Goal: Information Seeking & Learning: Learn about a topic

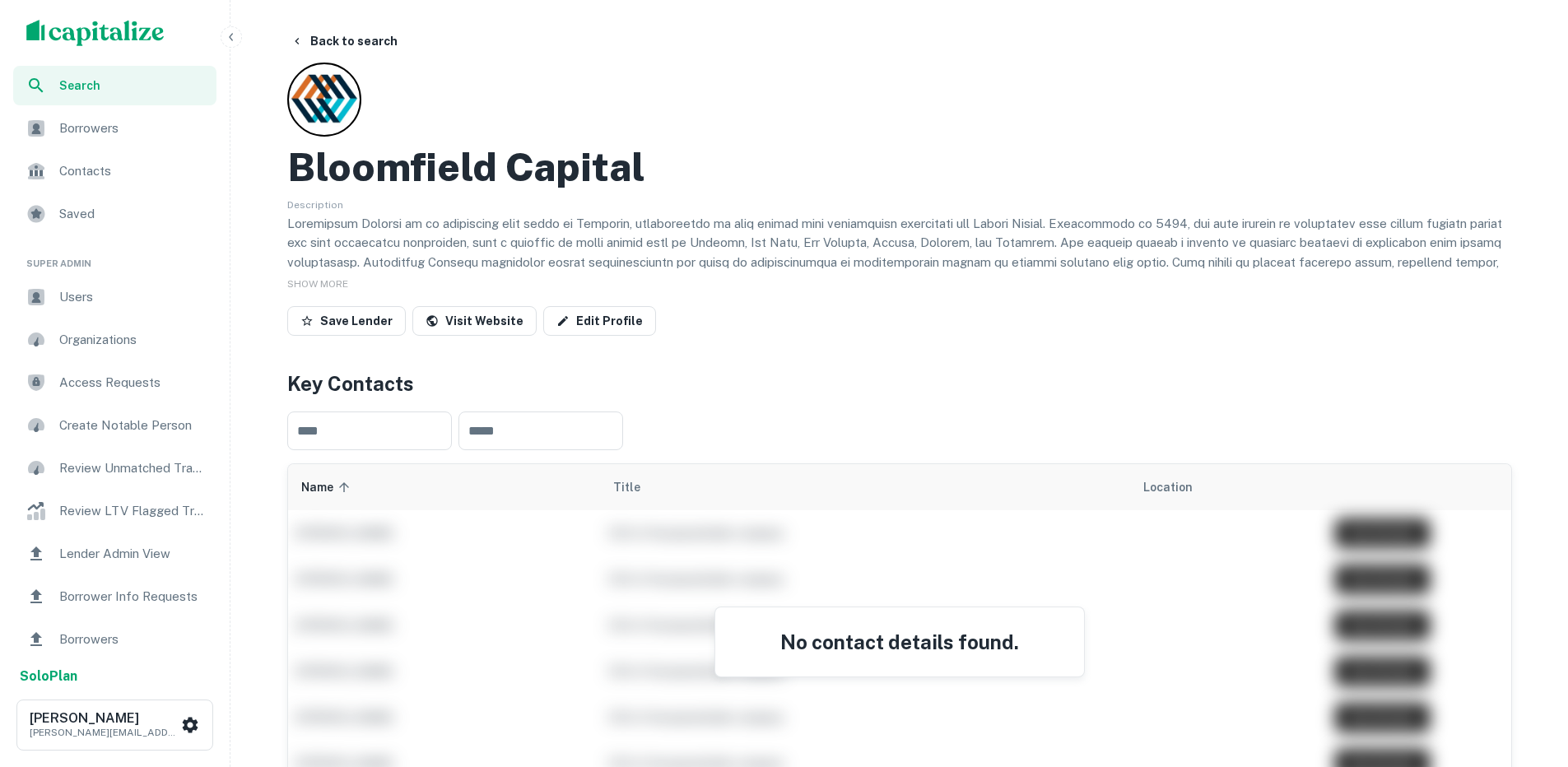
click at [234, 31] on icon "button" at bounding box center [231, 37] width 13 height 13
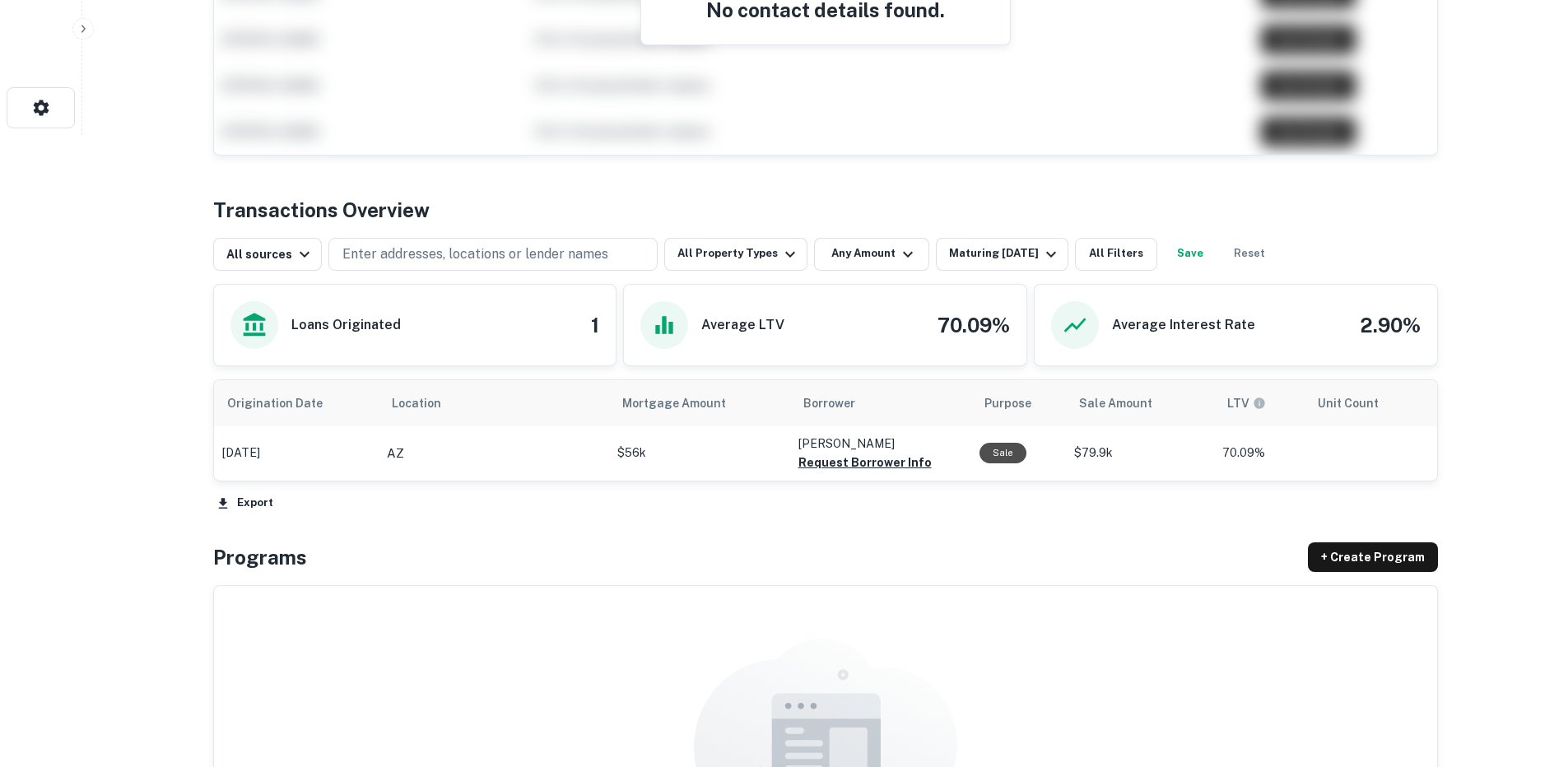
scroll to position [642, 0]
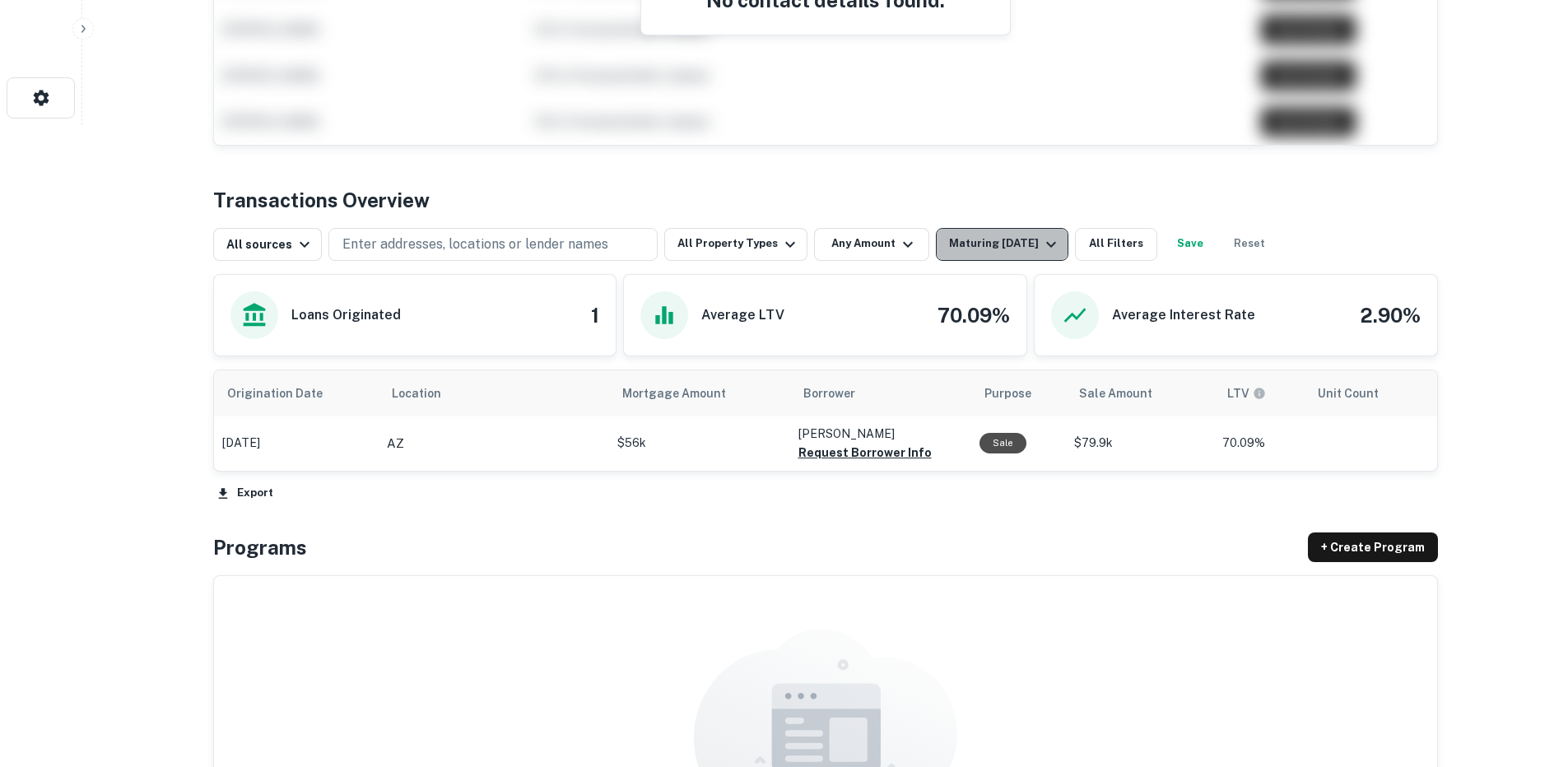
click at [973, 246] on div "Maturing In 1 Year" at bounding box center [1005, 244] width 112 height 20
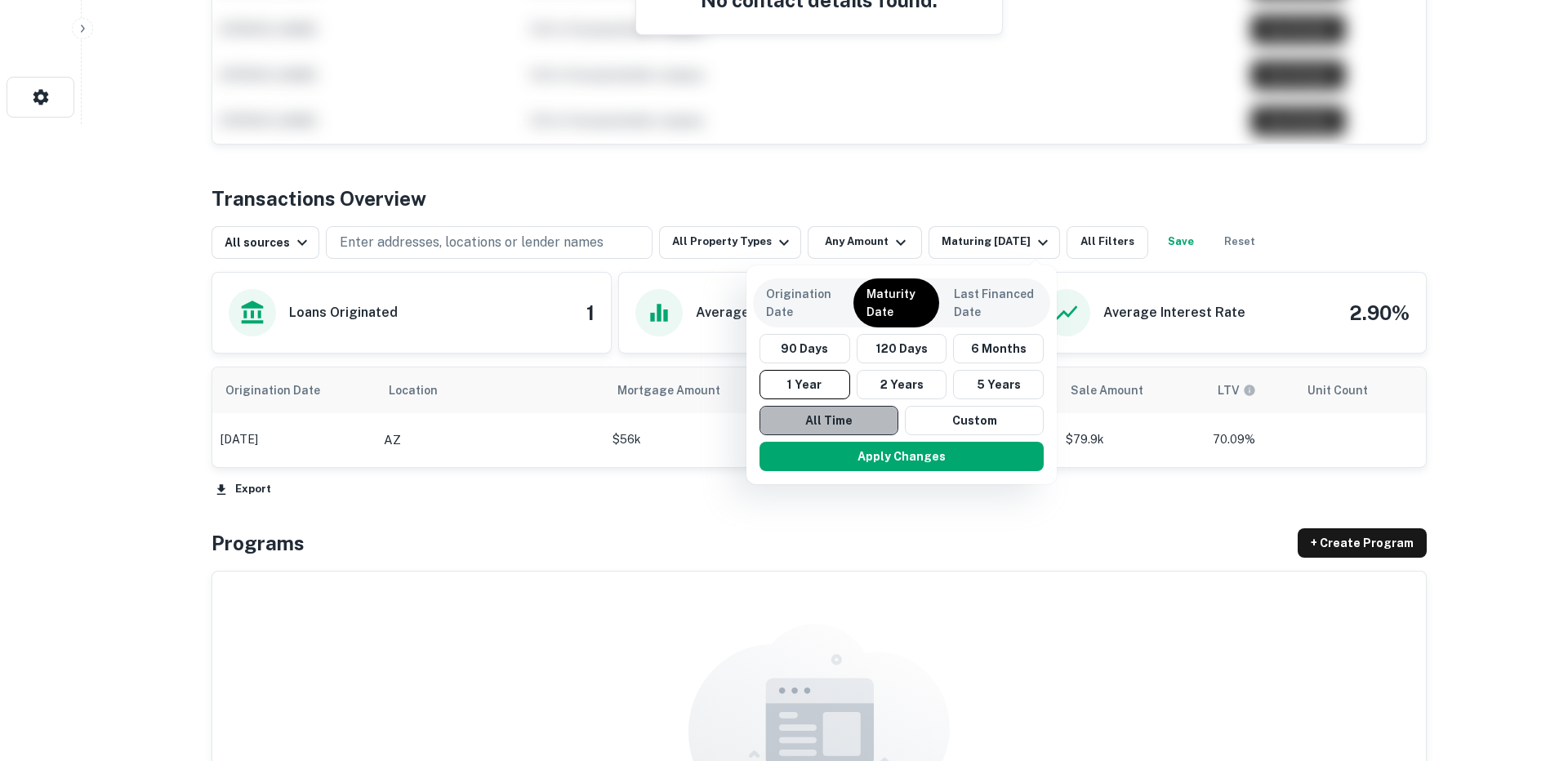
click at [828, 417] on button "All Time" at bounding box center [829, 420] width 139 height 29
click at [849, 450] on button "Apply Changes" at bounding box center [901, 456] width 284 height 29
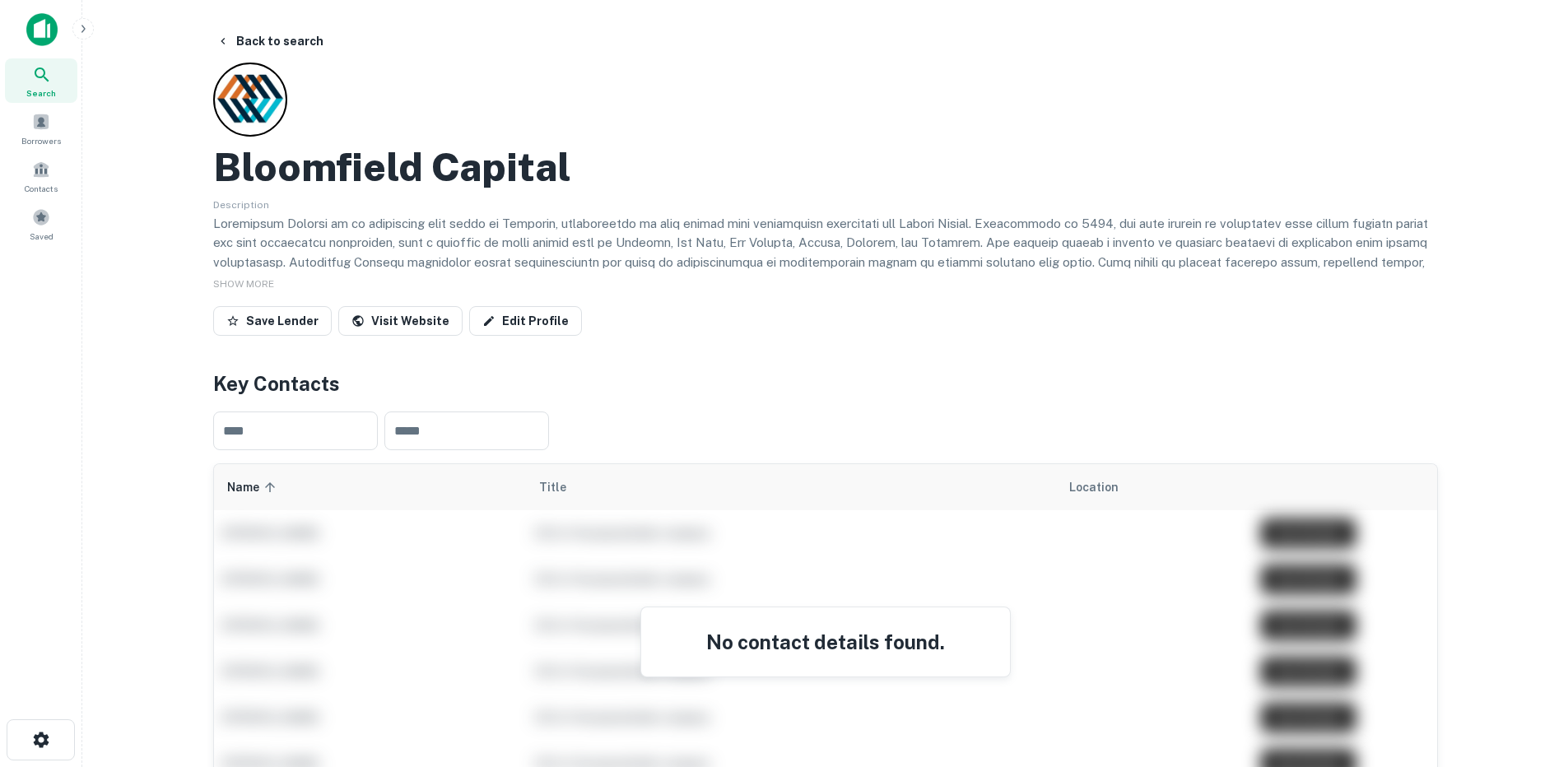
click at [76, 35] on icon "button" at bounding box center [83, 29] width 13 height 13
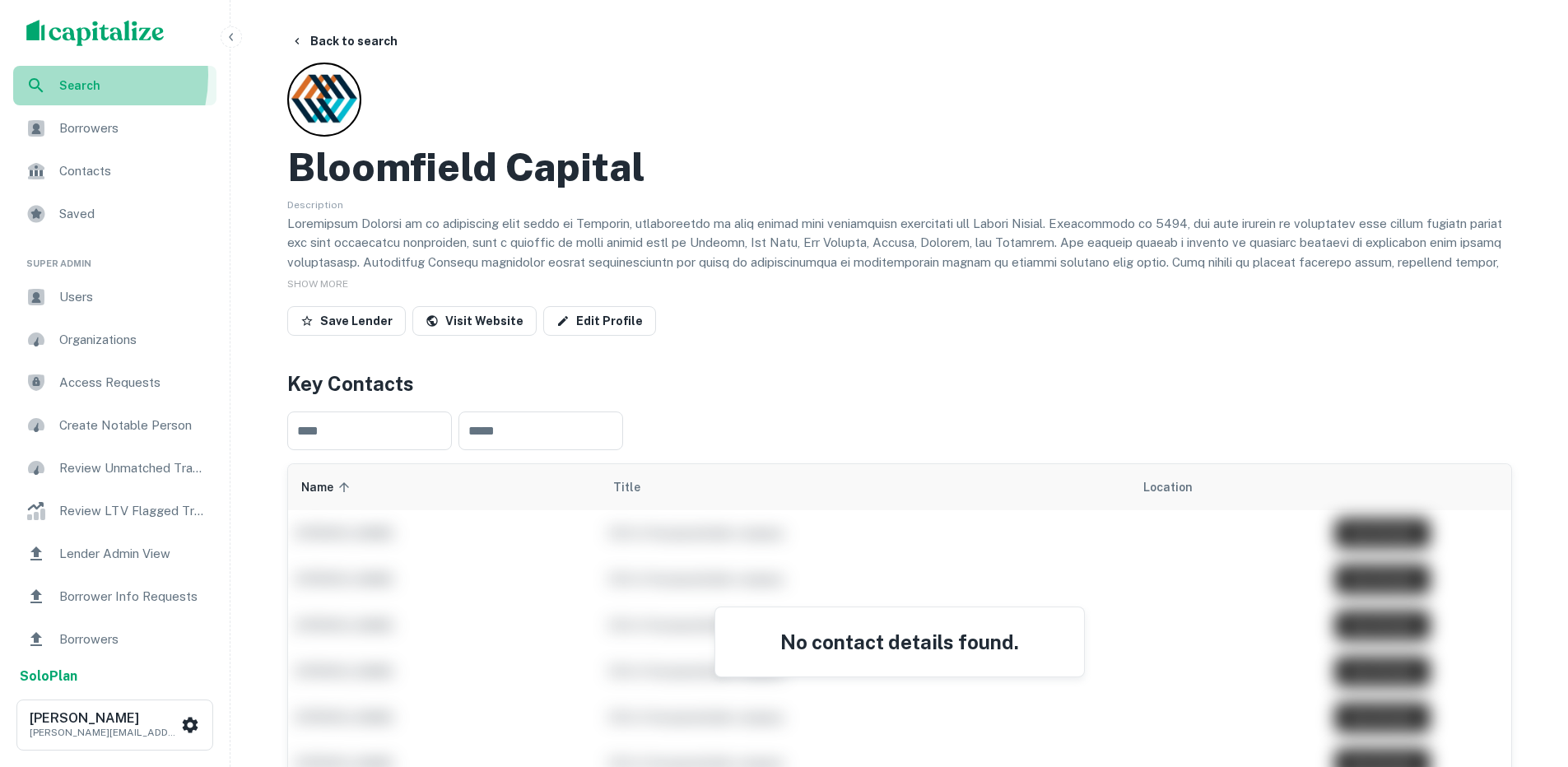
drag, startPoint x: 60, startPoint y: 75, endPoint x: 65, endPoint y: 67, distance: 9.4
click at [60, 76] on span "Search" at bounding box center [133, 85] width 147 height 18
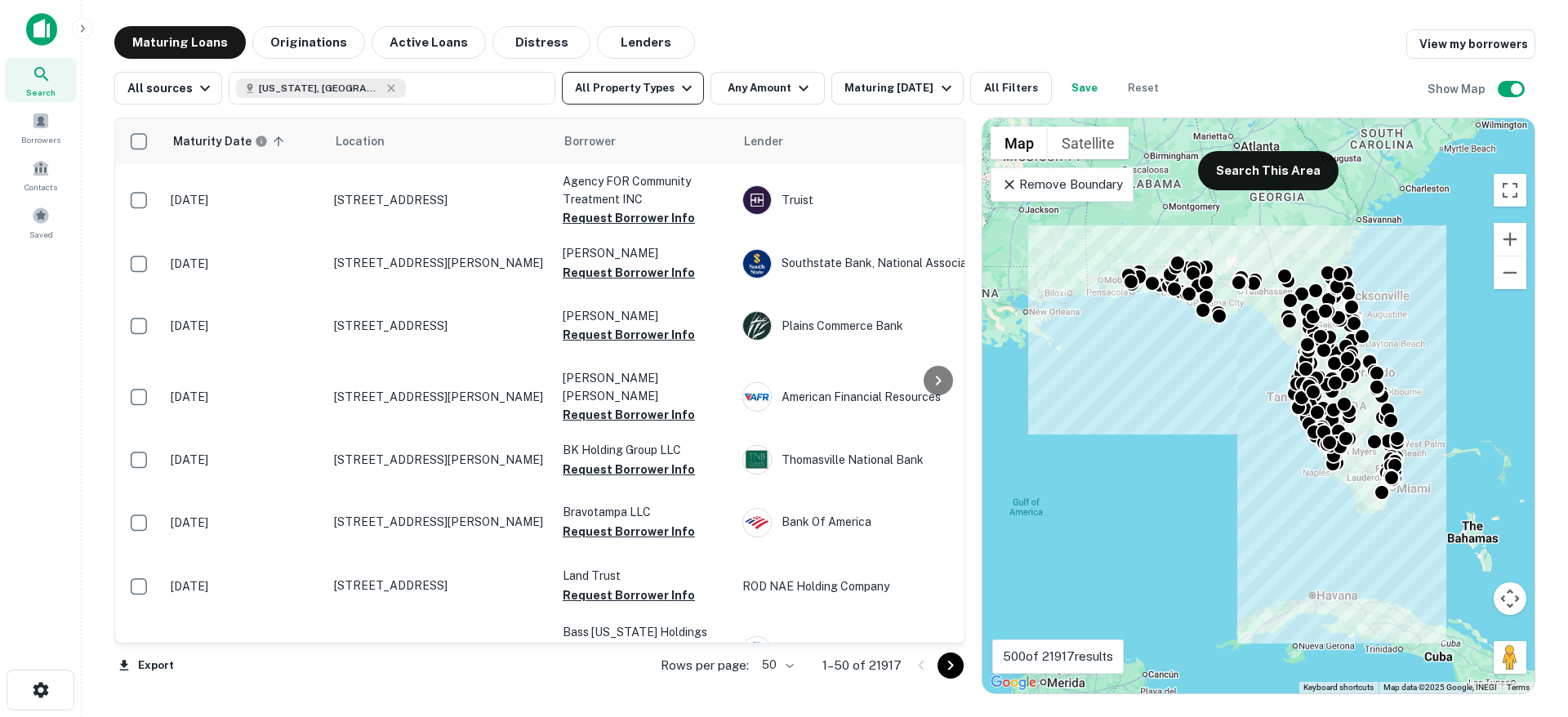
click at [660, 89] on button "All Property Types" at bounding box center [633, 88] width 142 height 33
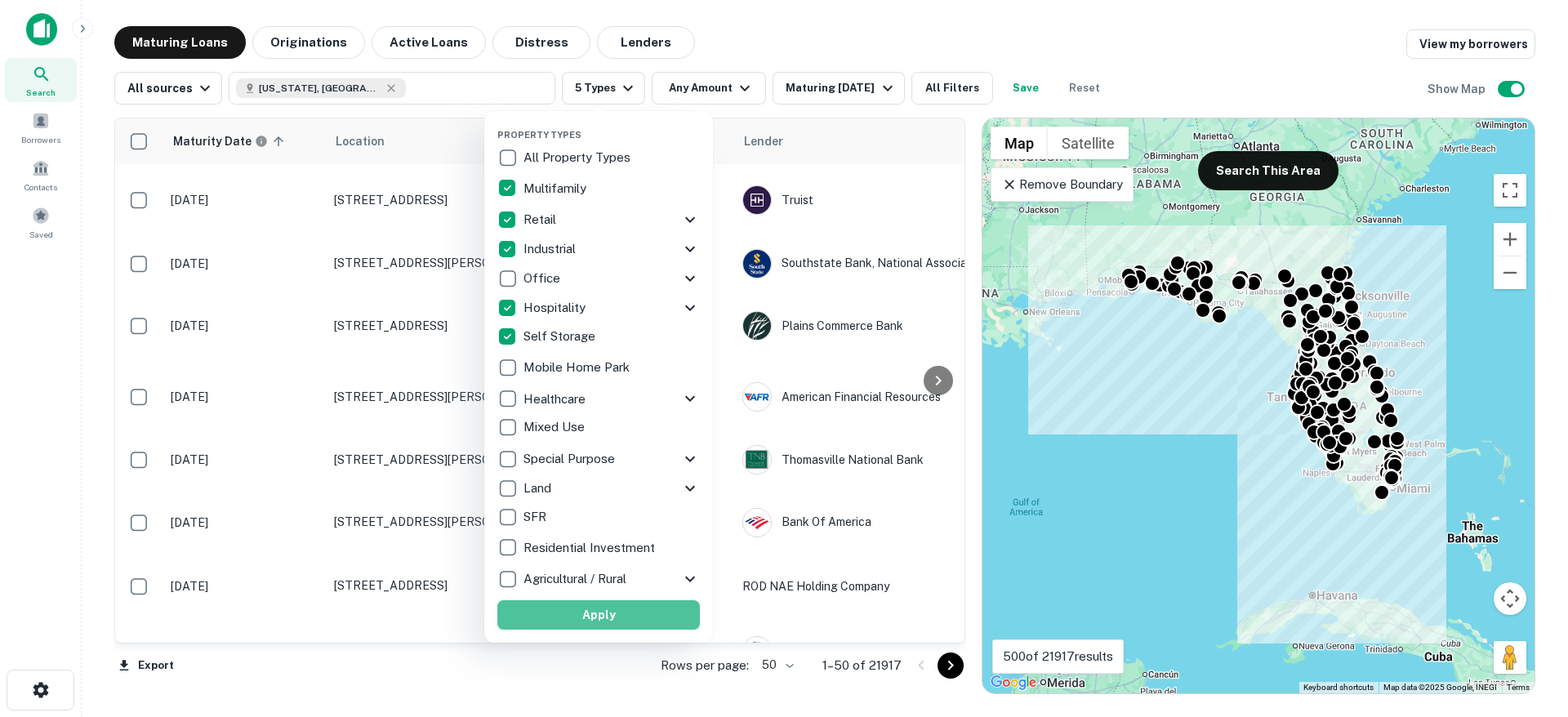
click at [572, 621] on button "Apply" at bounding box center [599, 615] width 203 height 29
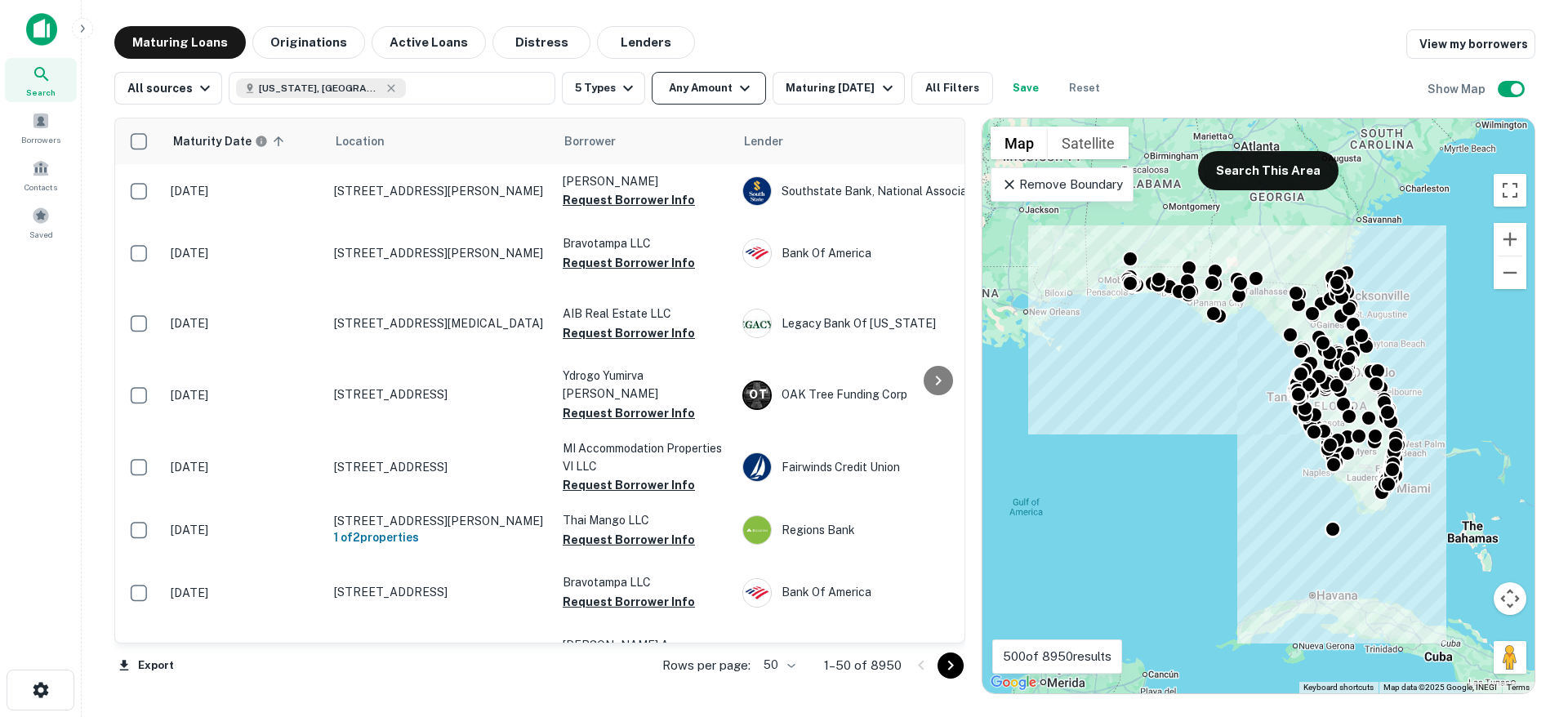
click at [735, 78] on icon "button" at bounding box center [745, 88] width 20 height 20
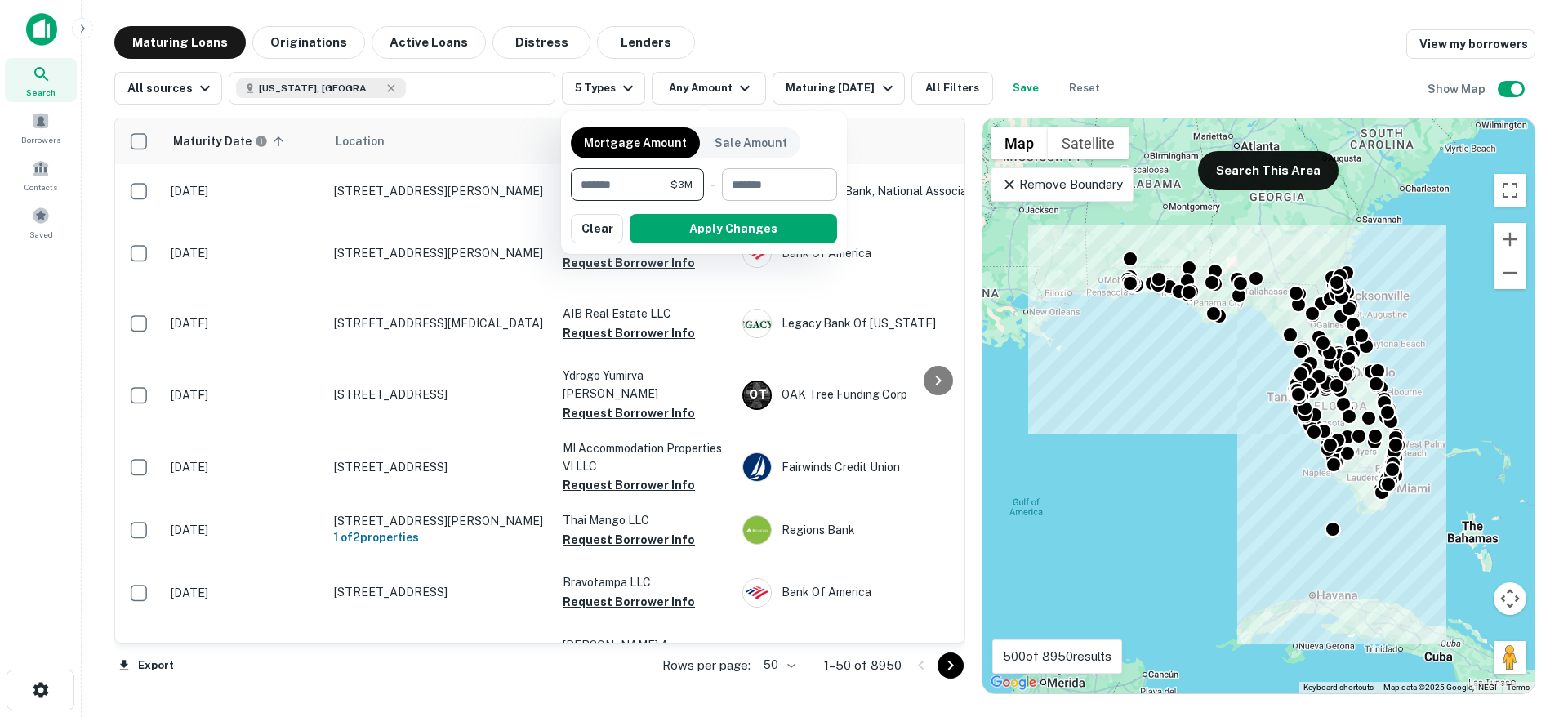
type input "*******"
click at [731, 191] on input "number" at bounding box center [774, 184] width 104 height 33
type input "********"
click at [767, 232] on button "Apply Changes" at bounding box center [733, 228] width 207 height 29
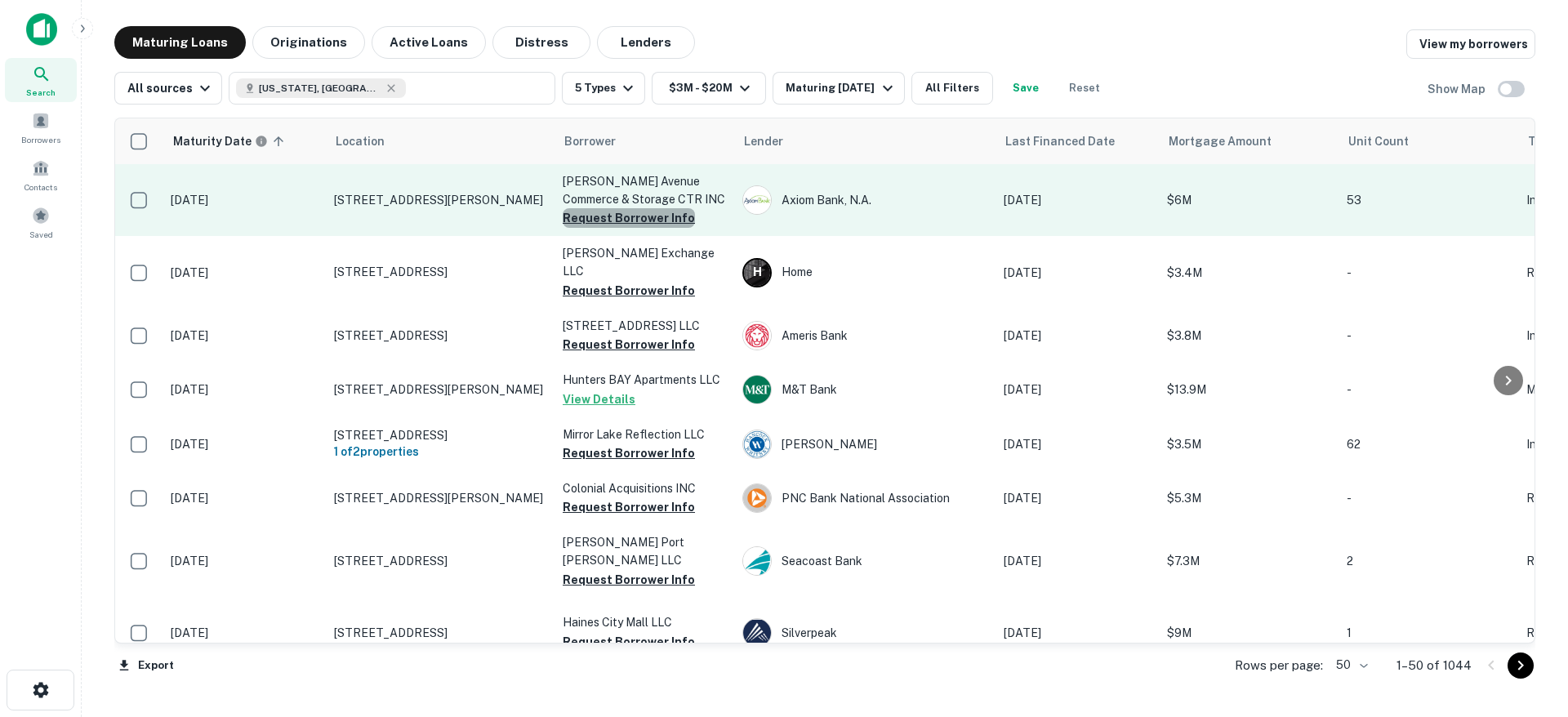
click at [651, 223] on button "Request Borrower Info" at bounding box center [629, 218] width 133 height 20
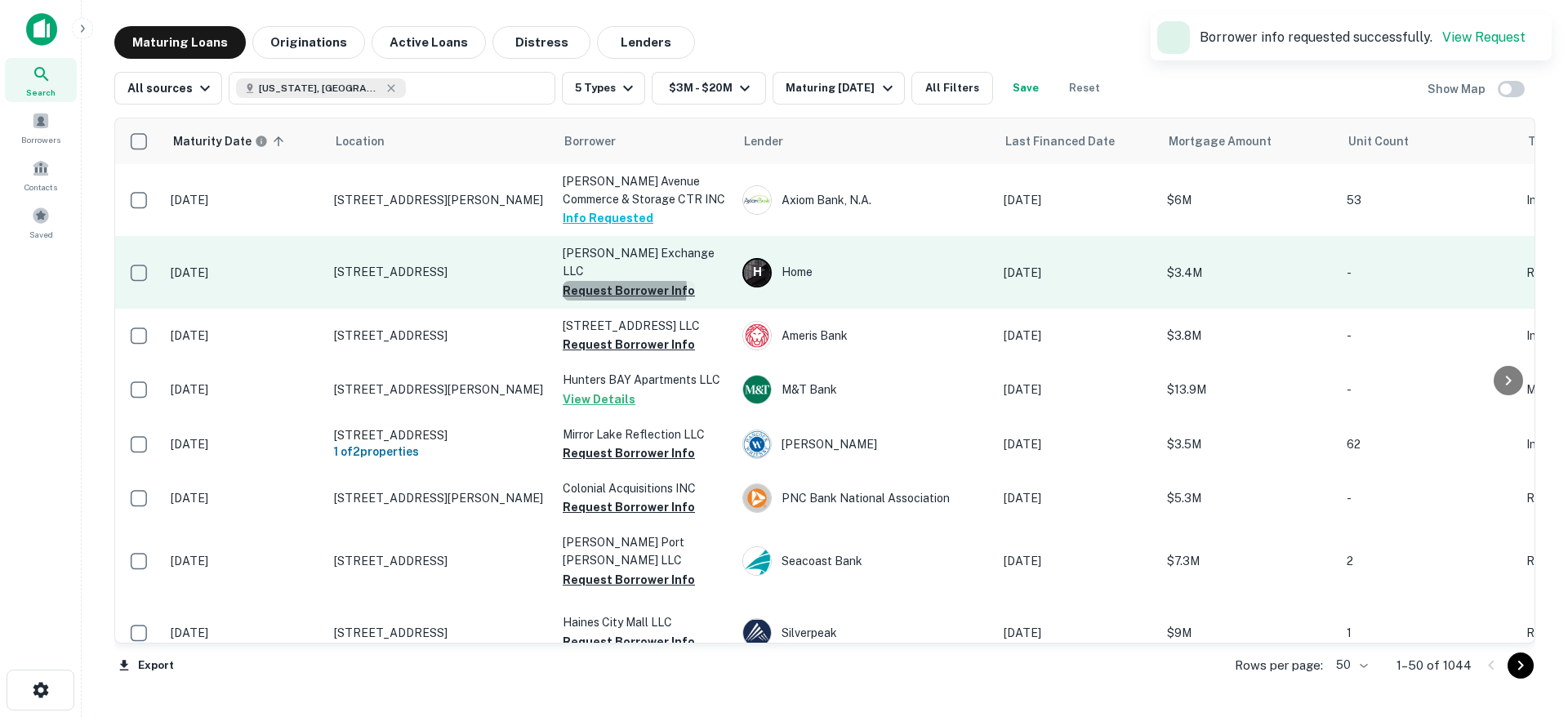
click at [619, 297] on button "Request Borrower Info" at bounding box center [629, 291] width 133 height 20
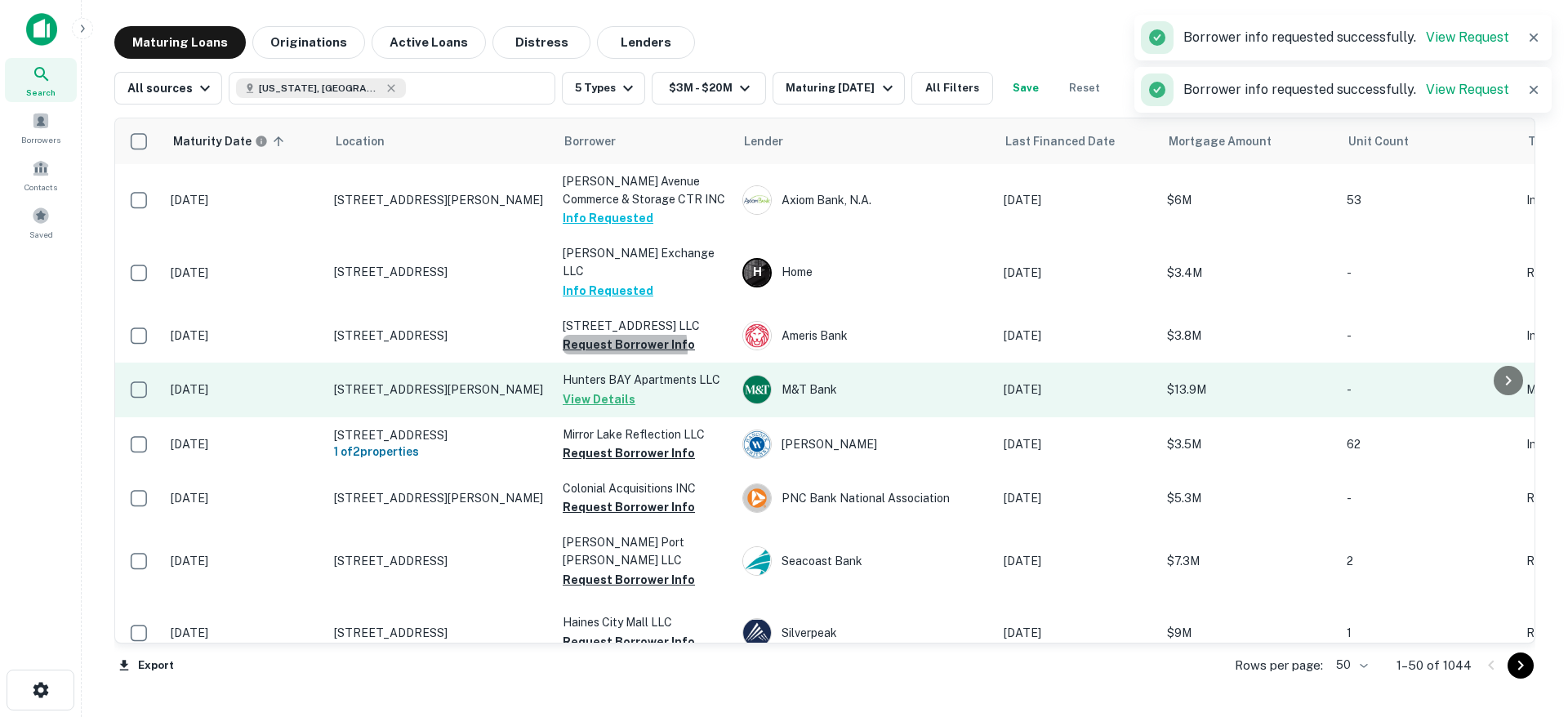
drag, startPoint x: 589, startPoint y: 383, endPoint x: 600, endPoint y: 430, distance: 48.3
click at [589, 354] on button "Request Borrower Info" at bounding box center [629, 345] width 133 height 20
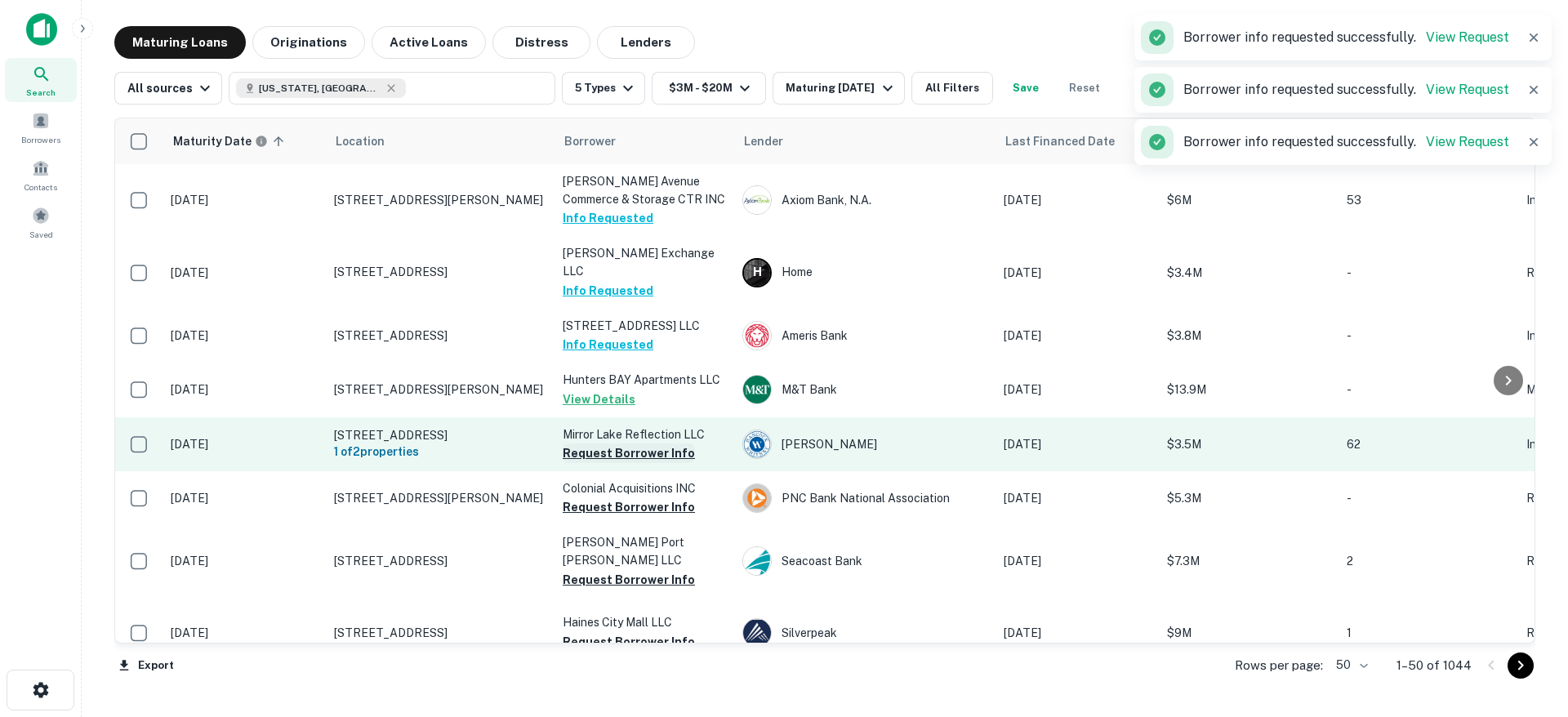
click at [596, 463] on button "Request Borrower Info" at bounding box center [629, 453] width 133 height 20
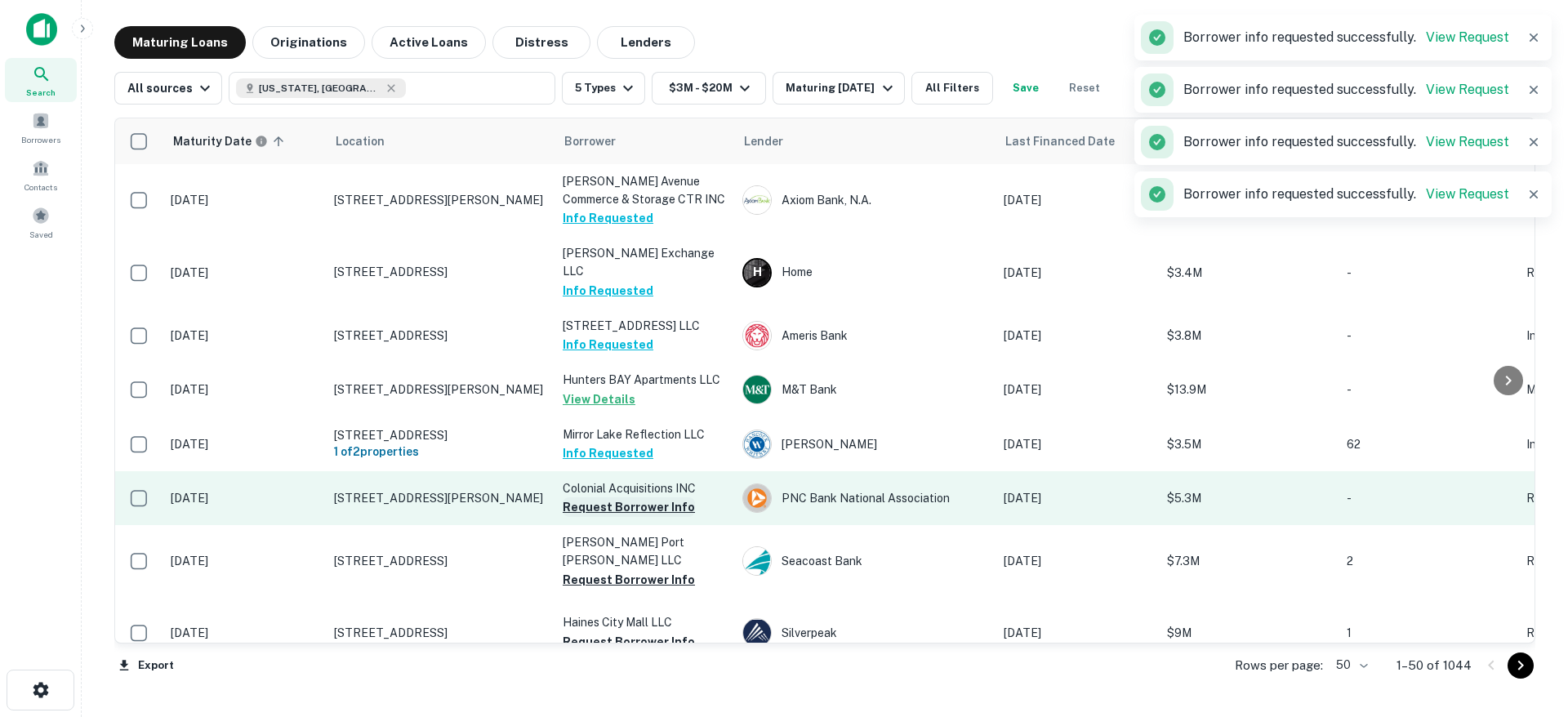
click at [590, 517] on button "Request Borrower Info" at bounding box center [629, 508] width 133 height 20
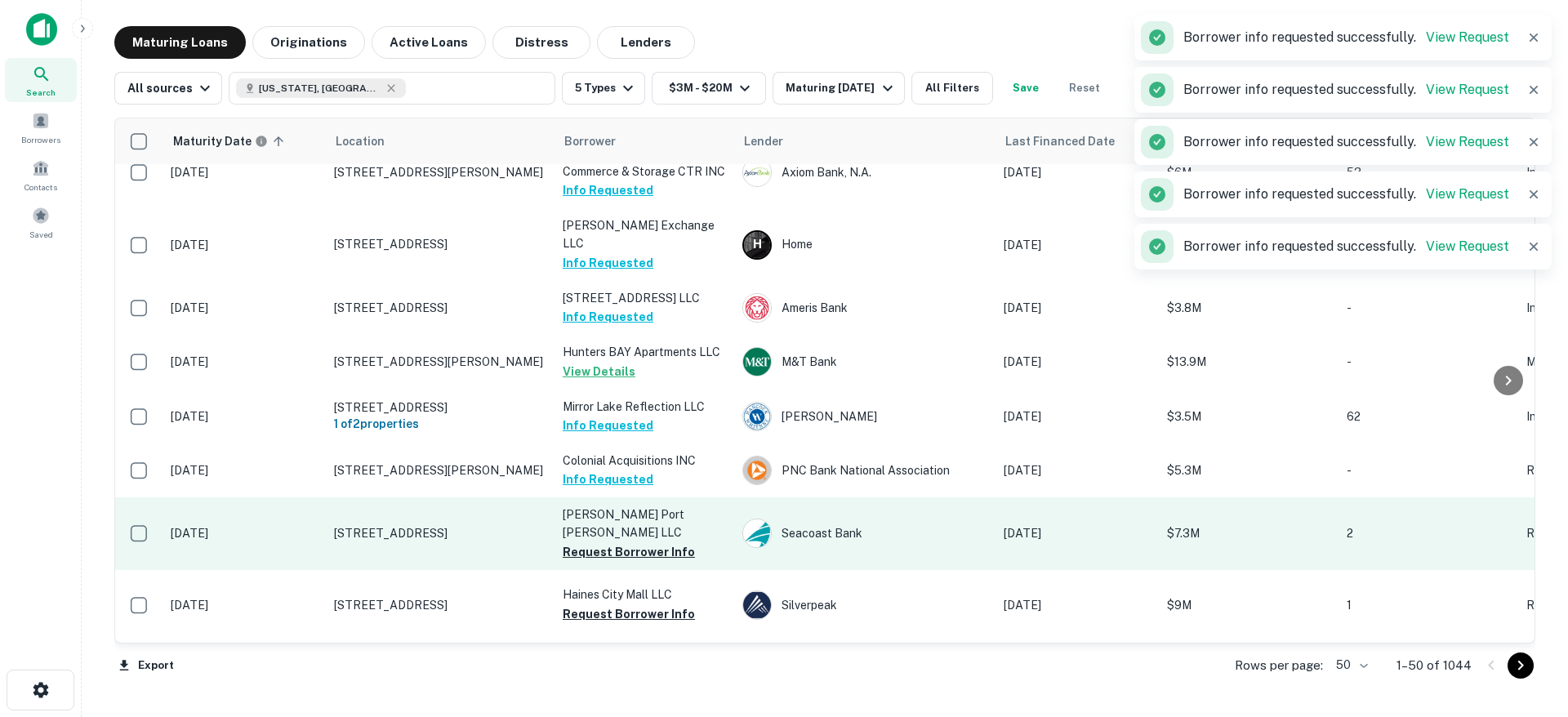
scroll to position [29, 0]
click at [594, 561] on button "Request Borrower Info" at bounding box center [629, 551] width 133 height 20
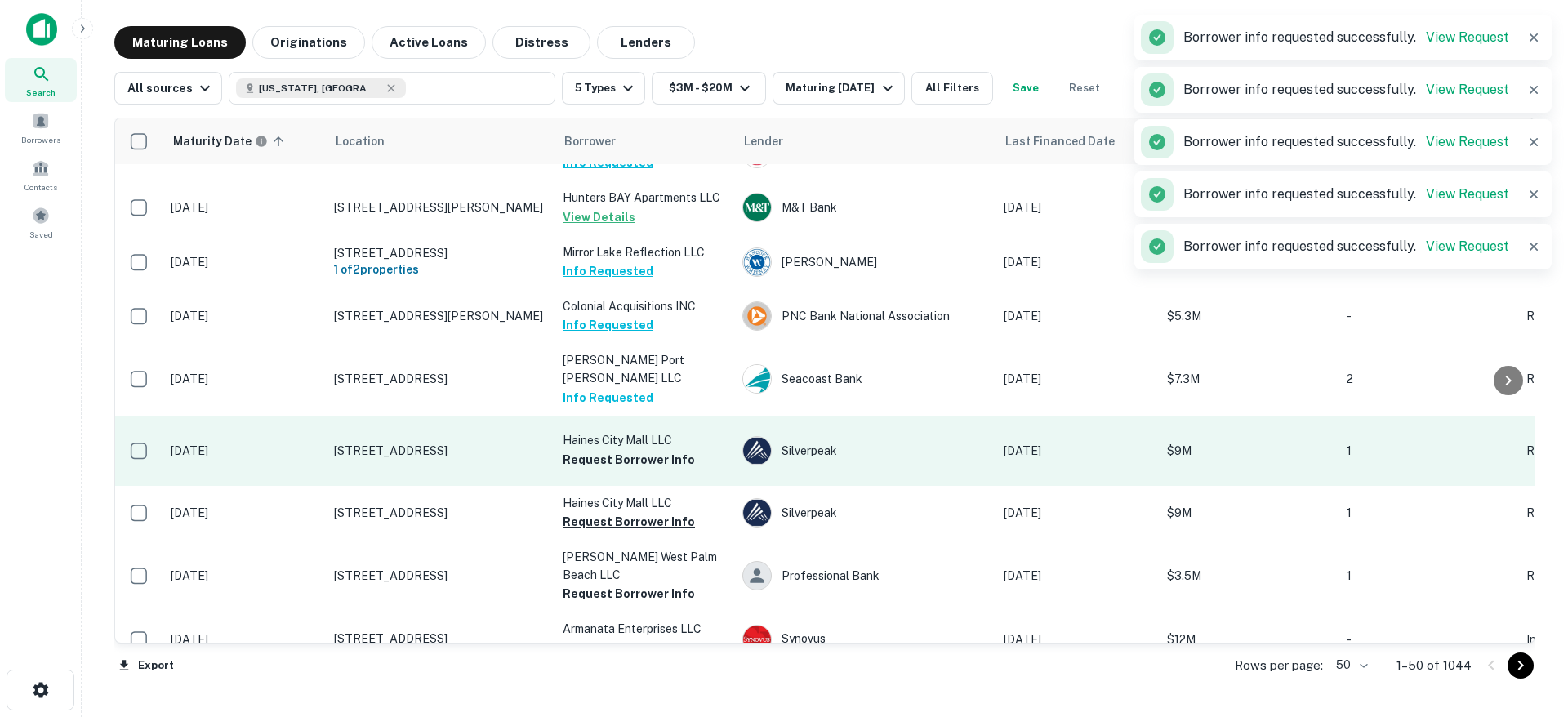
scroll to position [183, 0]
click at [617, 468] on button "Request Borrower Info" at bounding box center [629, 459] width 133 height 20
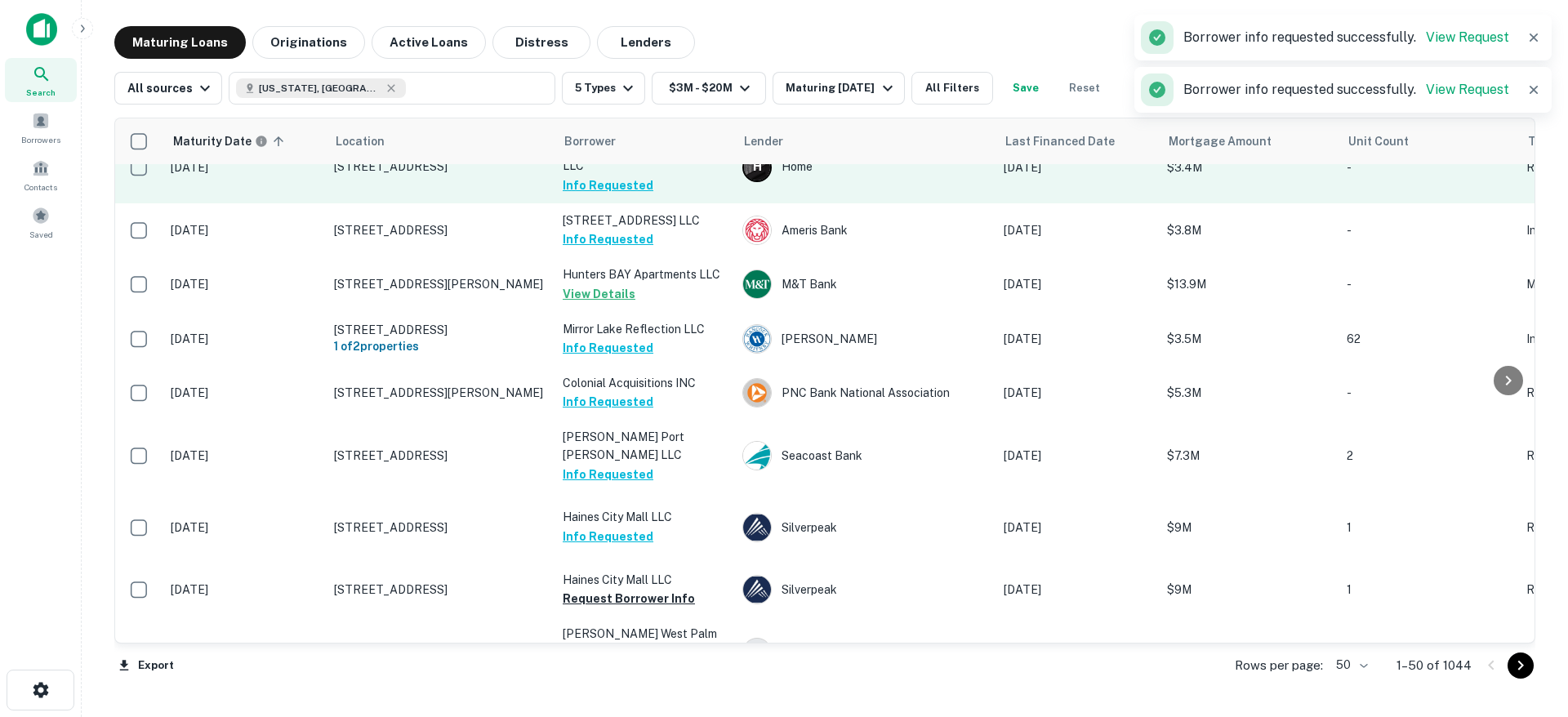
scroll to position [0, 0]
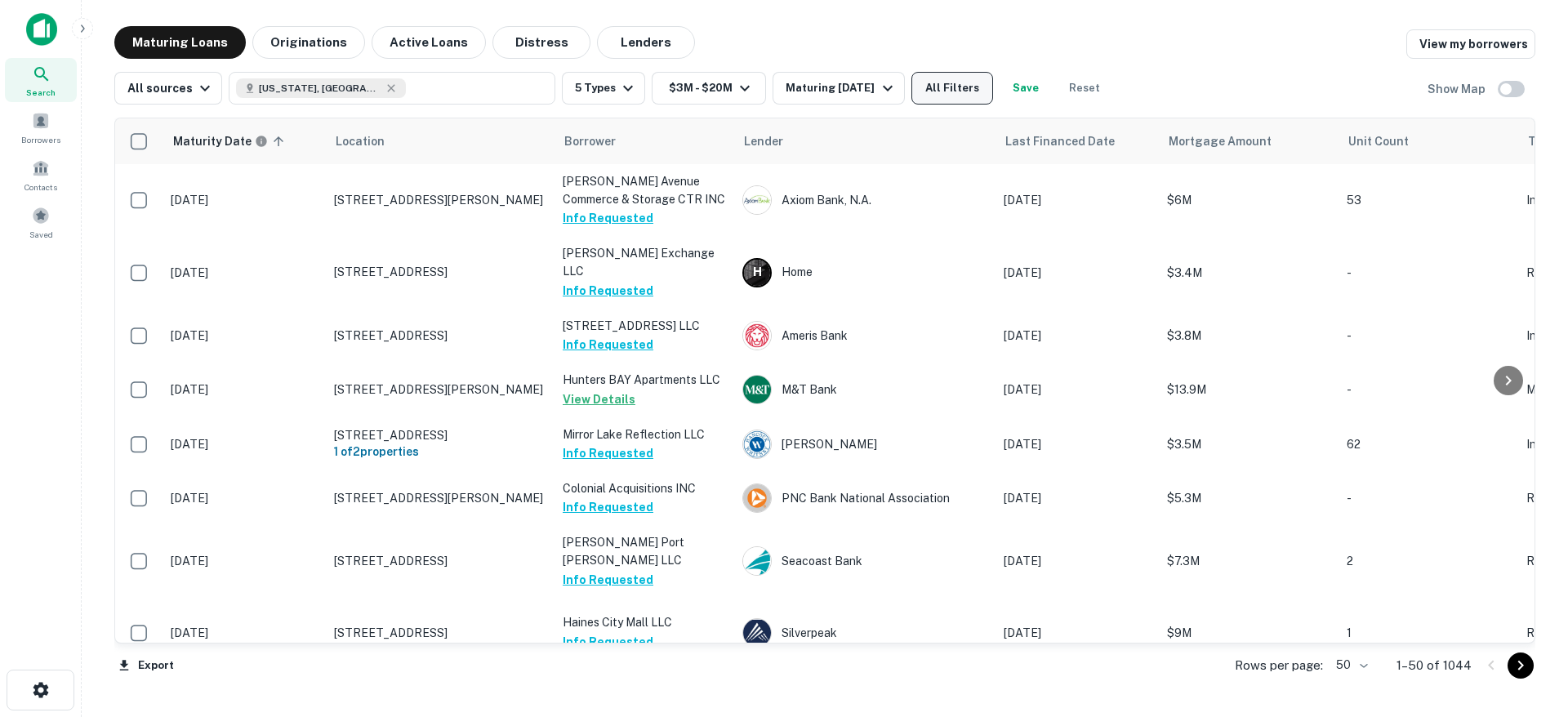
click at [953, 84] on button "All Filters" at bounding box center [953, 88] width 82 height 33
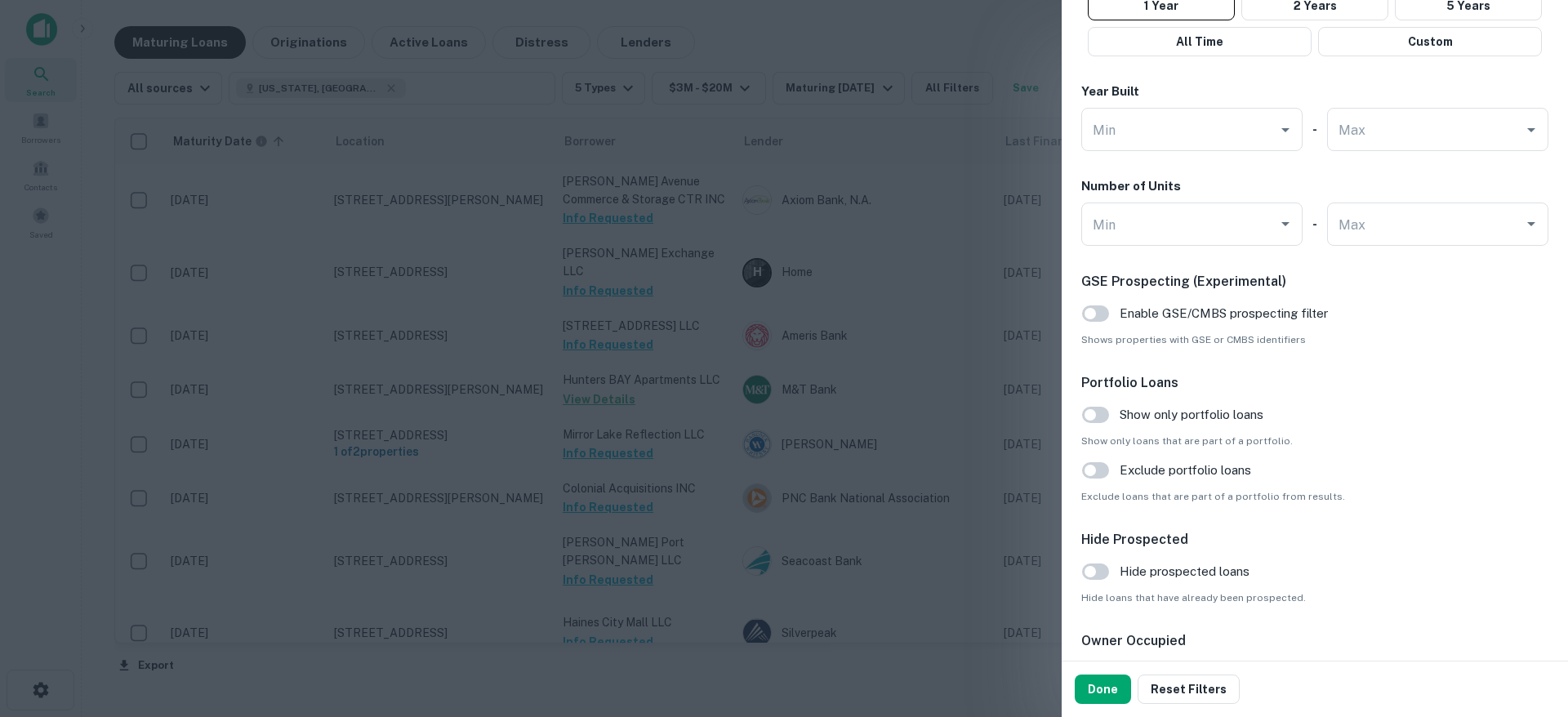
scroll to position [1617, 0]
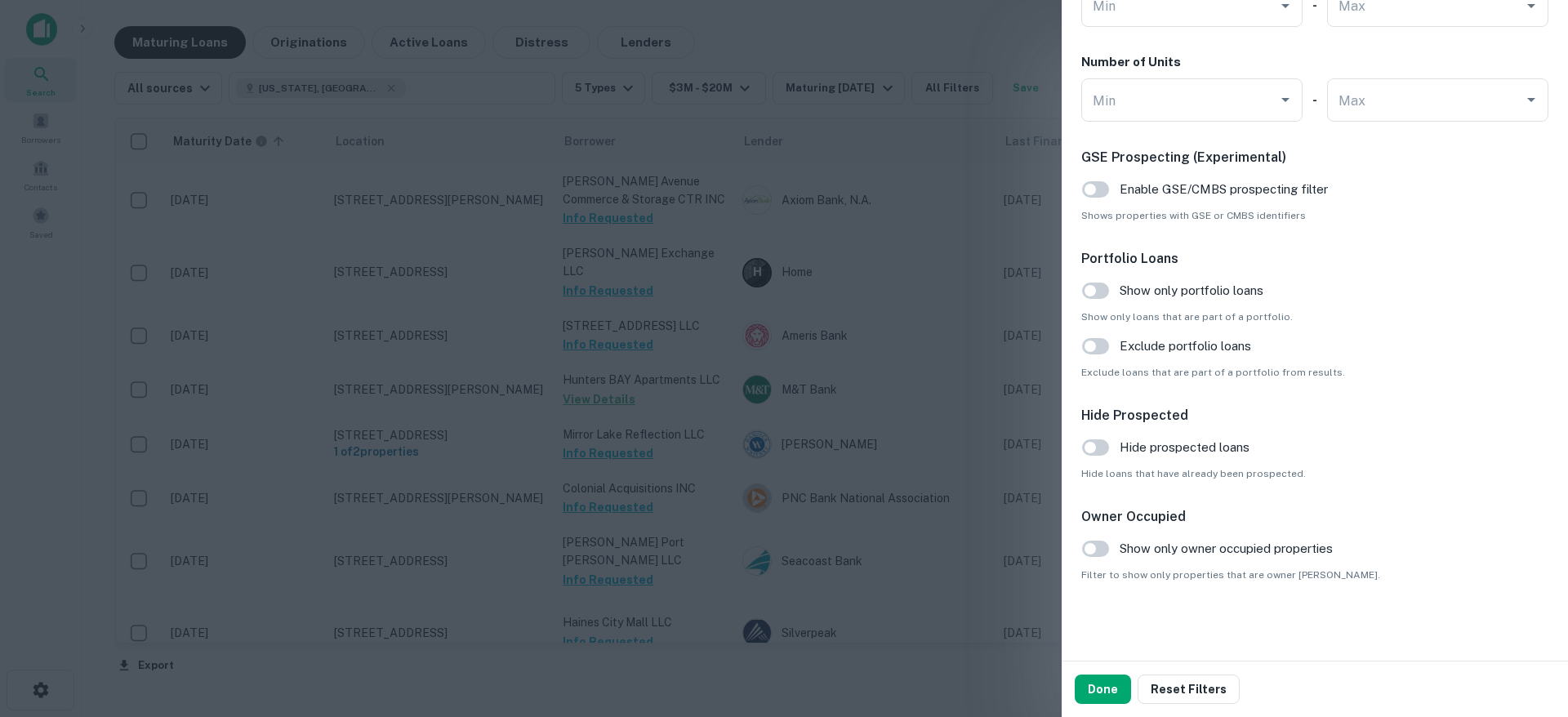
drag, startPoint x: 281, startPoint y: 117, endPoint x: 388, endPoint y: 102, distance: 108.0
click at [281, 117] on div at bounding box center [784, 358] width 1568 height 717
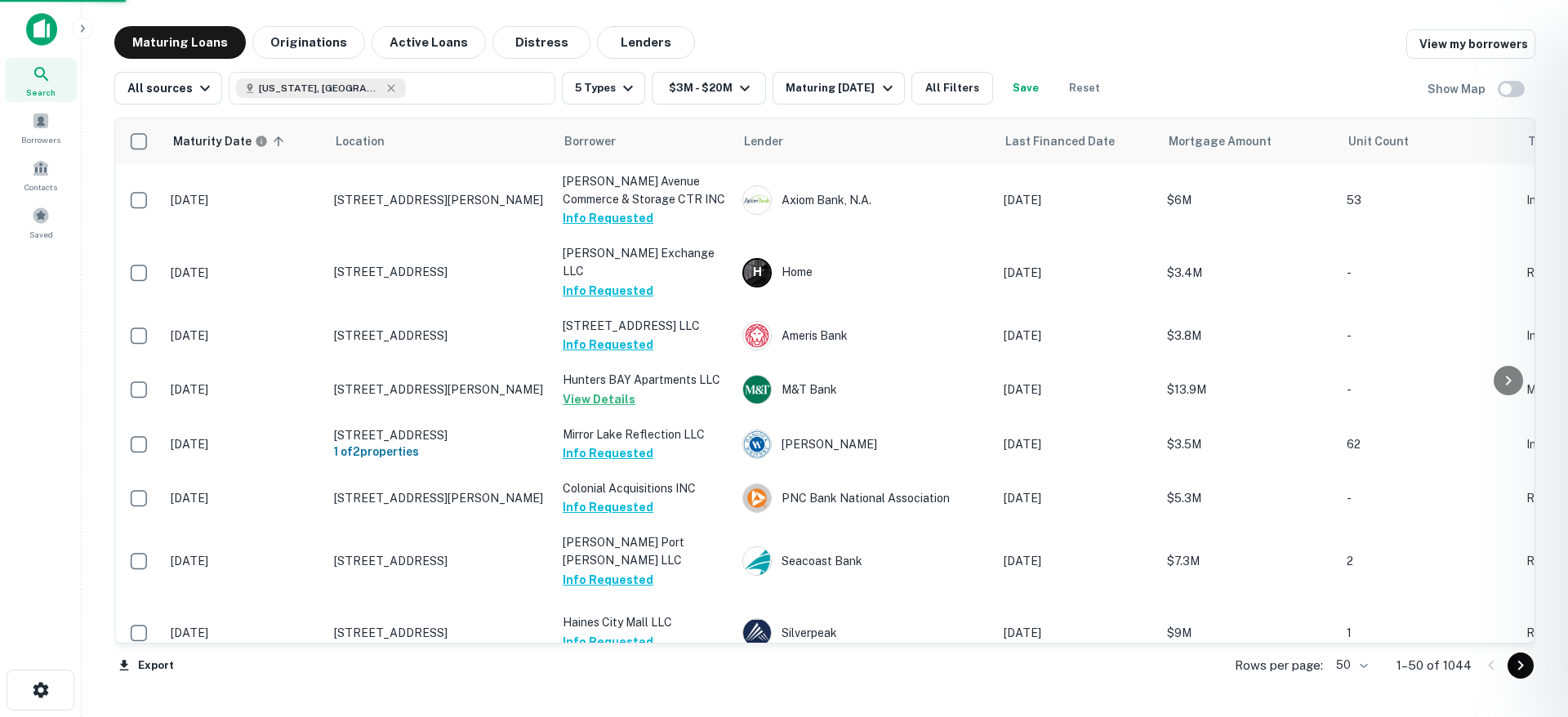
click at [401, 99] on div at bounding box center [784, 358] width 1568 height 717
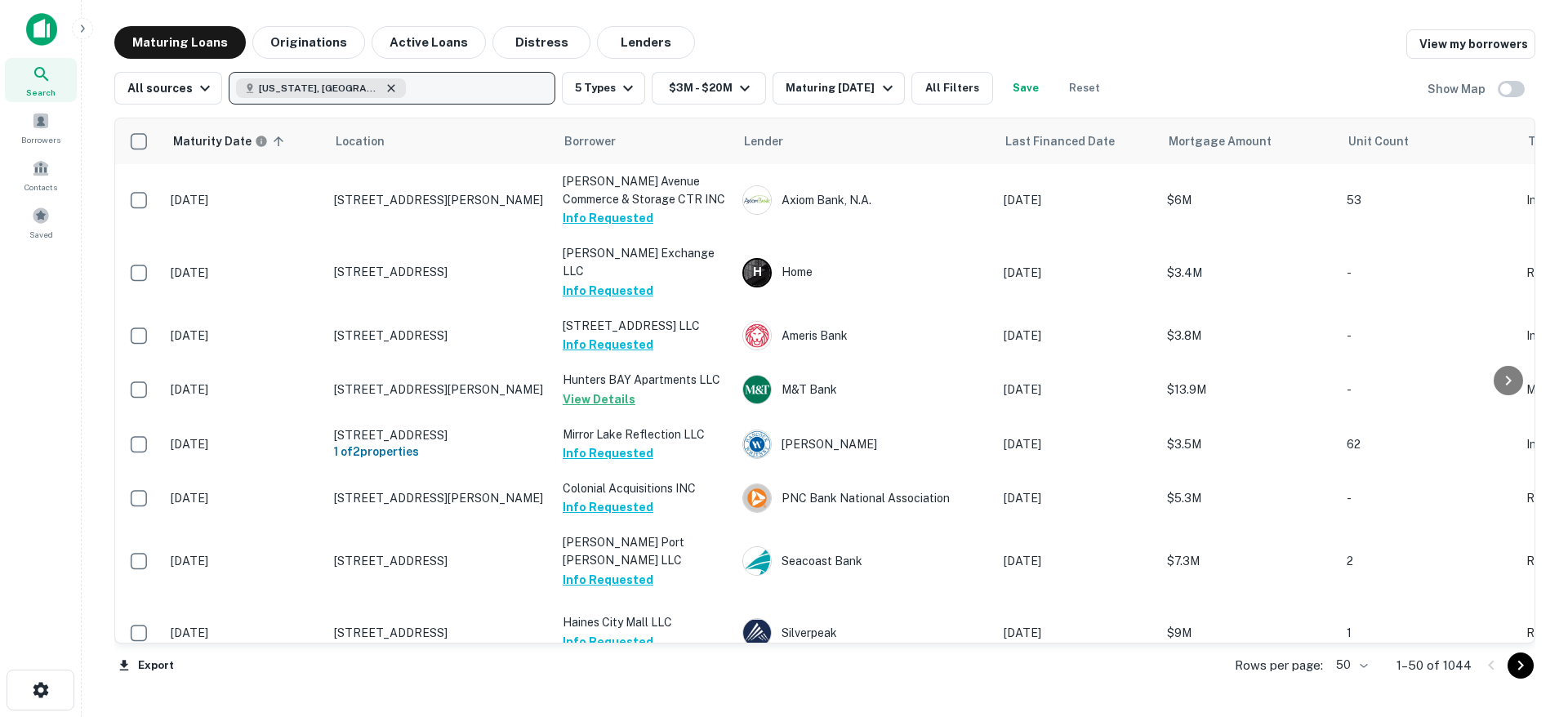
click at [385, 84] on icon "button" at bounding box center [391, 88] width 13 height 13
click at [418, 95] on p "Enter addresses, locations or lender names" at bounding box center [374, 88] width 264 height 20
type input "*"
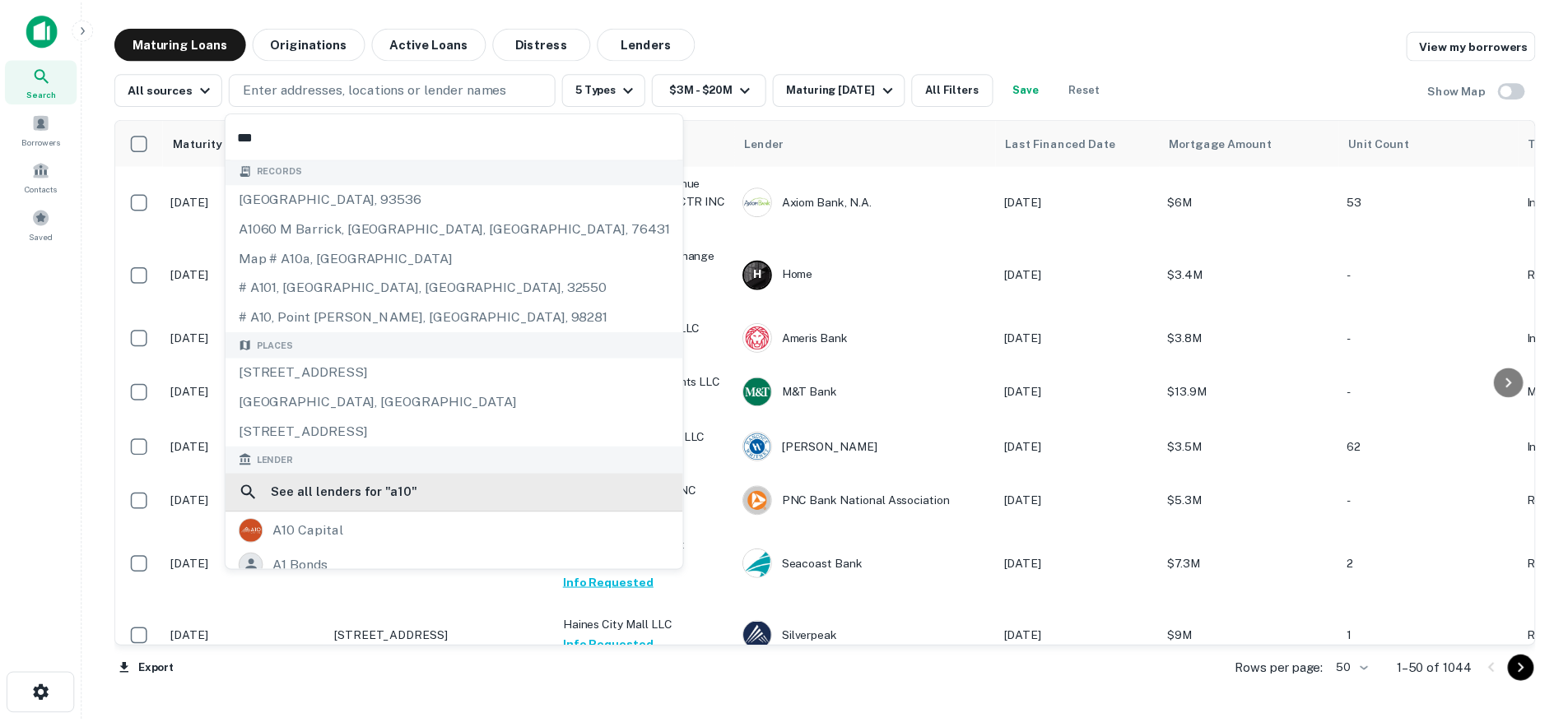
scroll to position [4, 0]
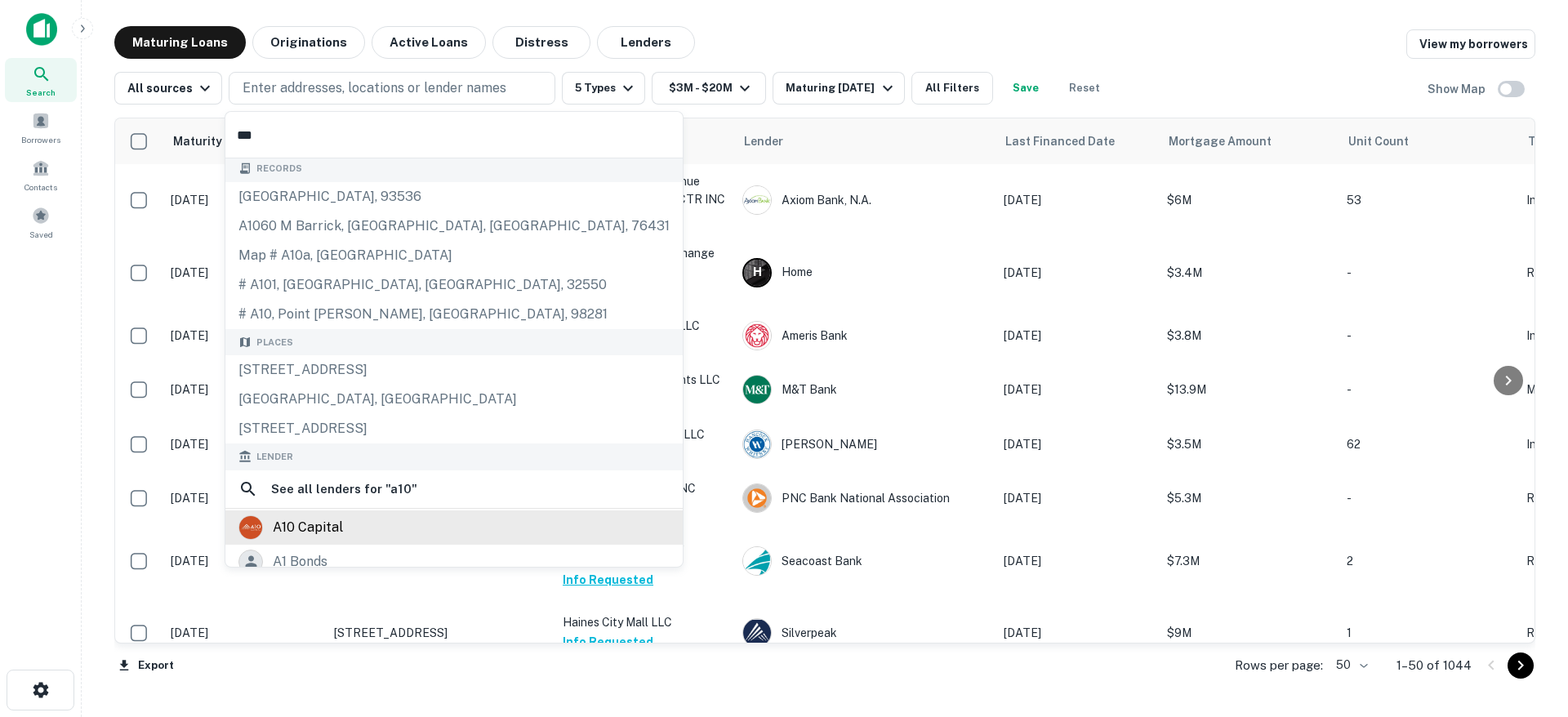
type input "***"
click at [312, 516] on div "a10 capital" at bounding box center [307, 528] width 70 height 25
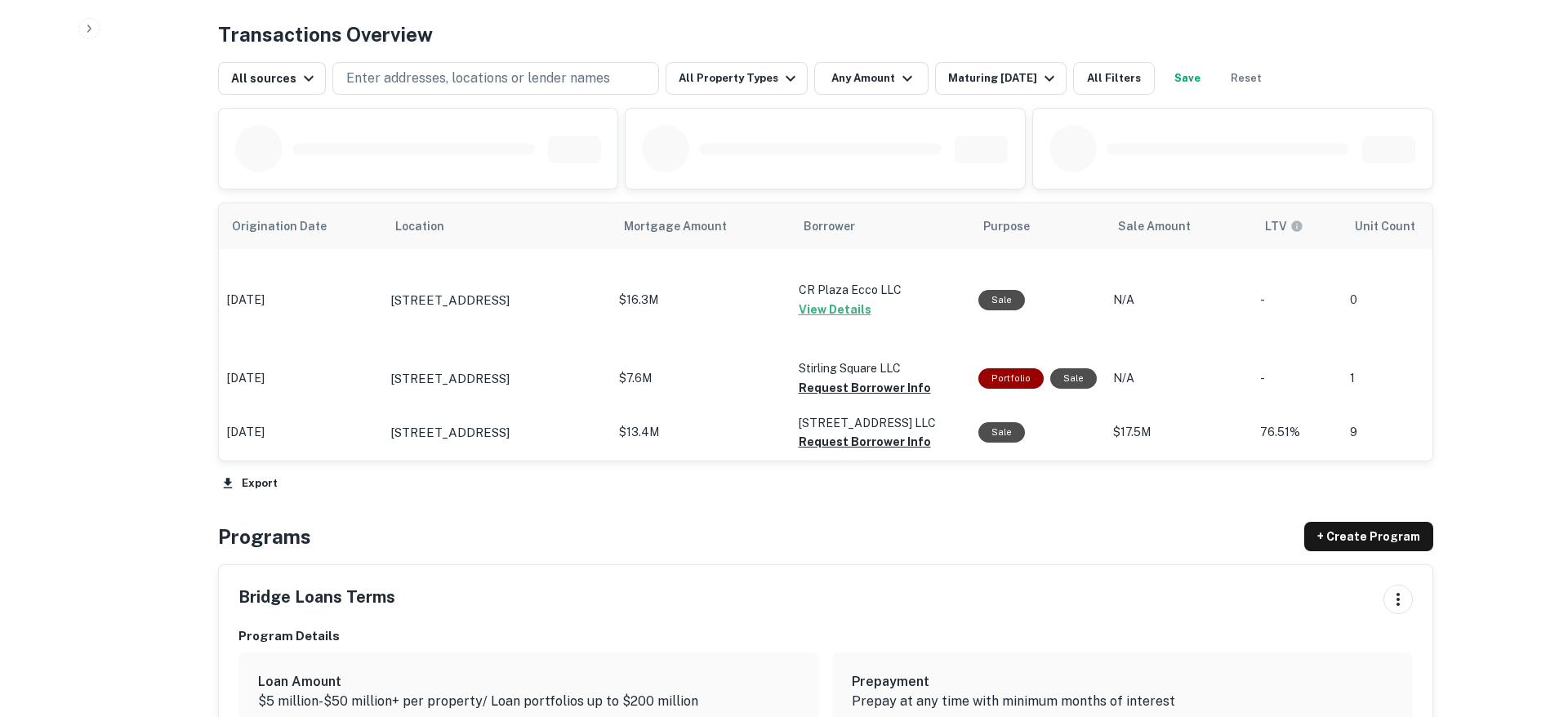
scroll to position [819, 0]
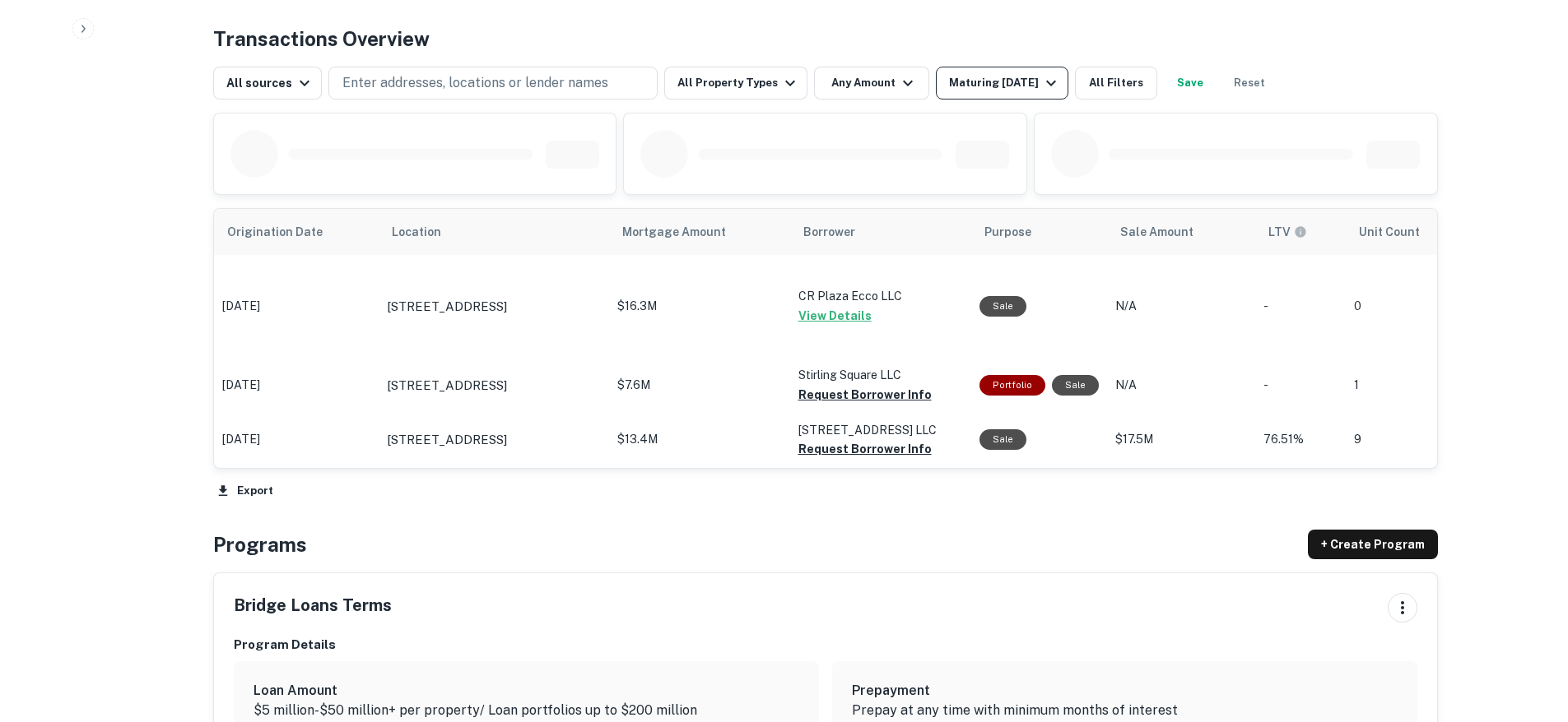
click at [996, 76] on div "Maturing In 1 Year" at bounding box center [1005, 83] width 112 height 20
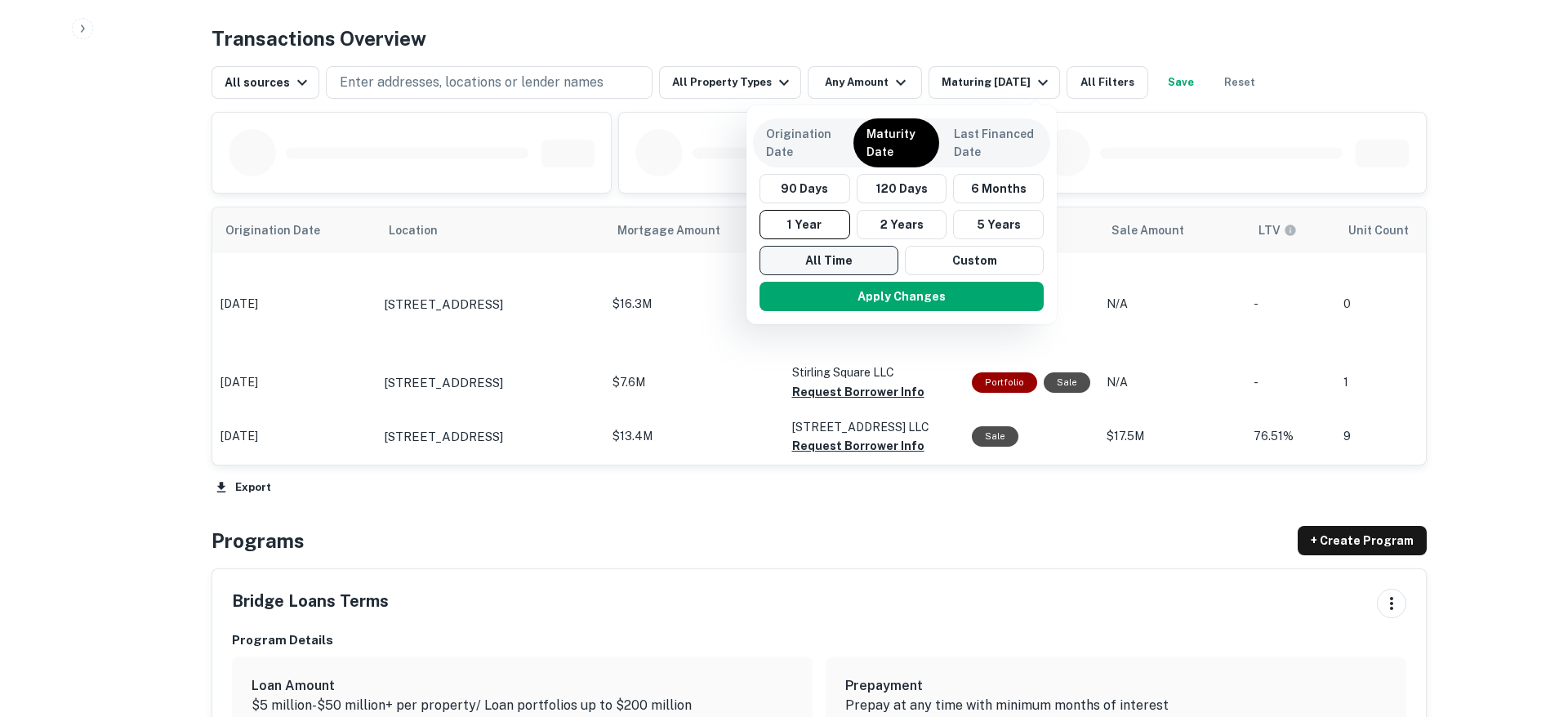
click at [809, 265] on button "All Time" at bounding box center [829, 260] width 139 height 29
click at [834, 302] on button "Apply Changes" at bounding box center [901, 296] width 284 height 29
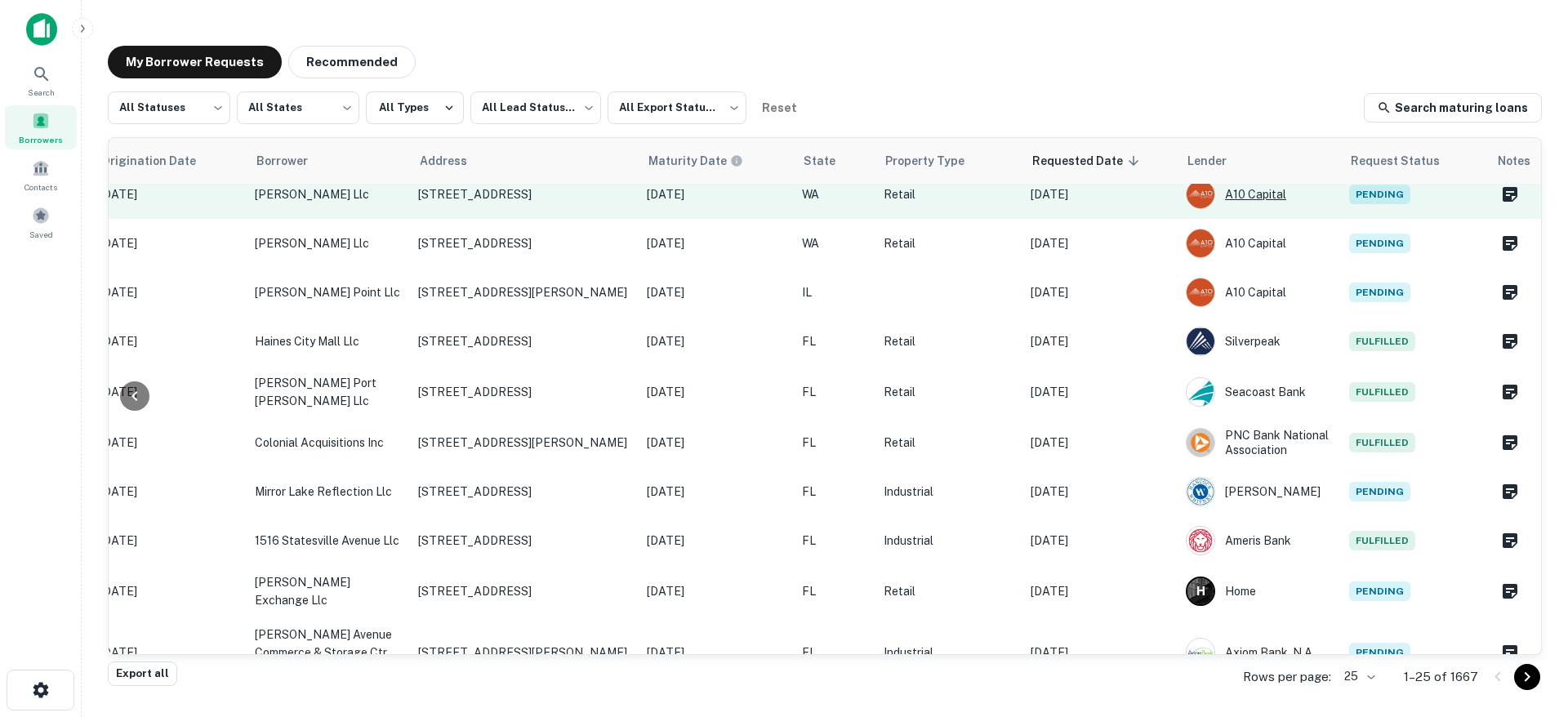
scroll to position [3, 386]
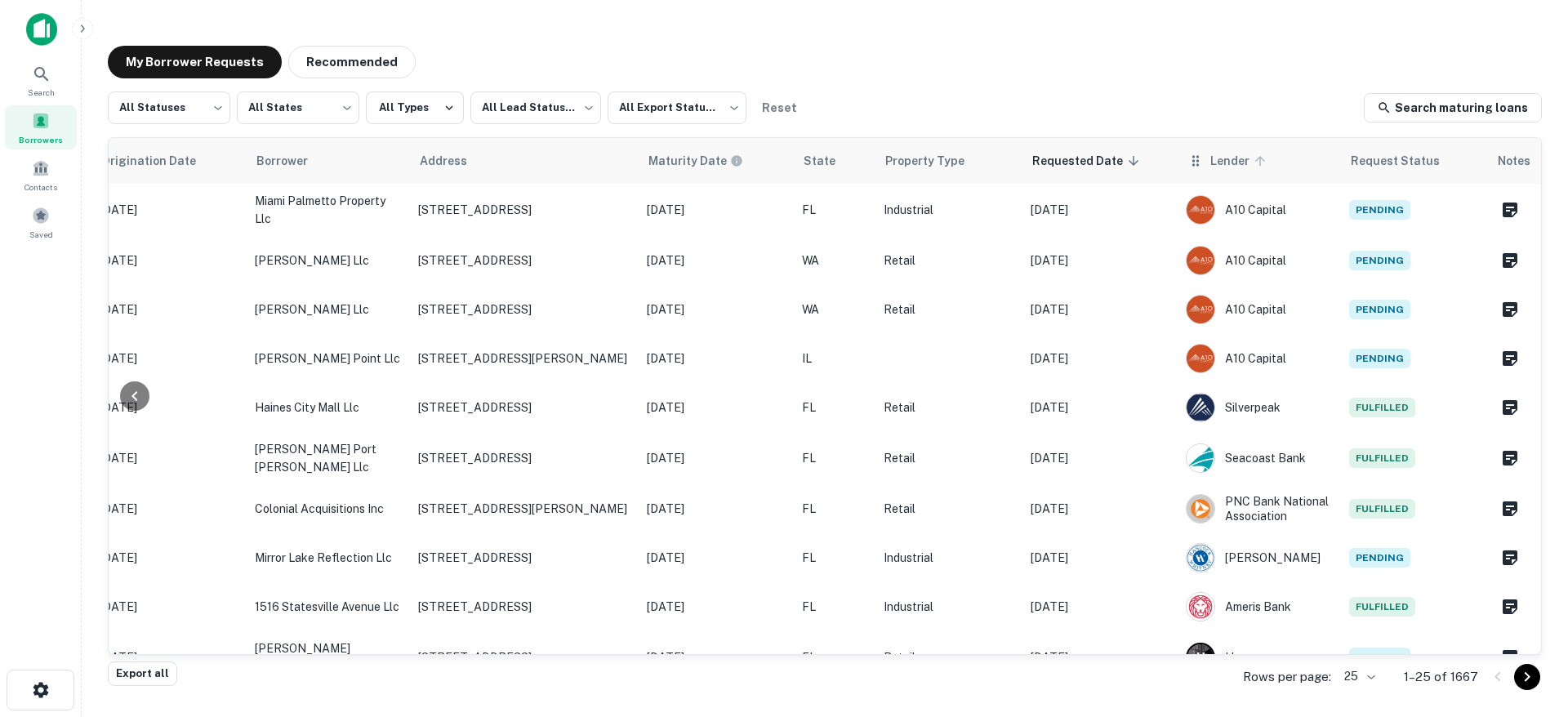
click at [1211, 159] on span "Lender" at bounding box center [1241, 161] width 61 height 20
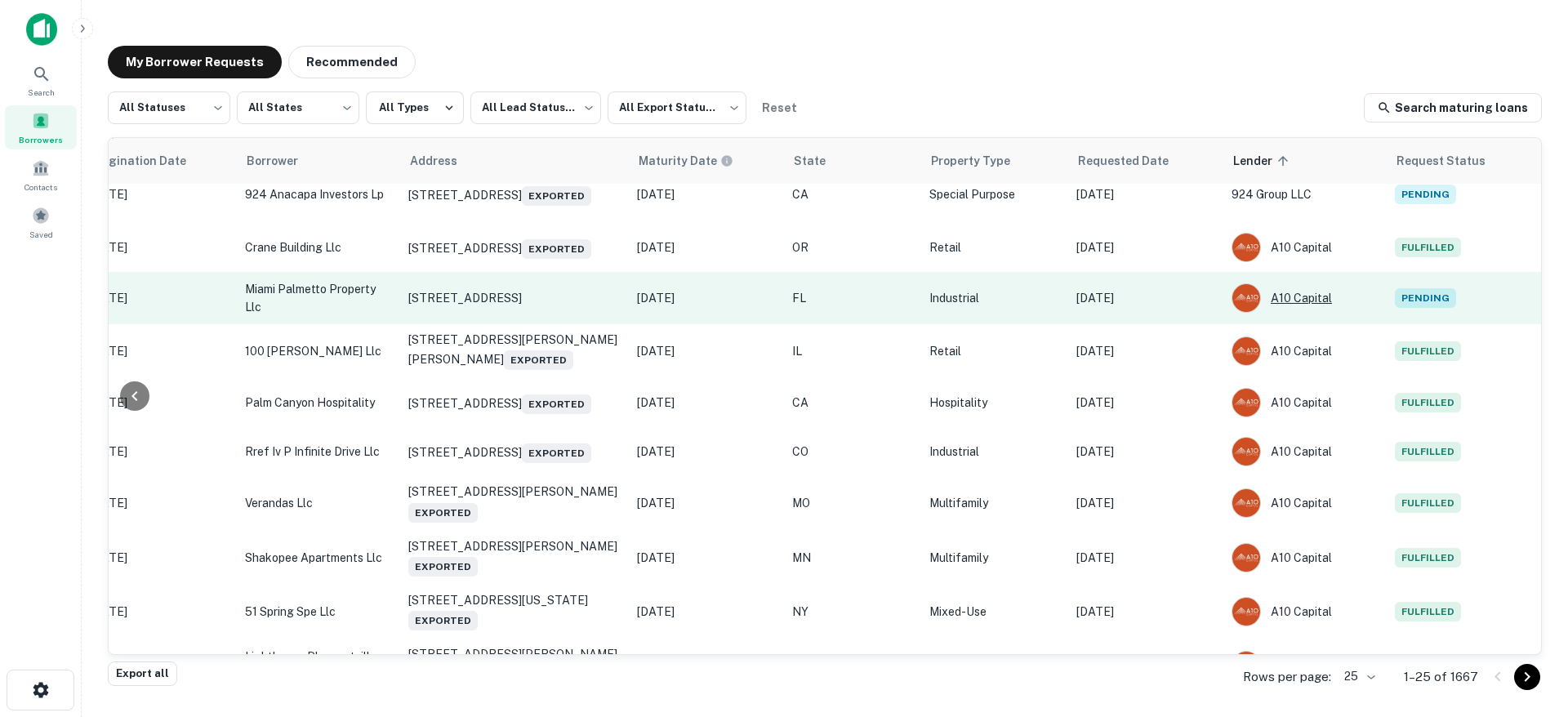
scroll to position [248, 385]
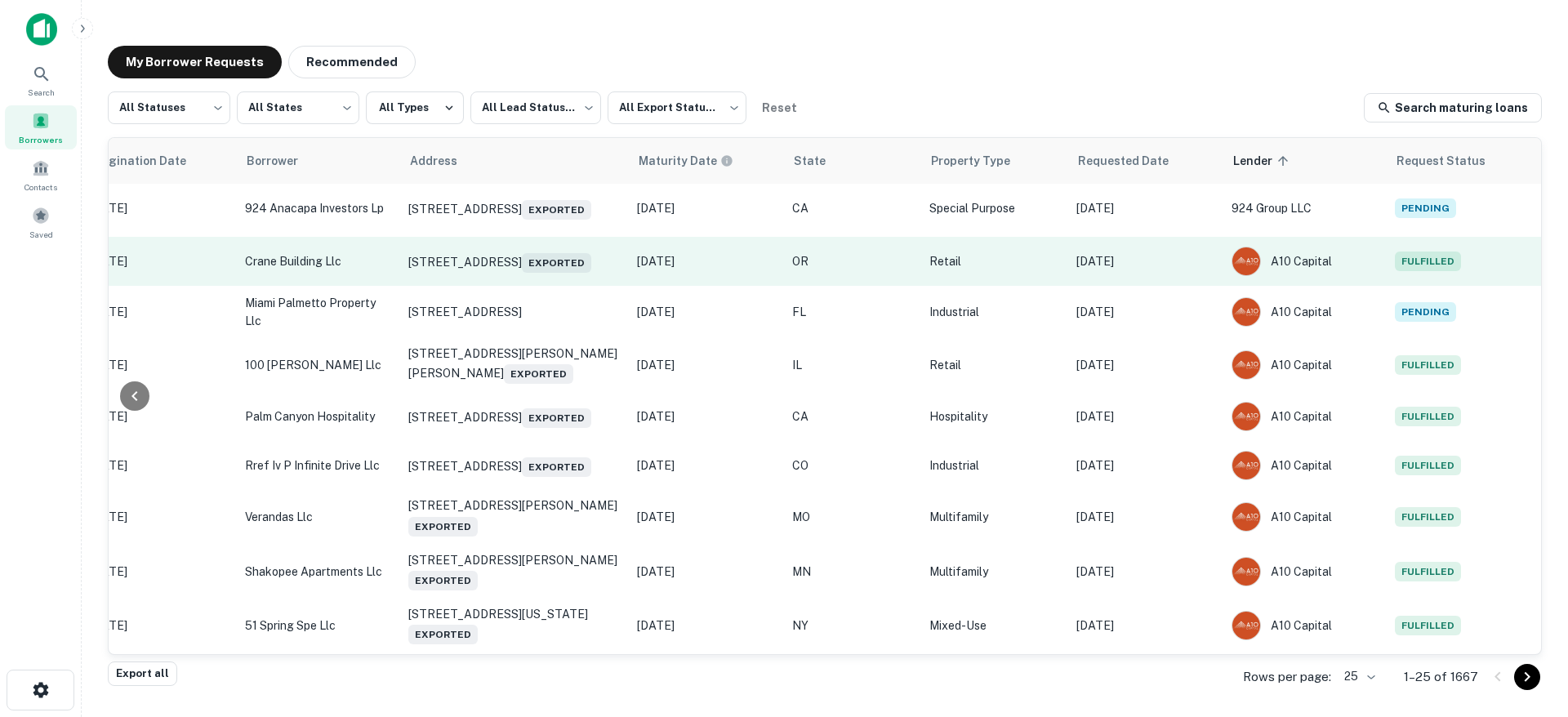
click at [1140, 262] on p "Sep 09, 2025" at bounding box center [1146, 261] width 139 height 18
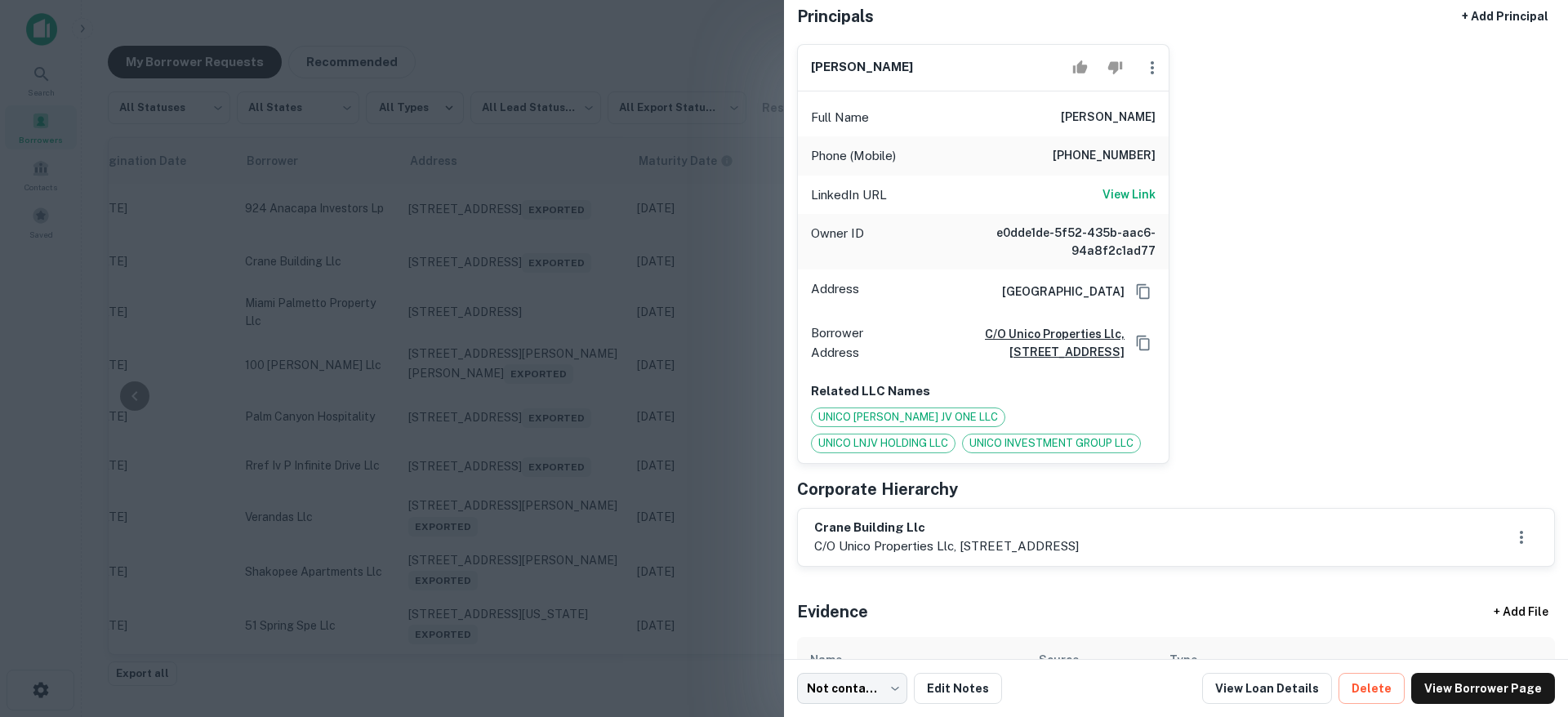
scroll to position [135, 0]
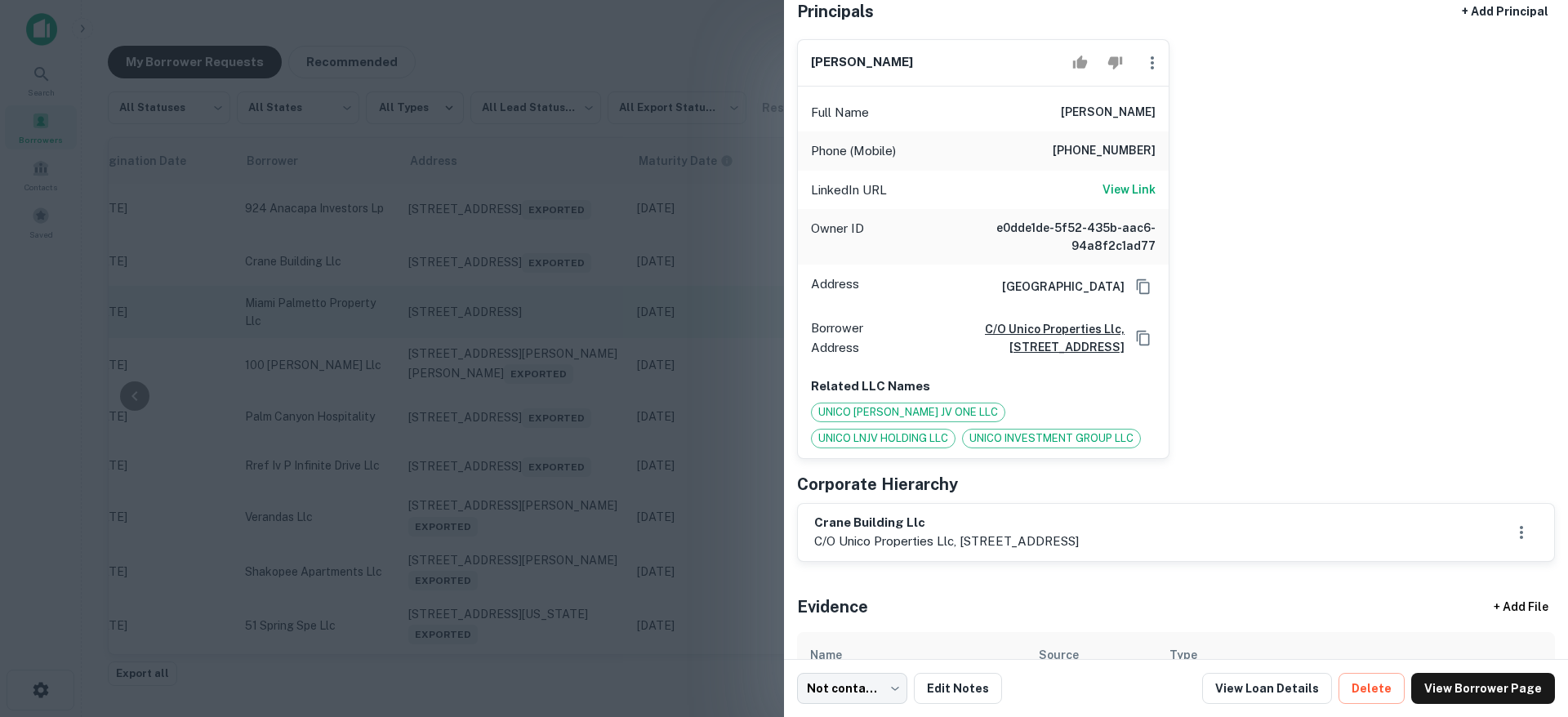
drag, startPoint x: 569, startPoint y: 337, endPoint x: 598, endPoint y: 331, distance: 29.6
click at [569, 337] on div at bounding box center [784, 358] width 1568 height 717
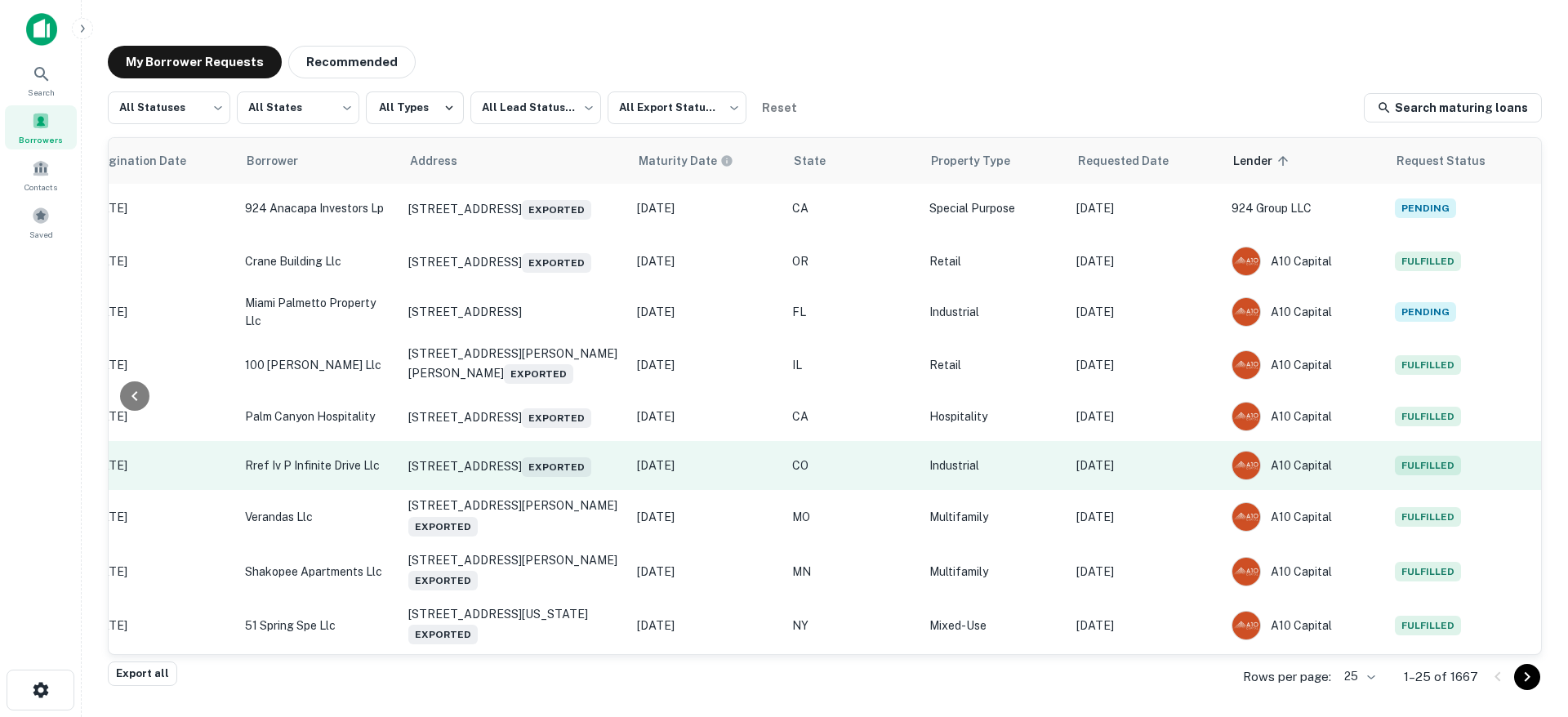
click at [1134, 475] on p "Sep 09, 2025" at bounding box center [1146, 466] width 139 height 18
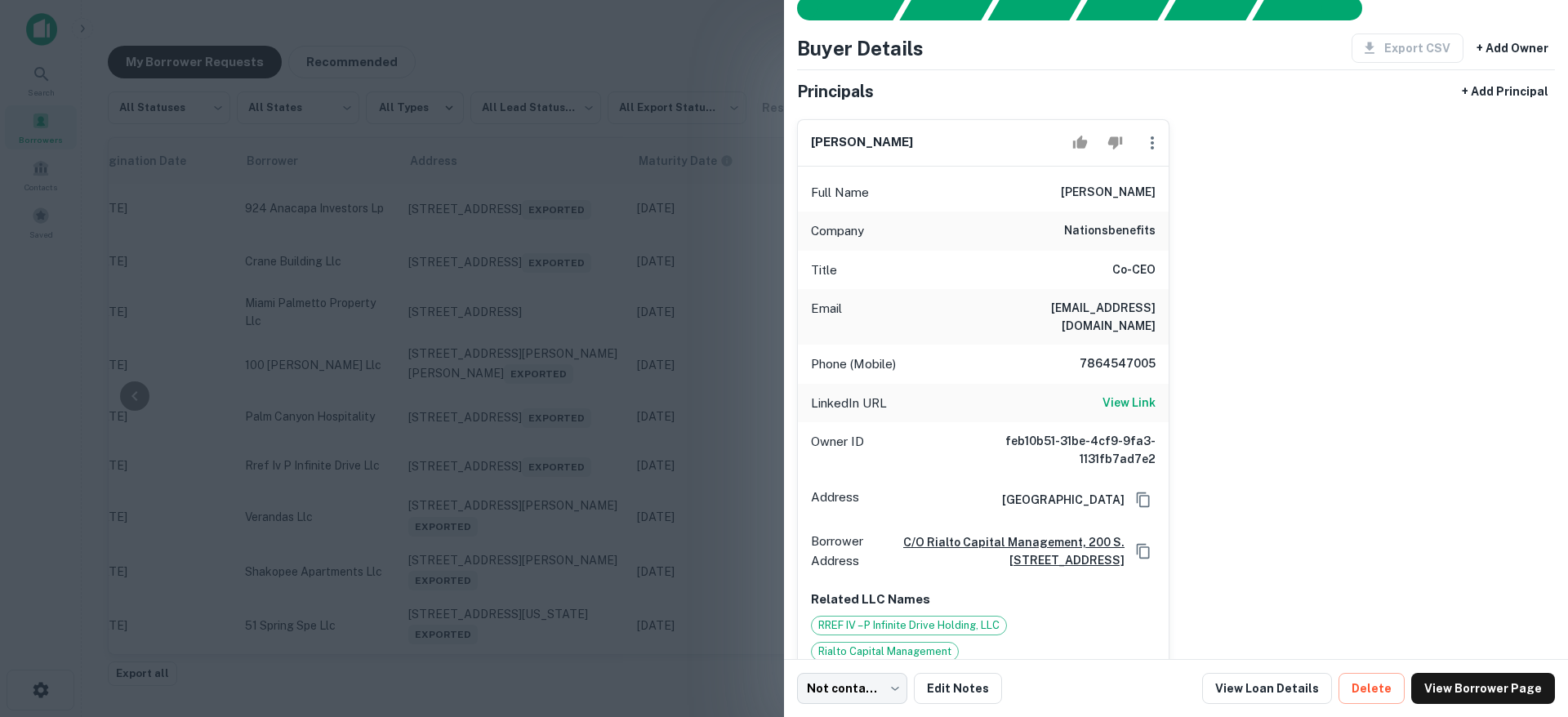
scroll to position [90, 0]
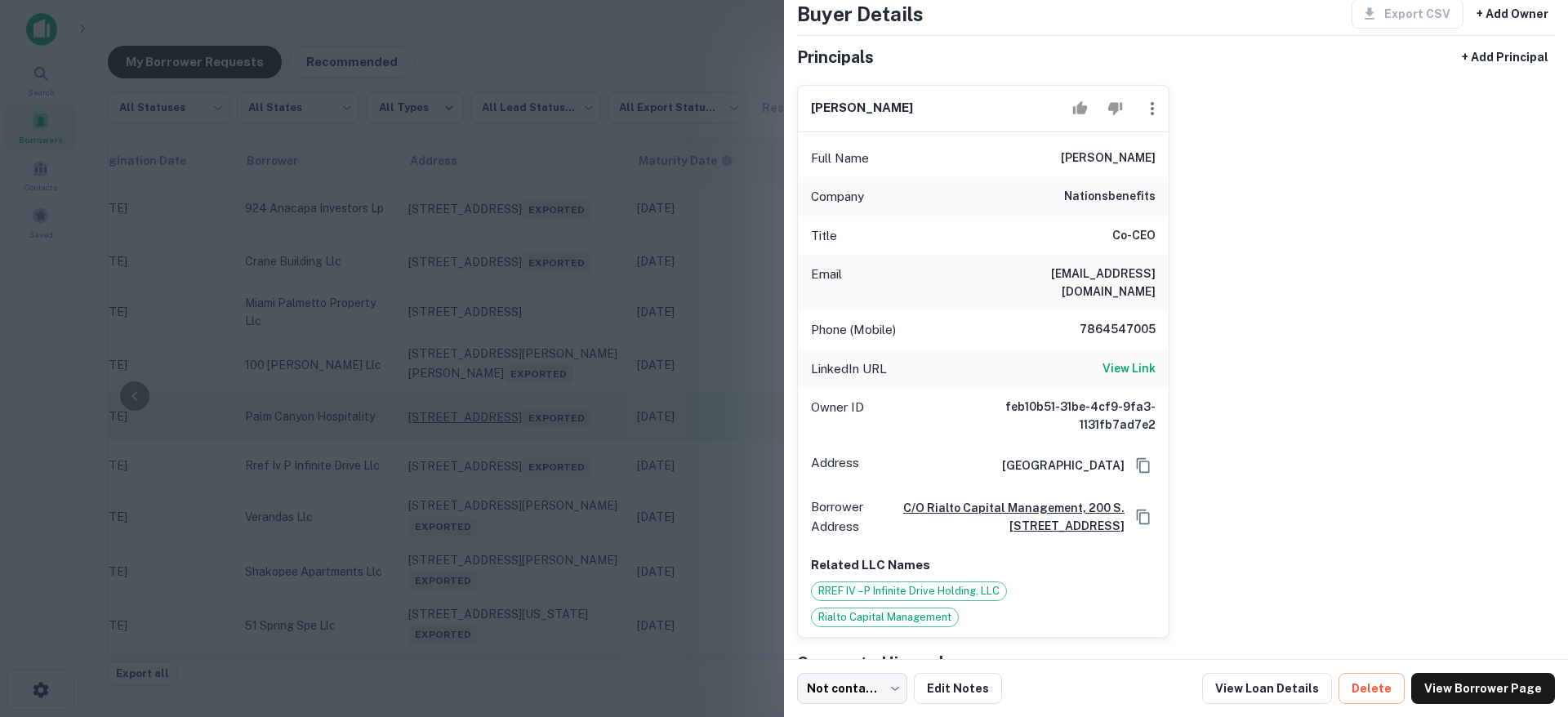
click at [546, 424] on div at bounding box center [784, 358] width 1568 height 717
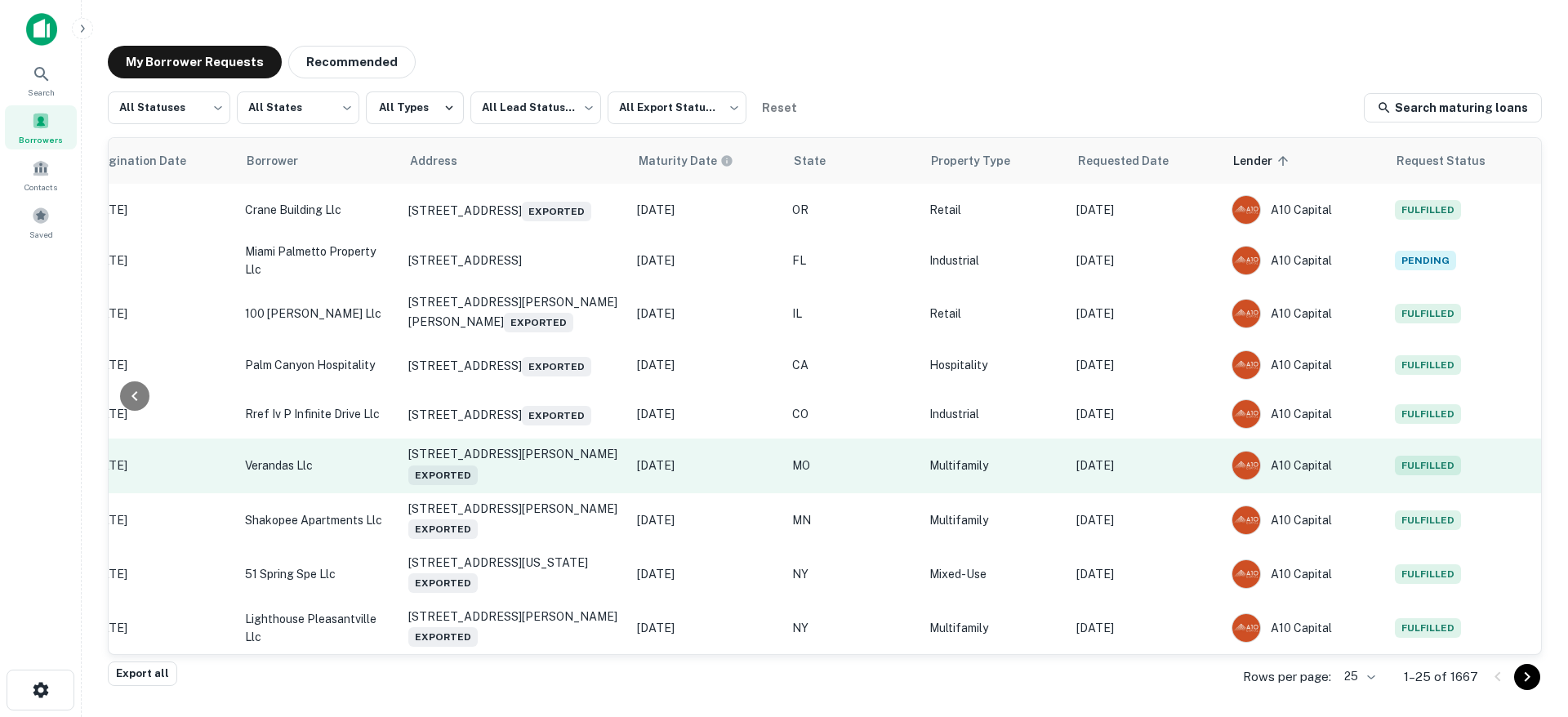
scroll to position [302, 385]
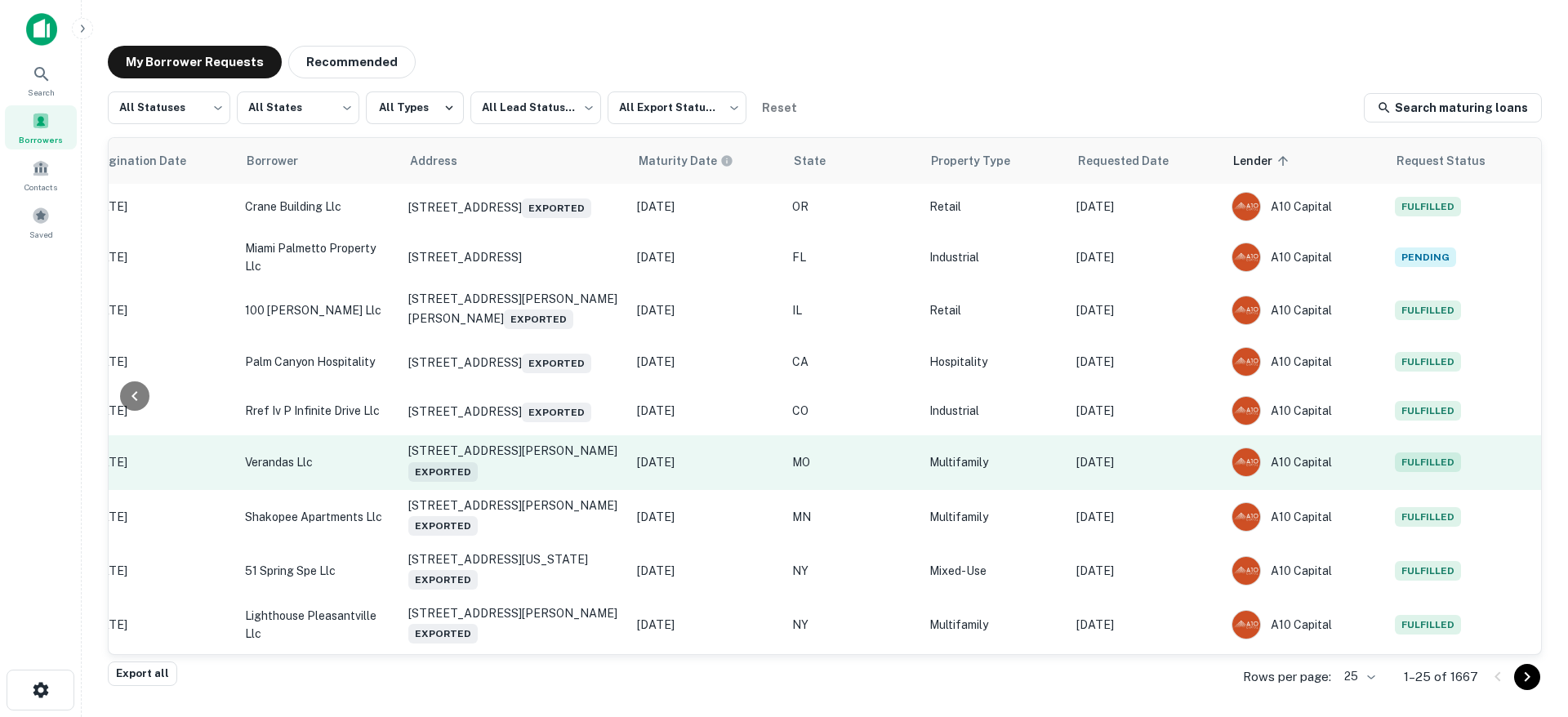
click at [1127, 471] on p "Sep 09, 2025" at bounding box center [1146, 462] width 139 height 18
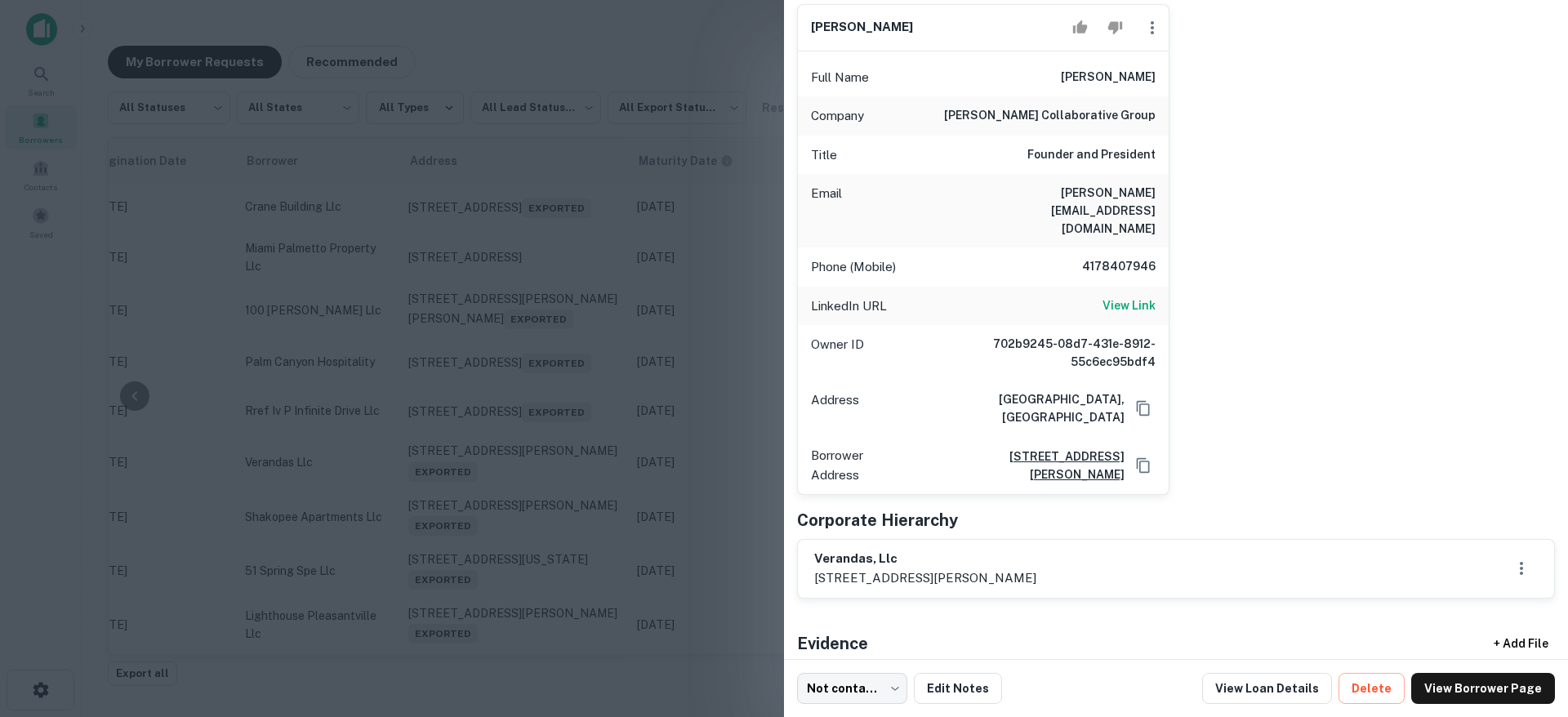
scroll to position [161, 0]
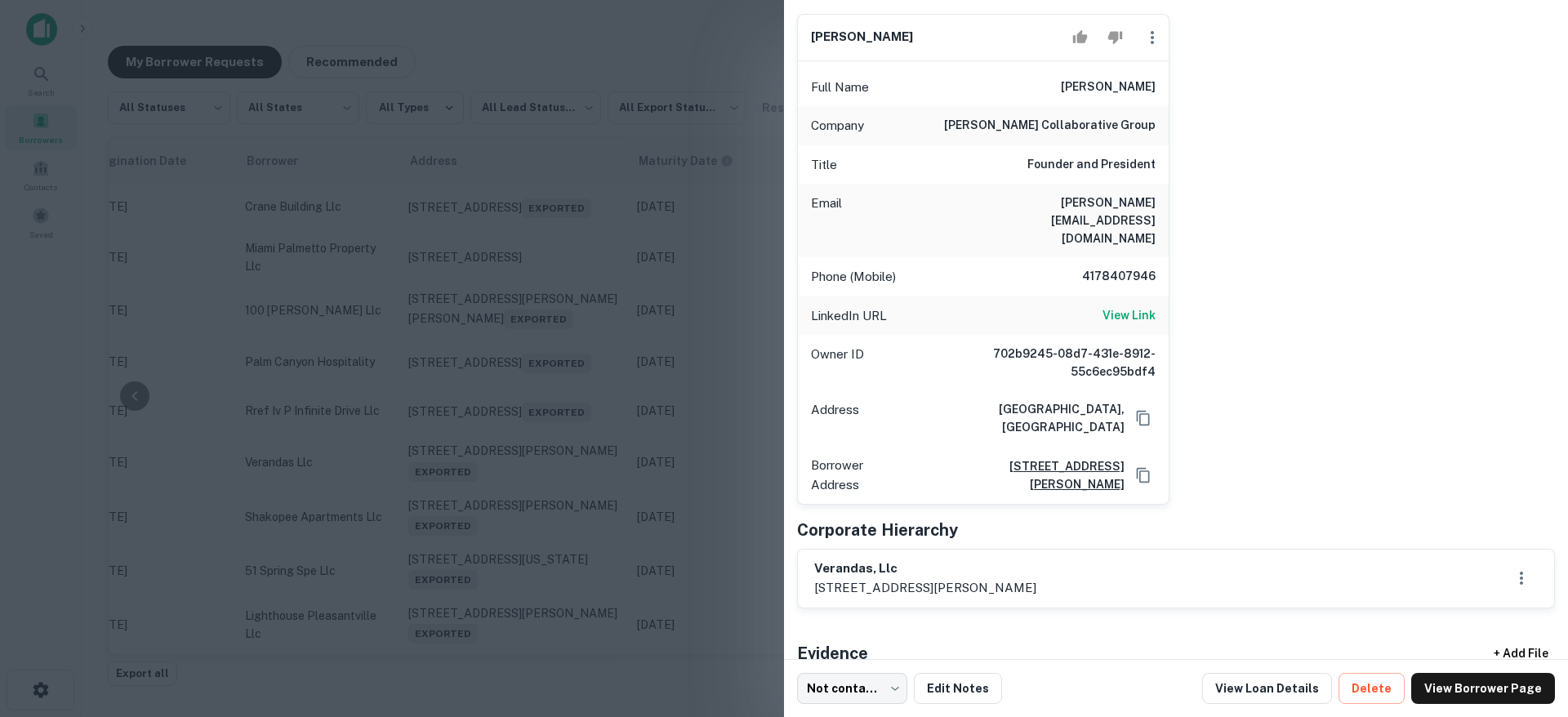
click at [736, 299] on div at bounding box center [784, 358] width 1568 height 717
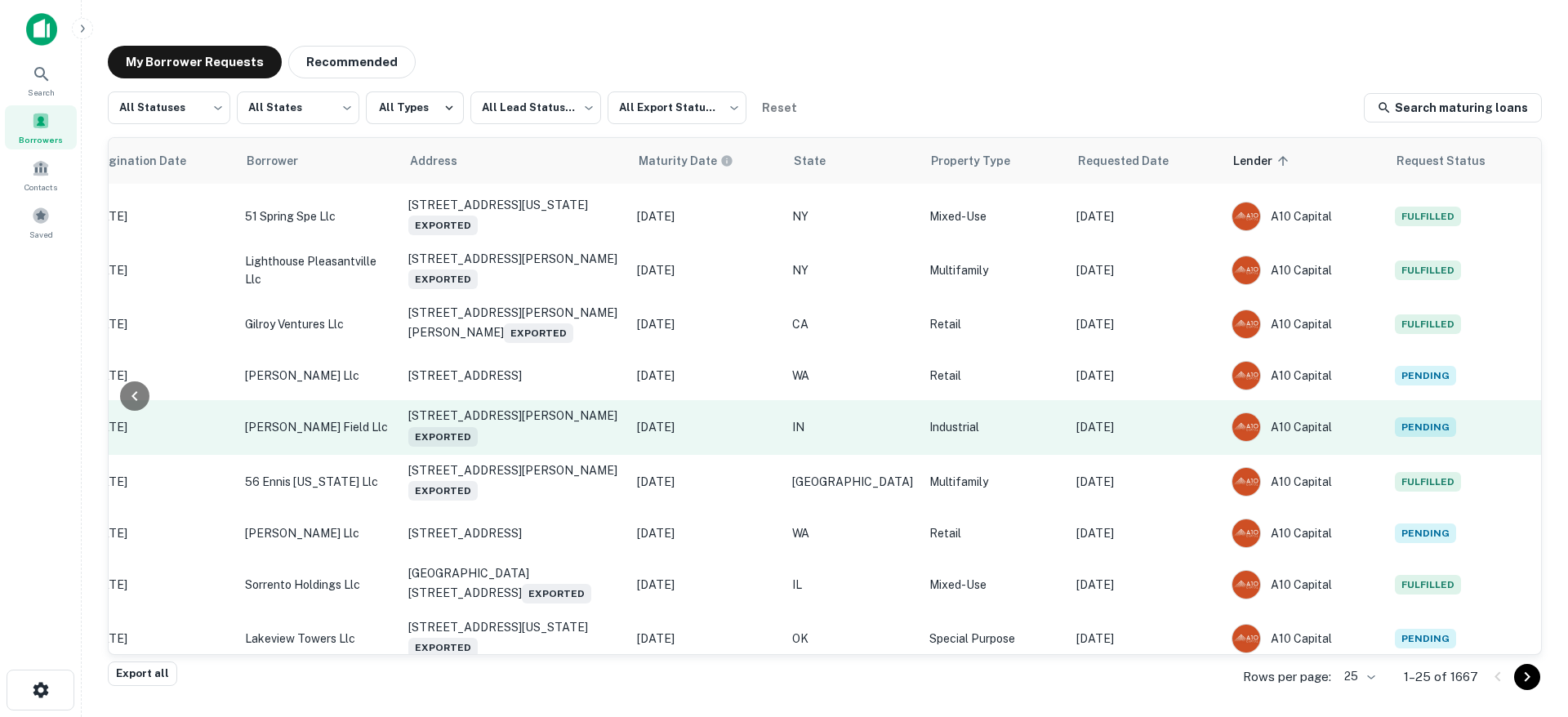
scroll to position [628, 385]
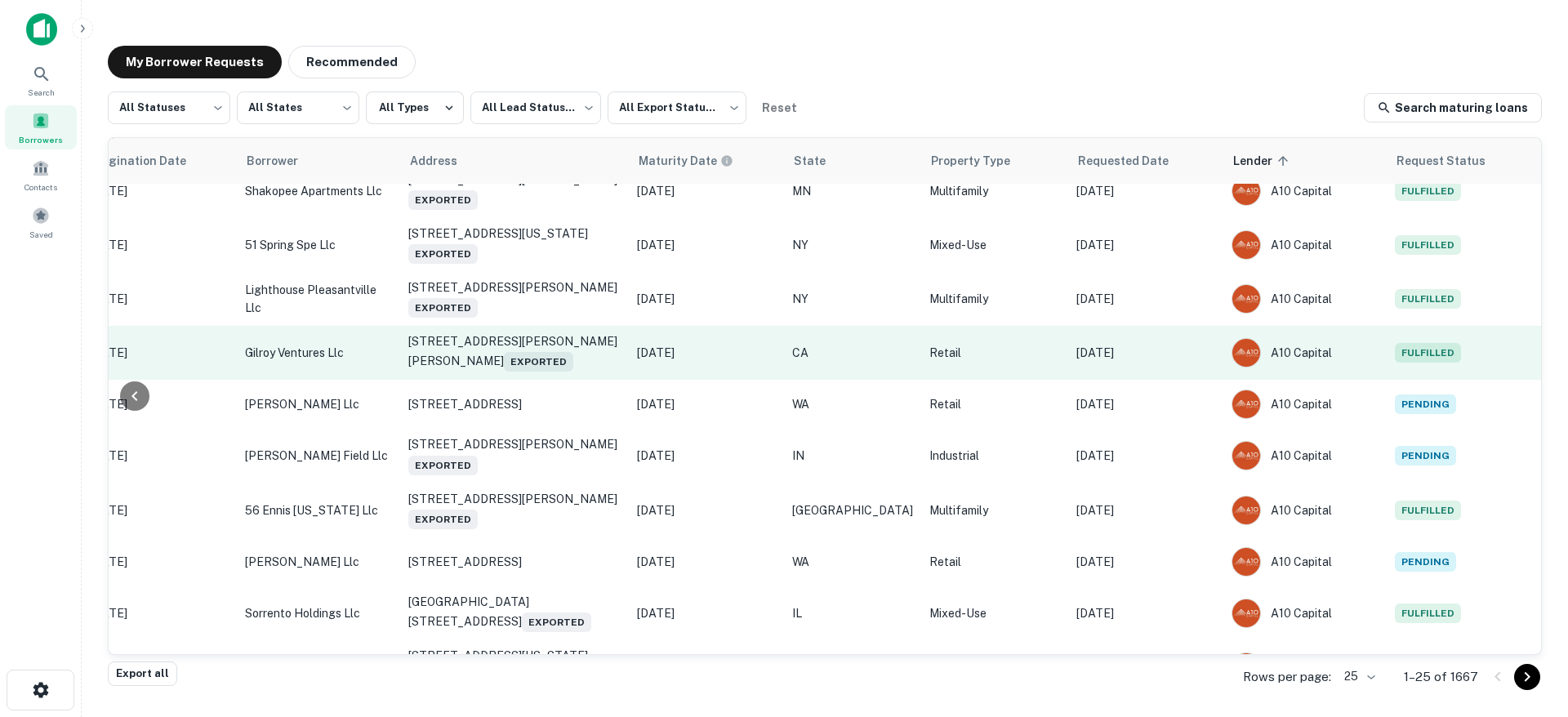
click at [1138, 380] on td "Sep 12, 2025" at bounding box center [1146, 353] width 155 height 54
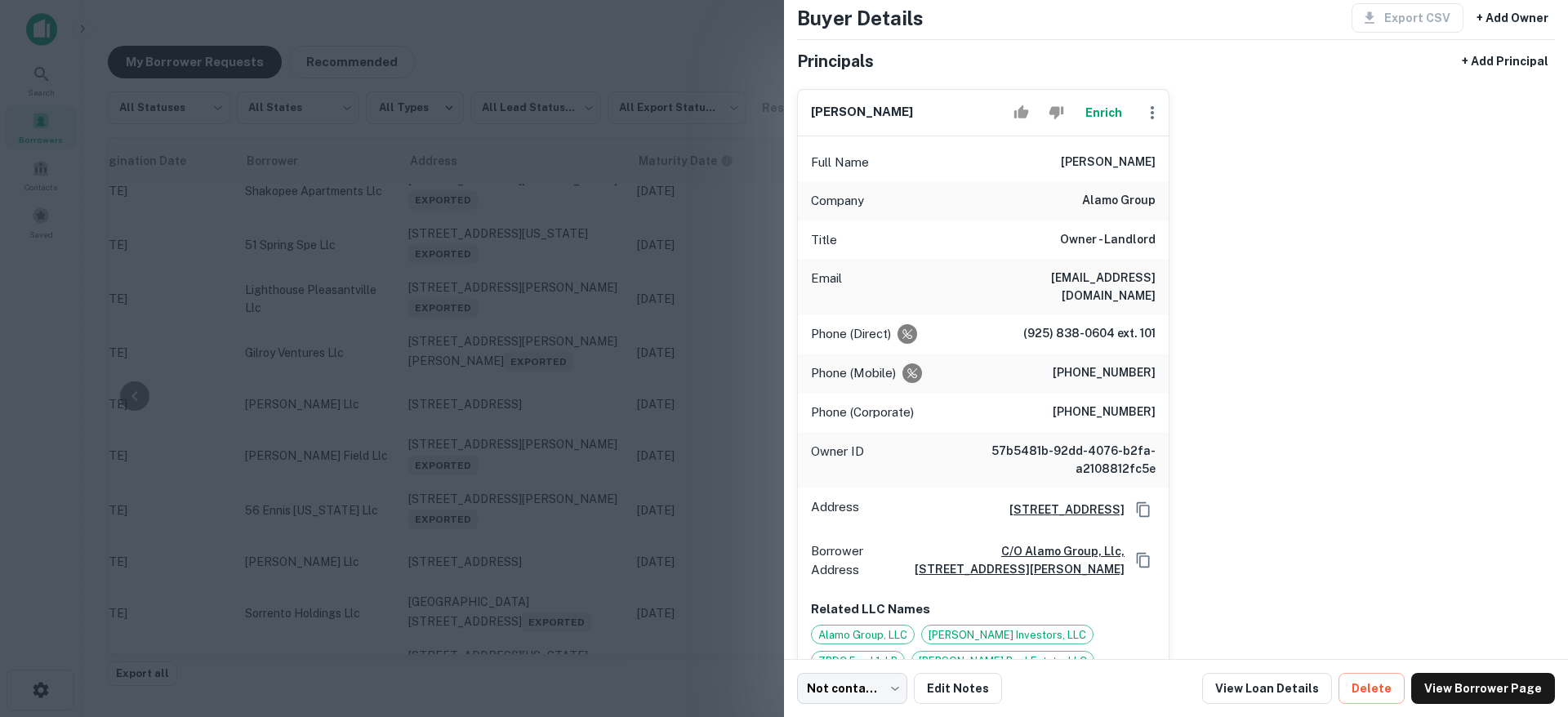
scroll to position [101, 0]
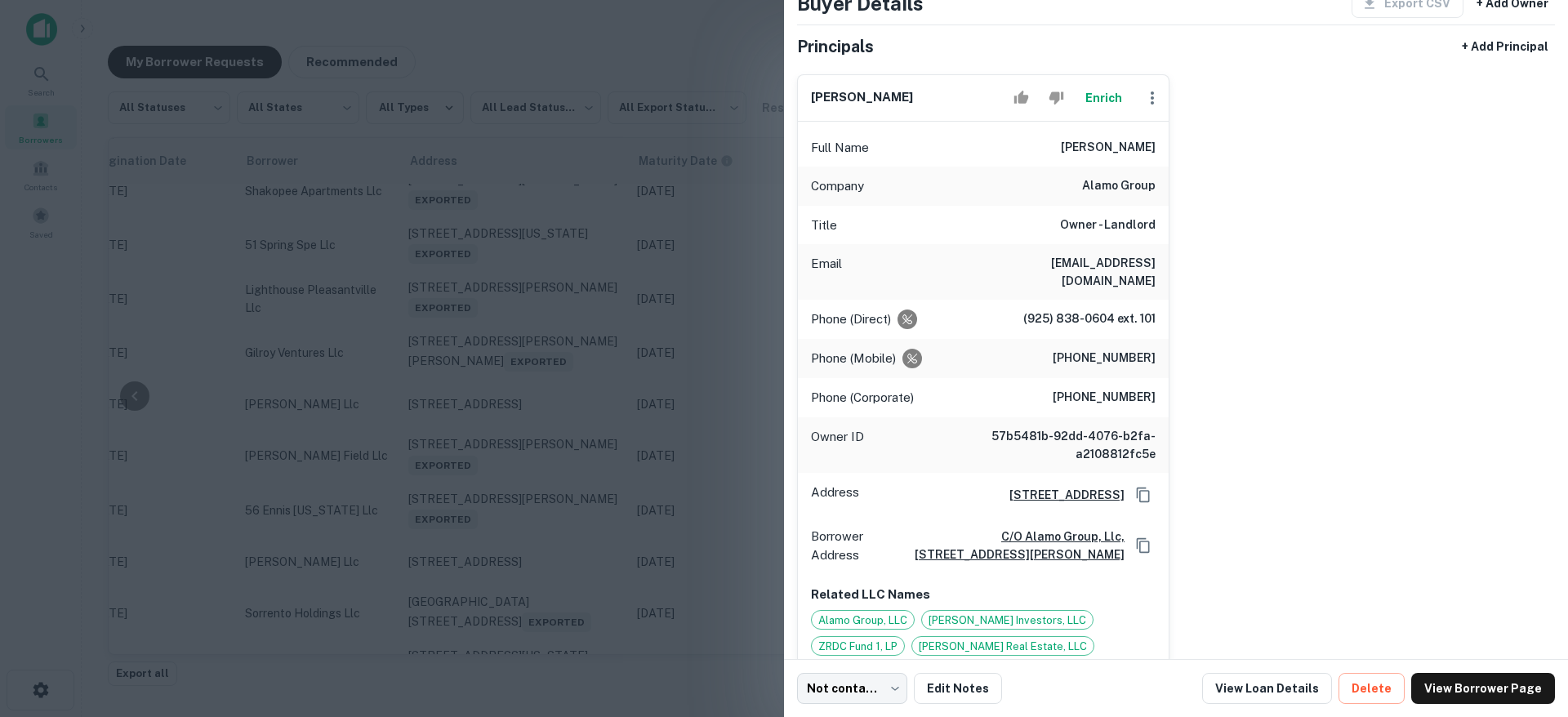
click at [634, 371] on div at bounding box center [784, 358] width 1568 height 717
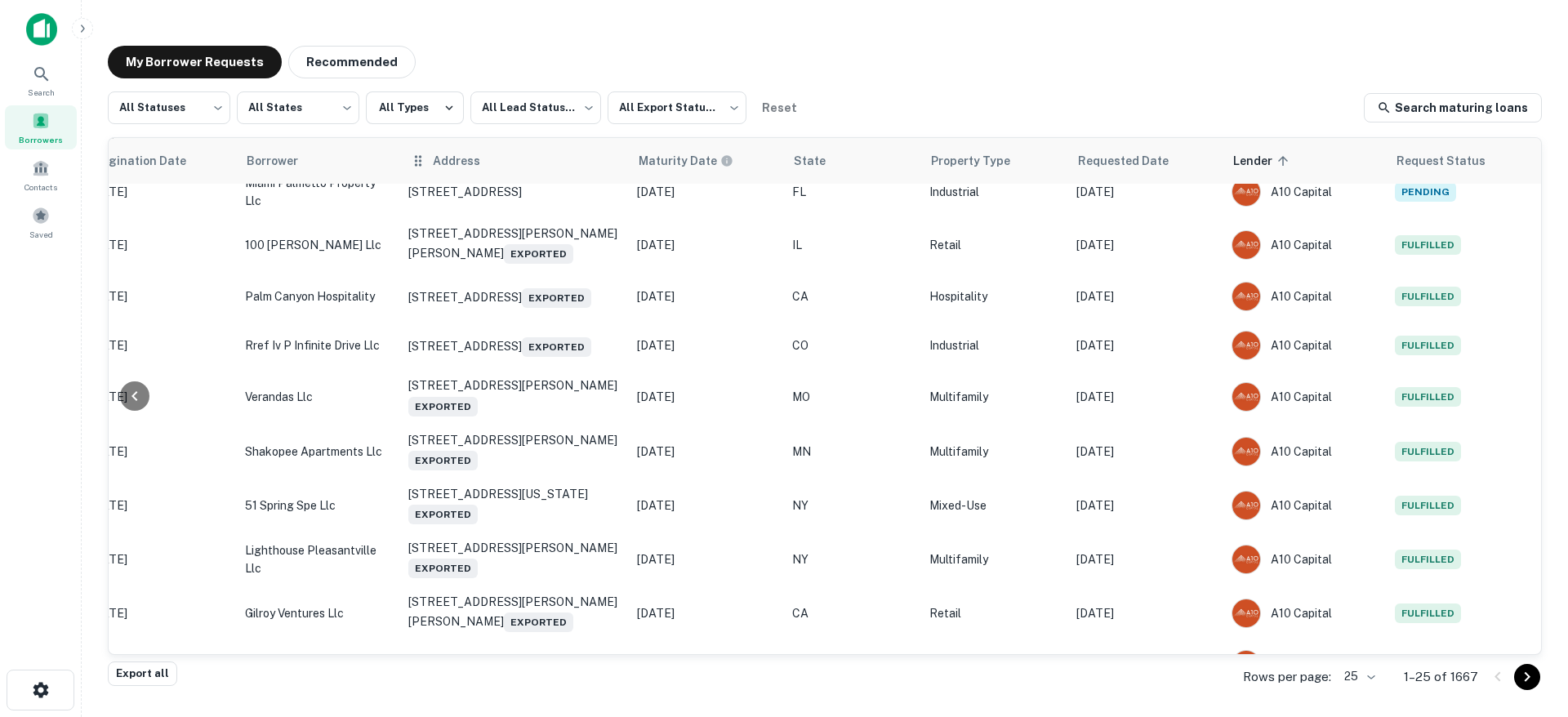
scroll to position [69, 385]
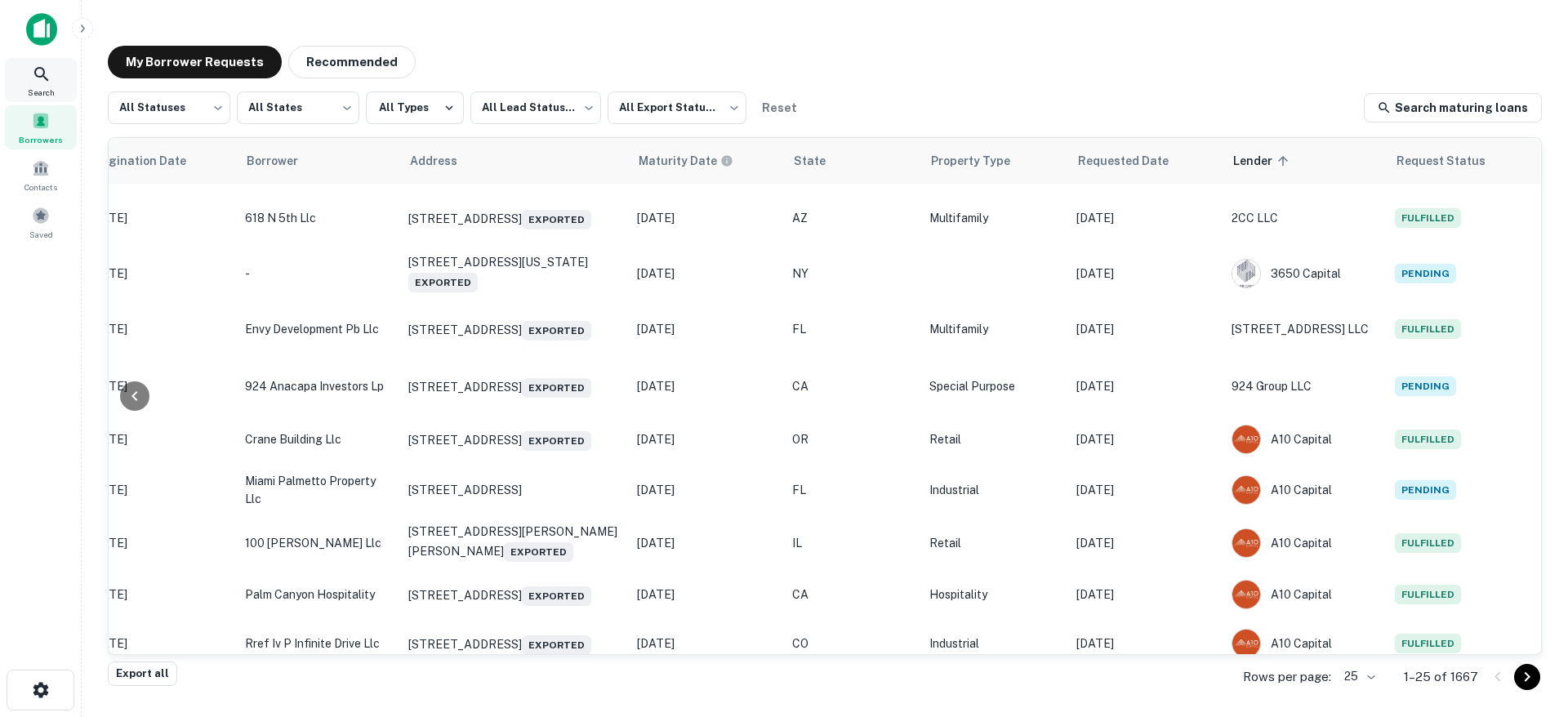
click at [46, 83] on icon at bounding box center [42, 74] width 20 height 20
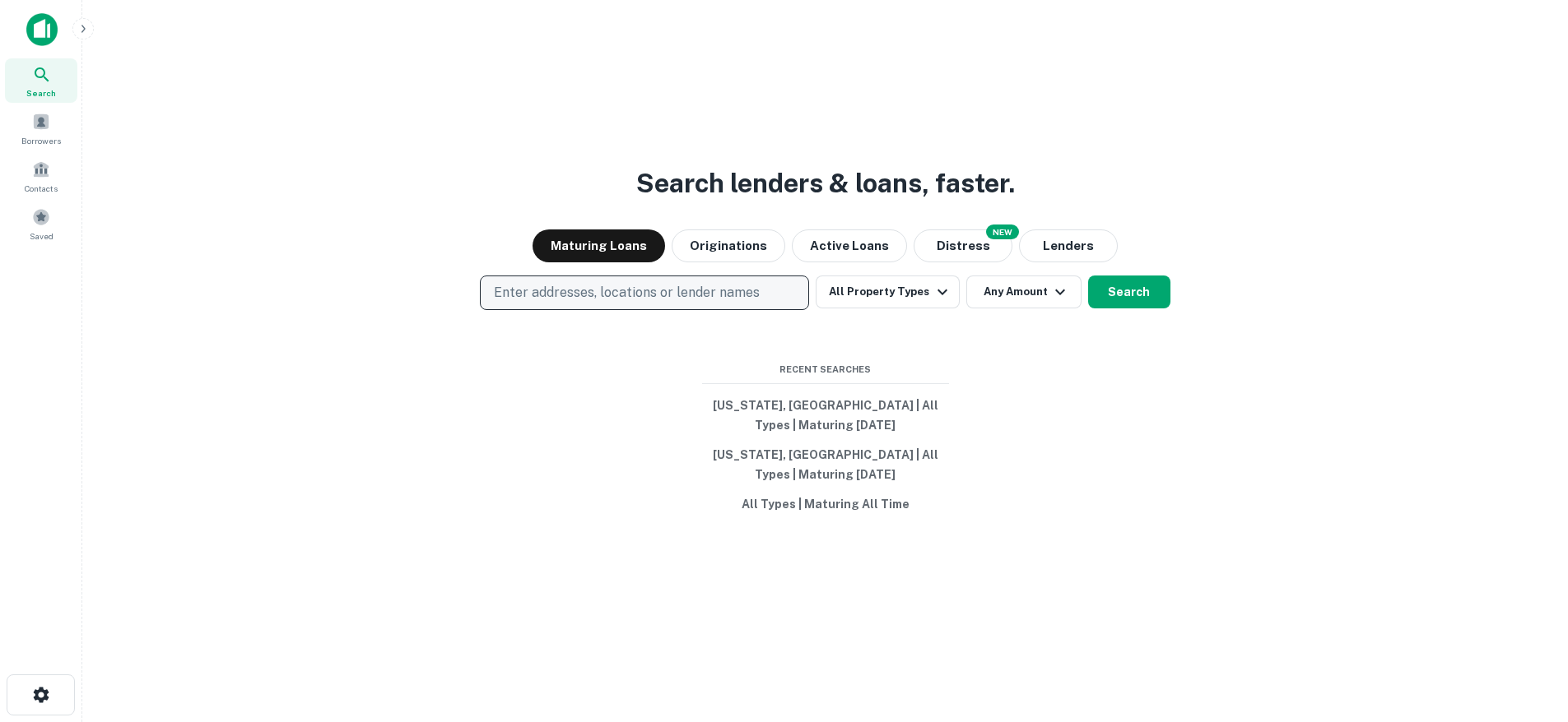
click at [589, 284] on p "Enter addresses, locations or lender names" at bounding box center [626, 293] width 266 height 20
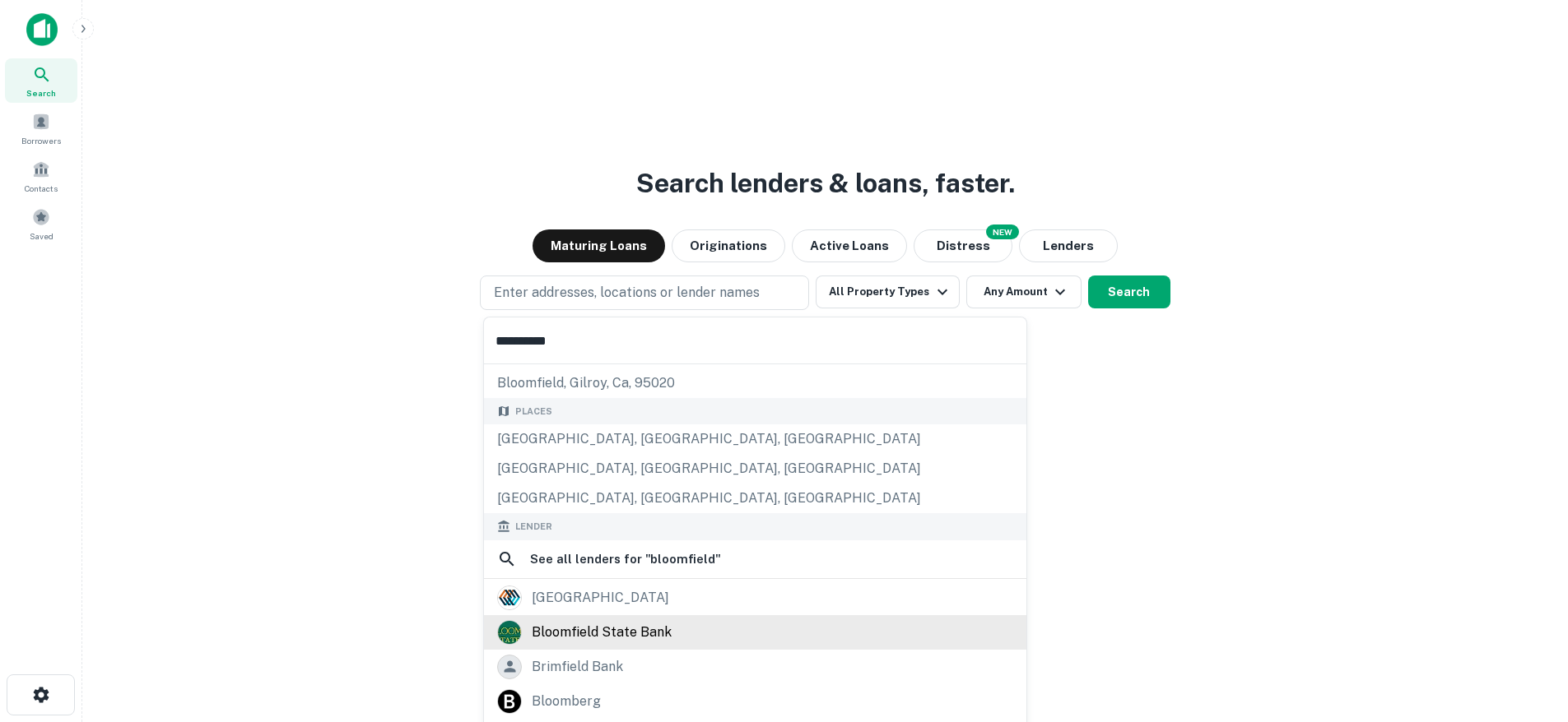
scroll to position [147, 0]
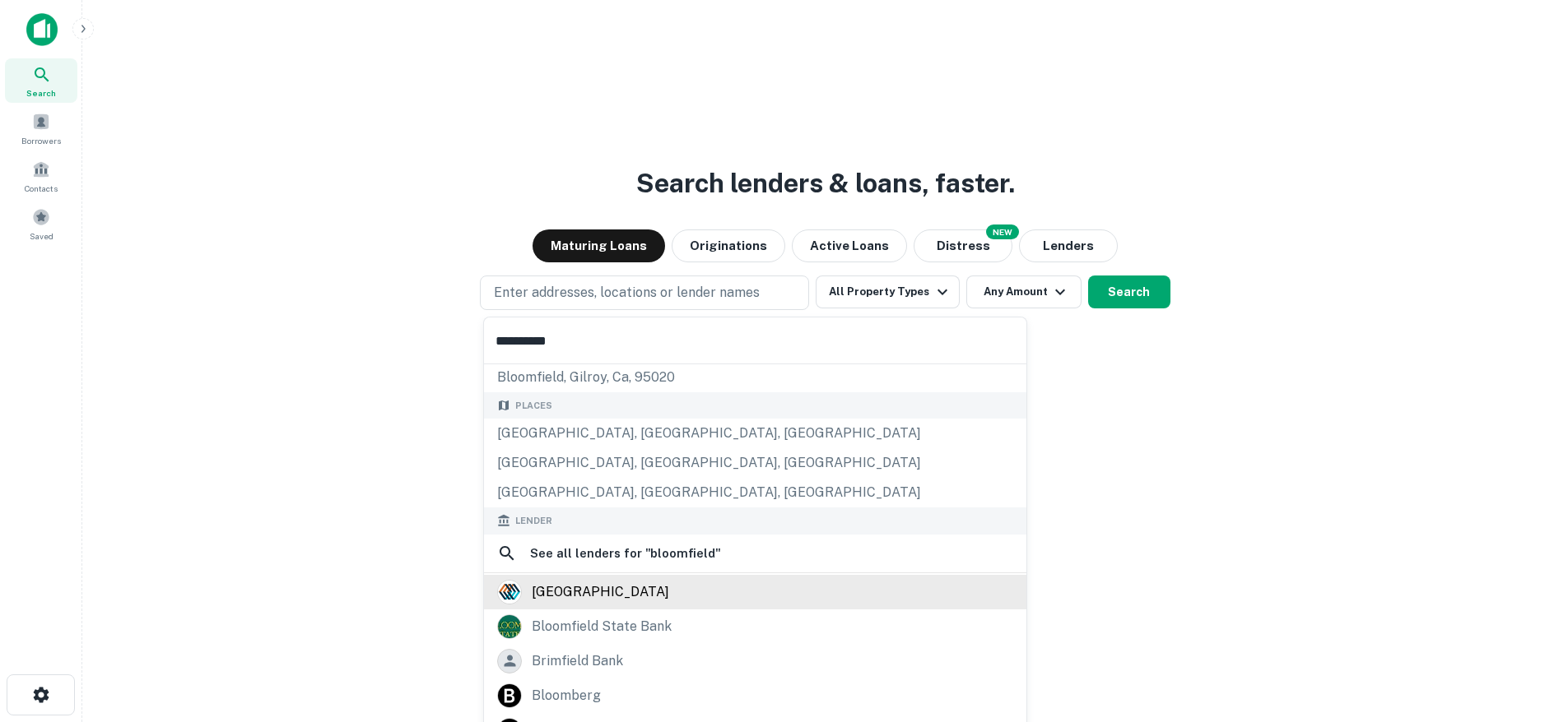
type input "**********"
click at [601, 597] on div "bloomfield capital" at bounding box center [600, 593] width 137 height 25
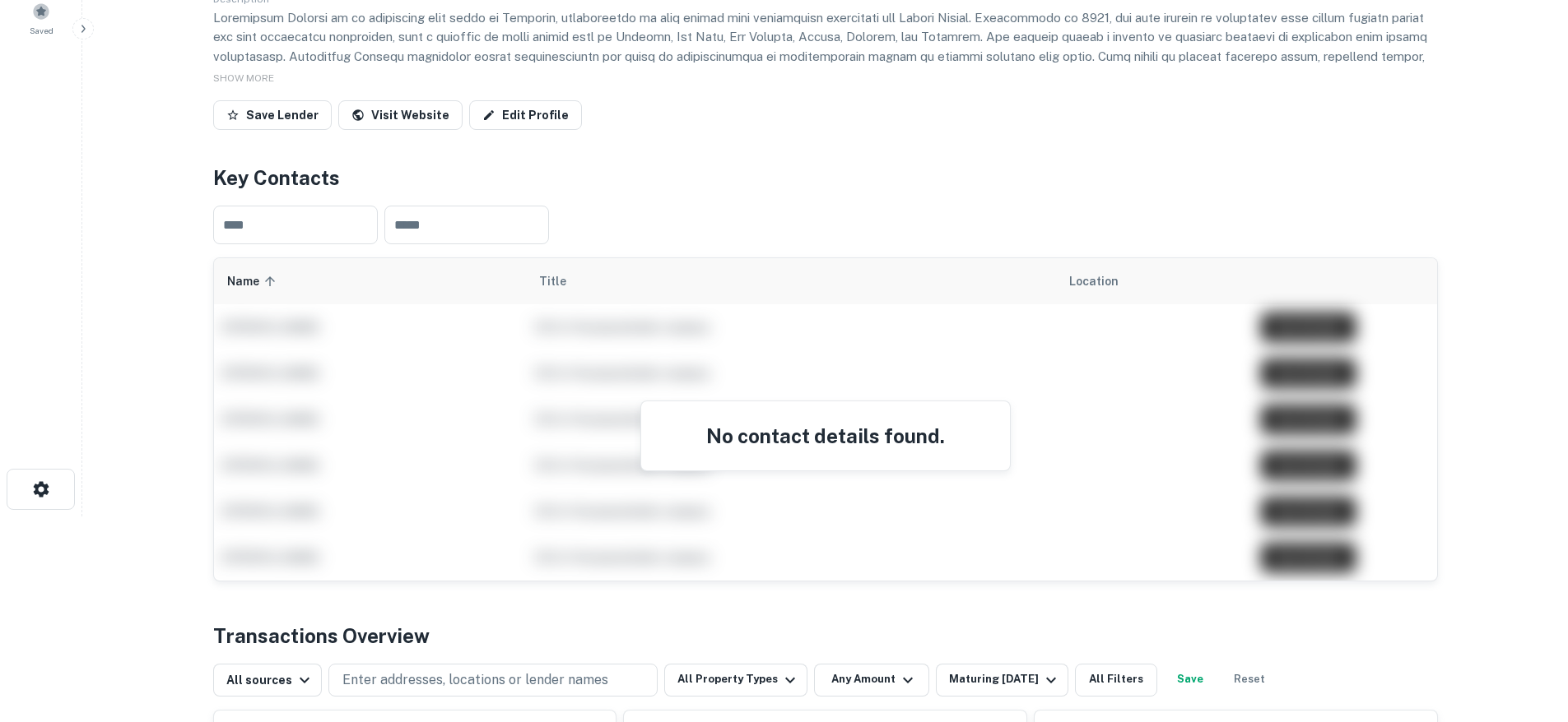
scroll to position [560, 0]
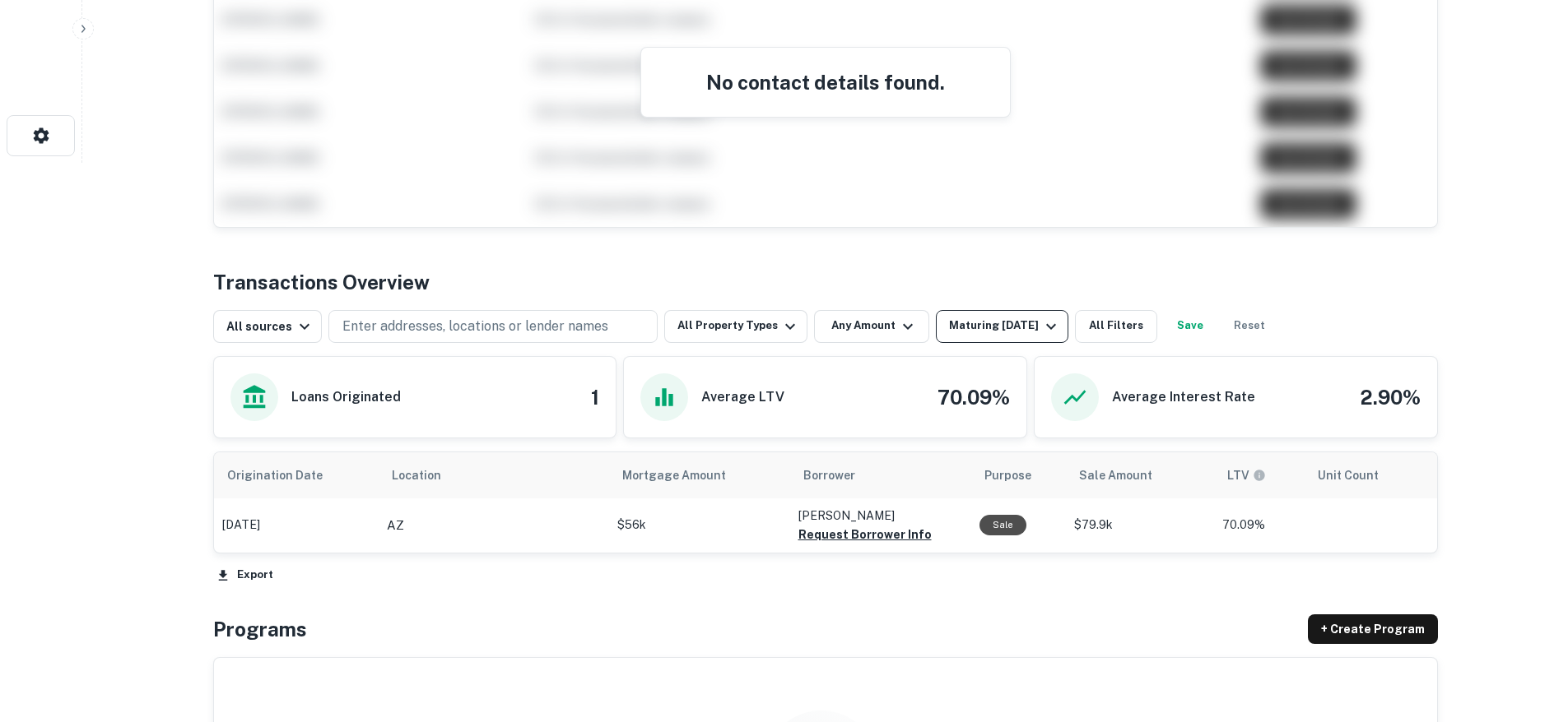
click at [969, 320] on div "Maturing In 1 Year" at bounding box center [1005, 326] width 112 height 20
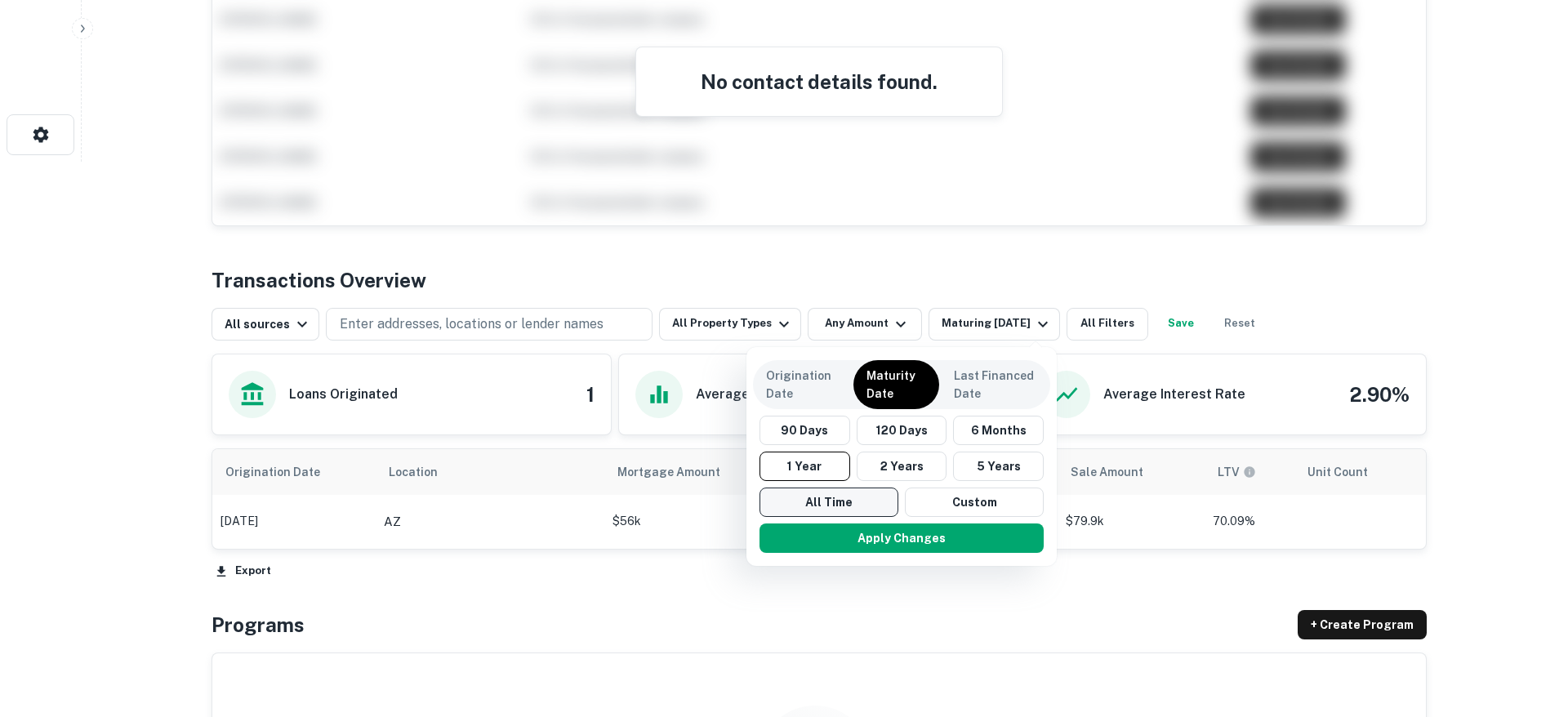
click at [797, 505] on button "All Time" at bounding box center [829, 502] width 139 height 29
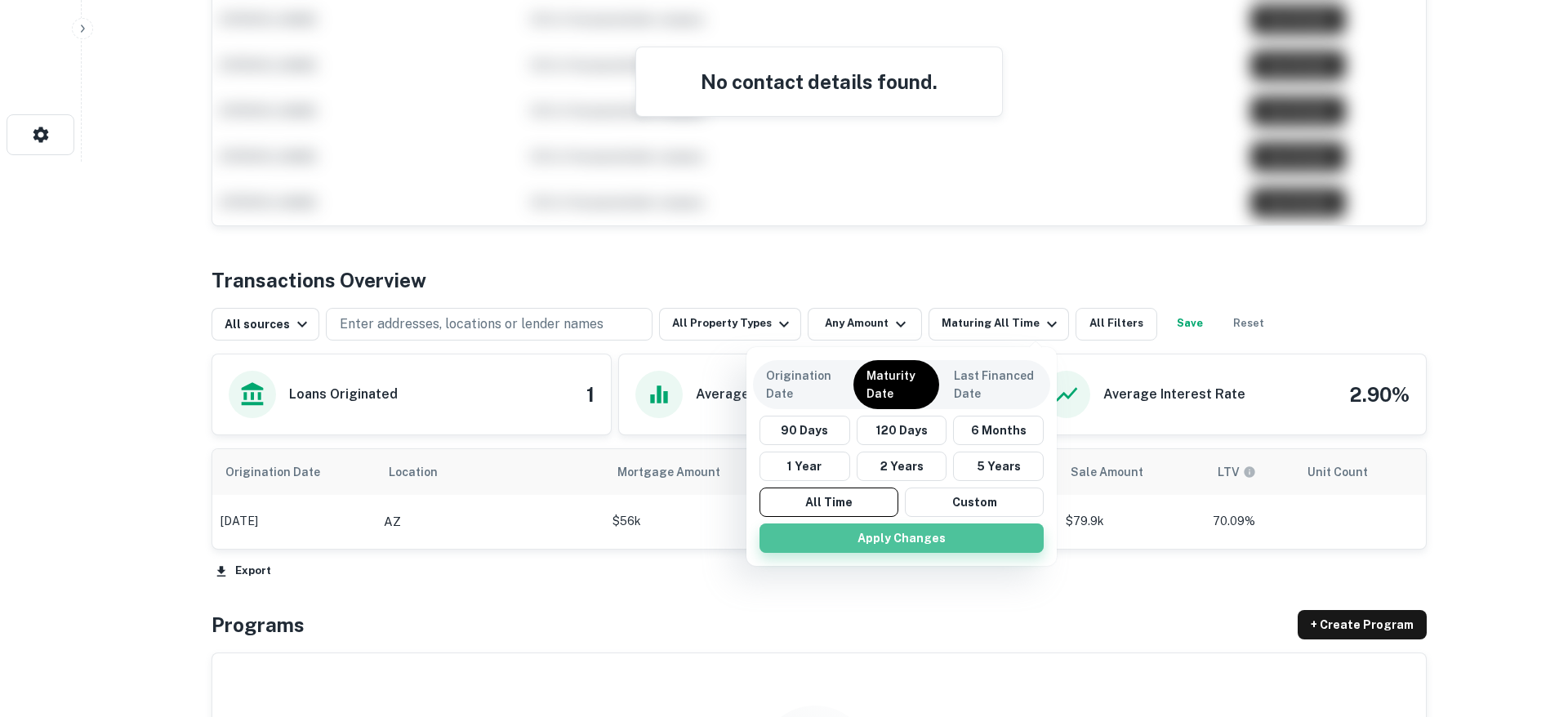
click at [816, 542] on button "Apply Changes" at bounding box center [901, 538] width 284 height 29
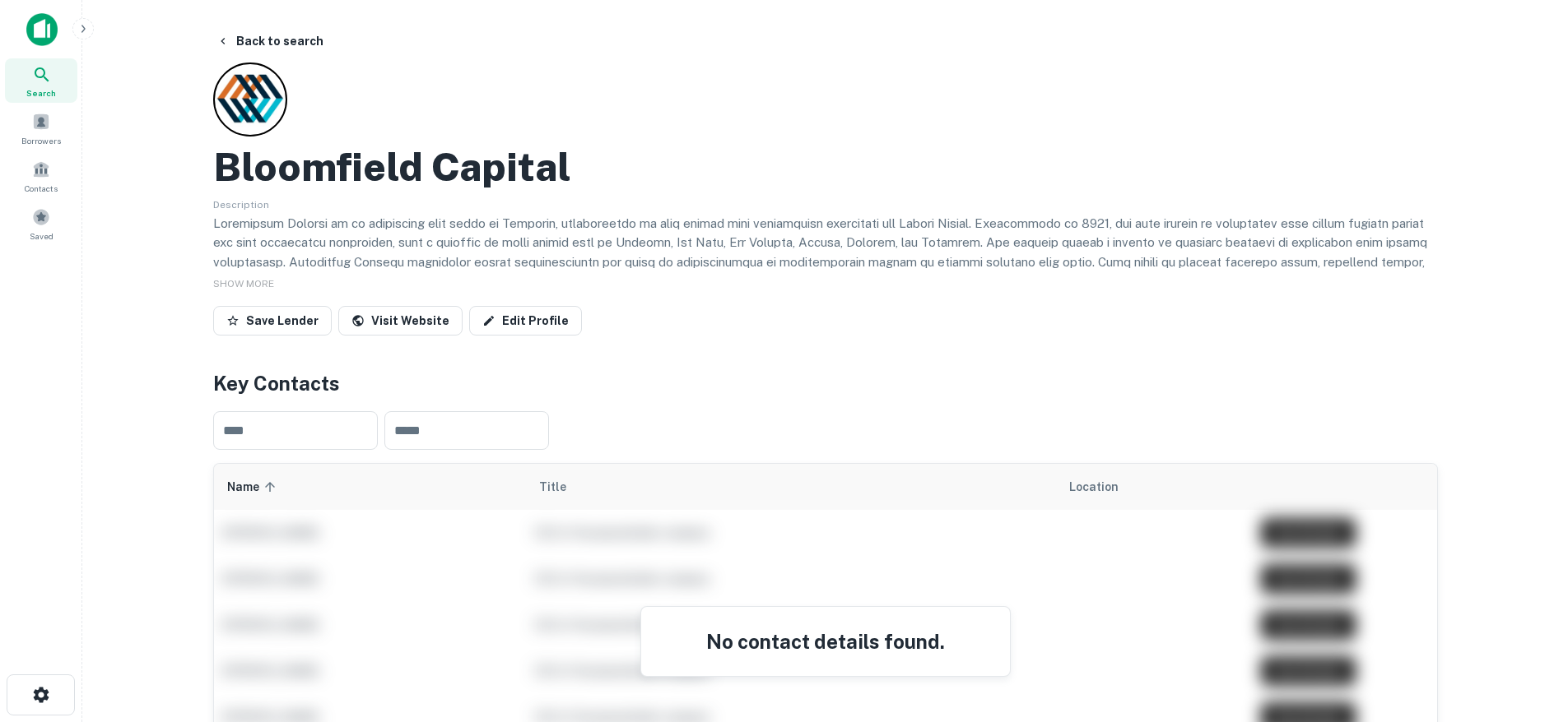
click at [80, 23] on icon "button" at bounding box center [83, 29] width 13 height 13
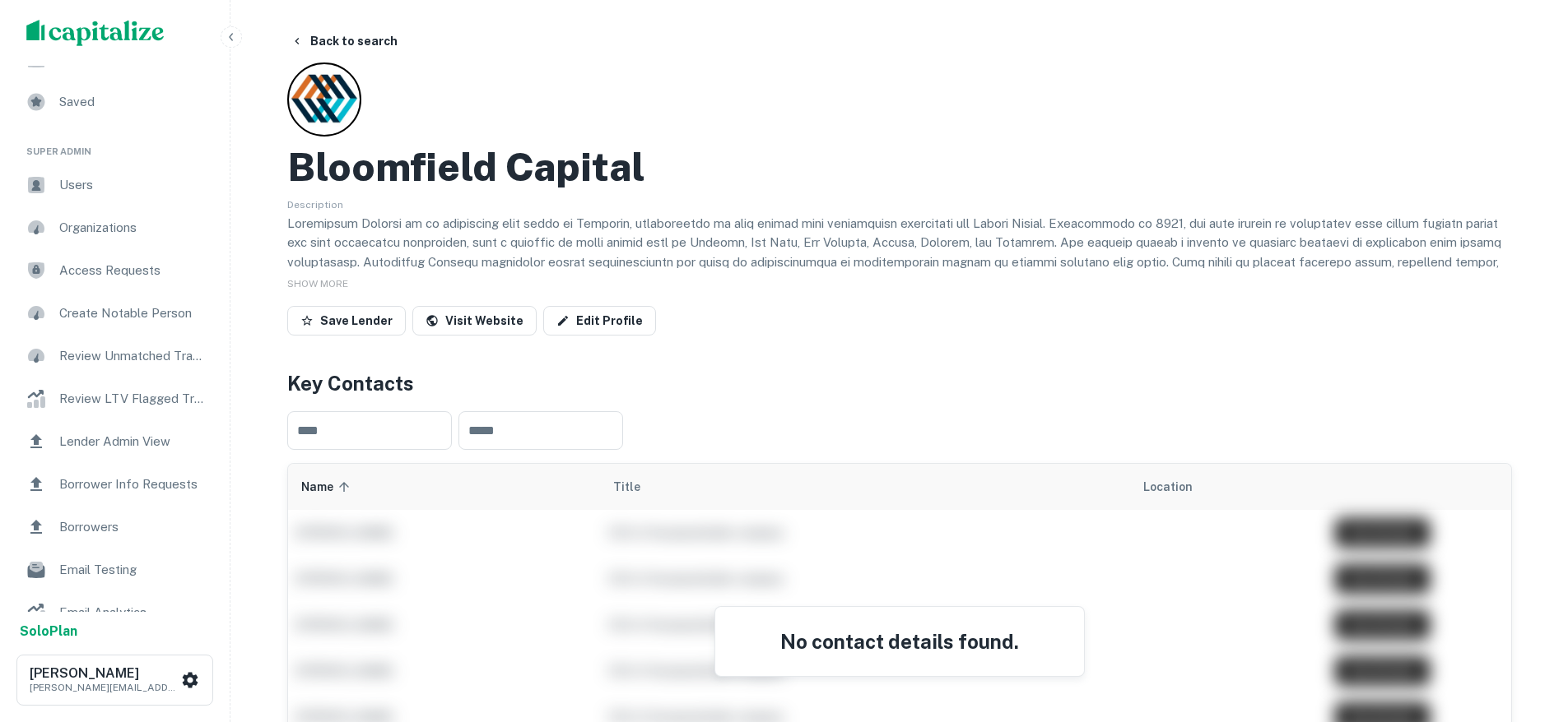
scroll to position [126, 0]
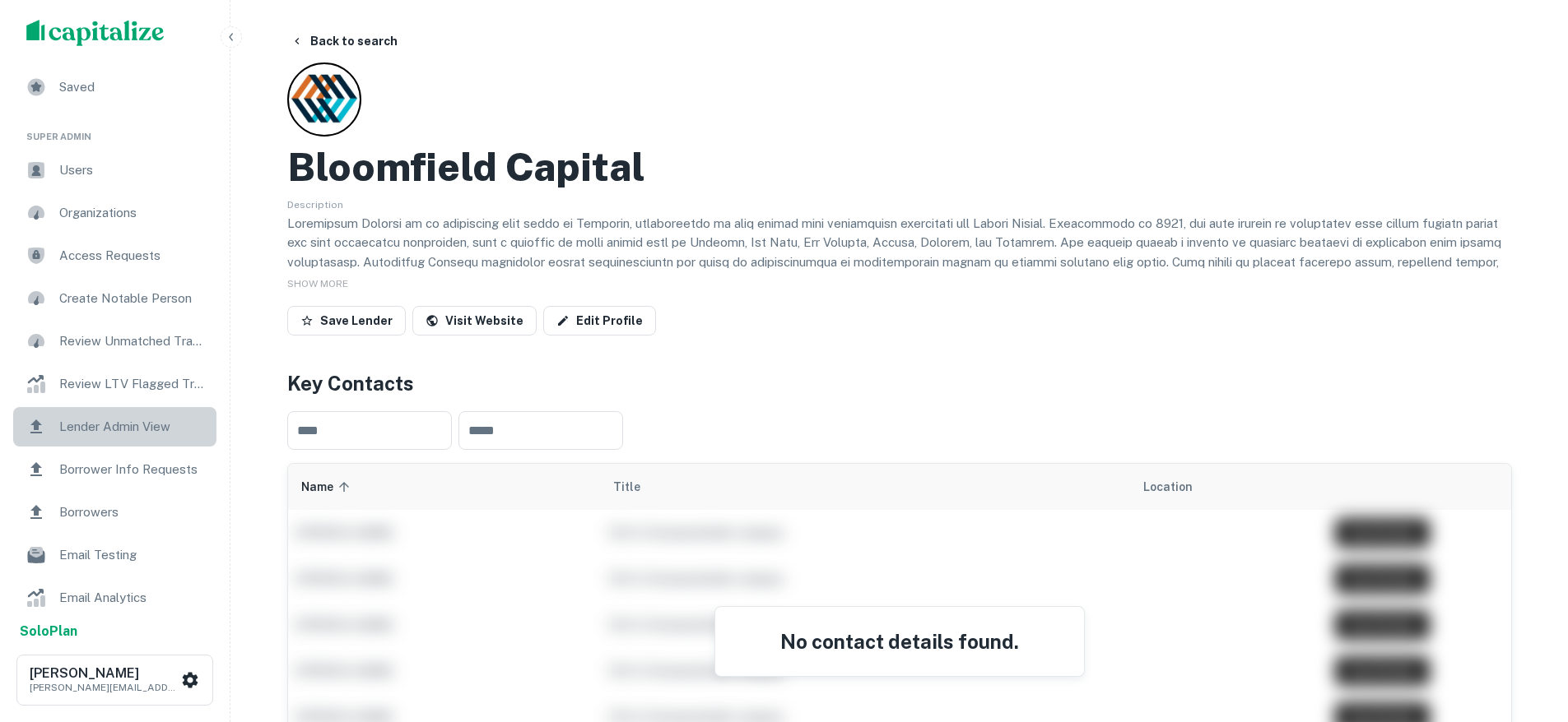
click at [143, 422] on span "Lender Admin View" at bounding box center [133, 427] width 147 height 20
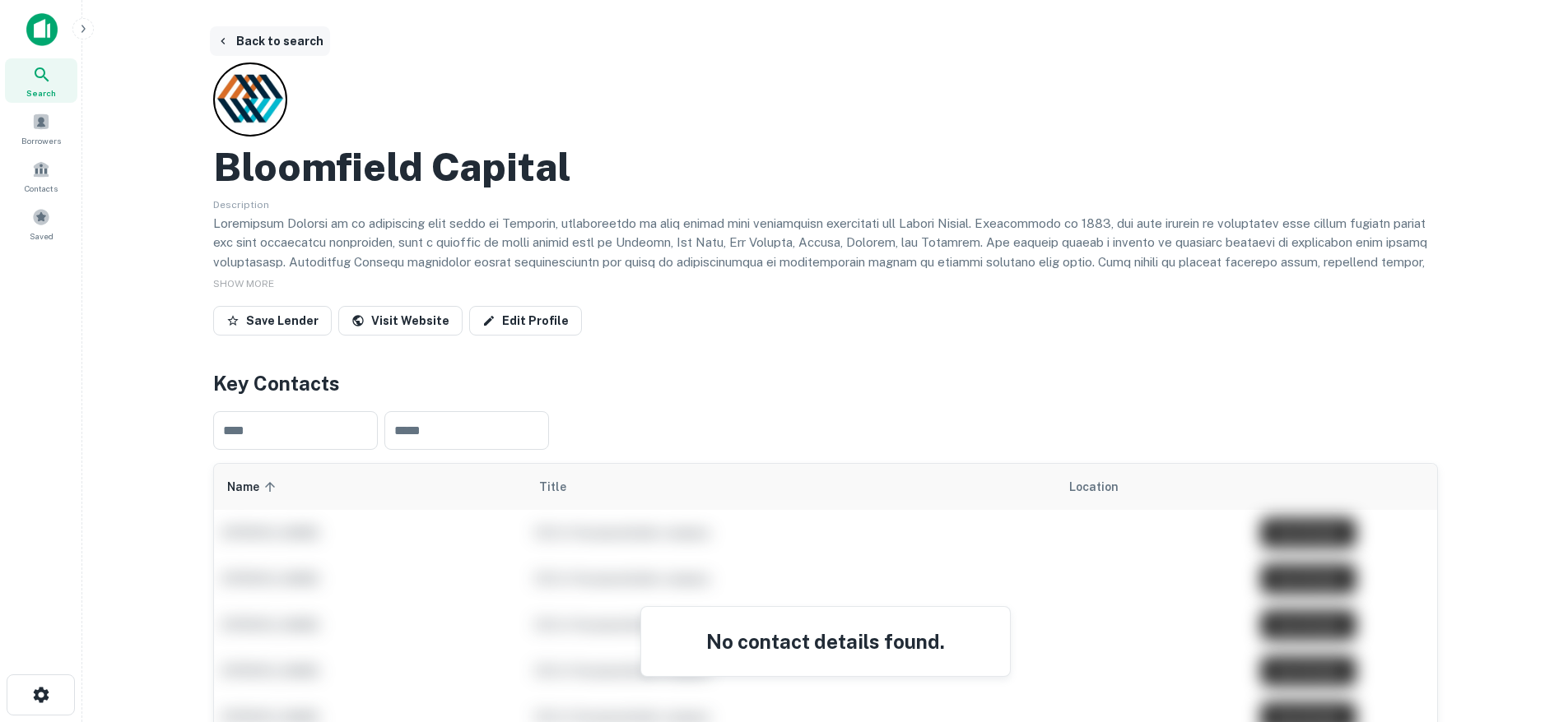
click at [274, 29] on button "Back to search" at bounding box center [270, 40] width 120 height 30
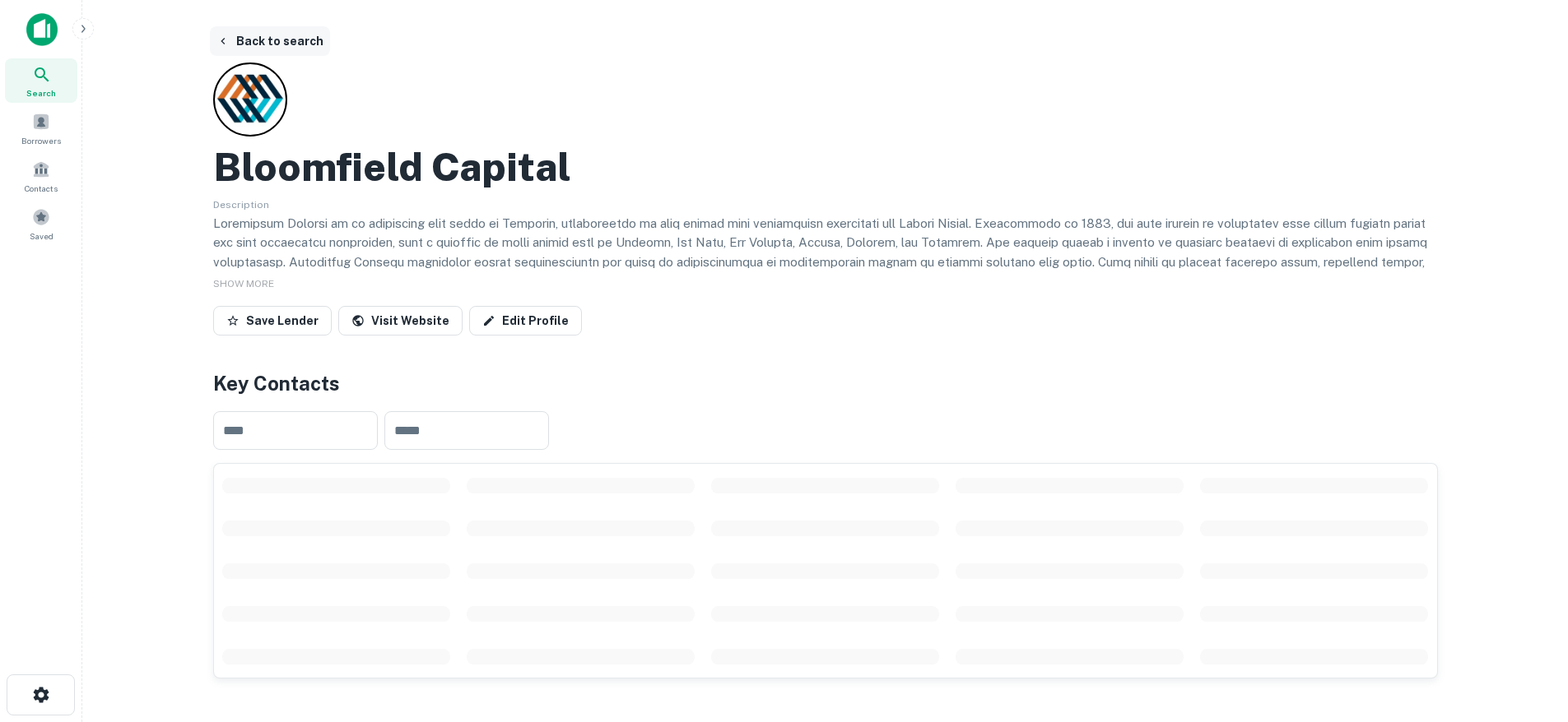
click at [256, 45] on button "Back to search" at bounding box center [270, 40] width 120 height 30
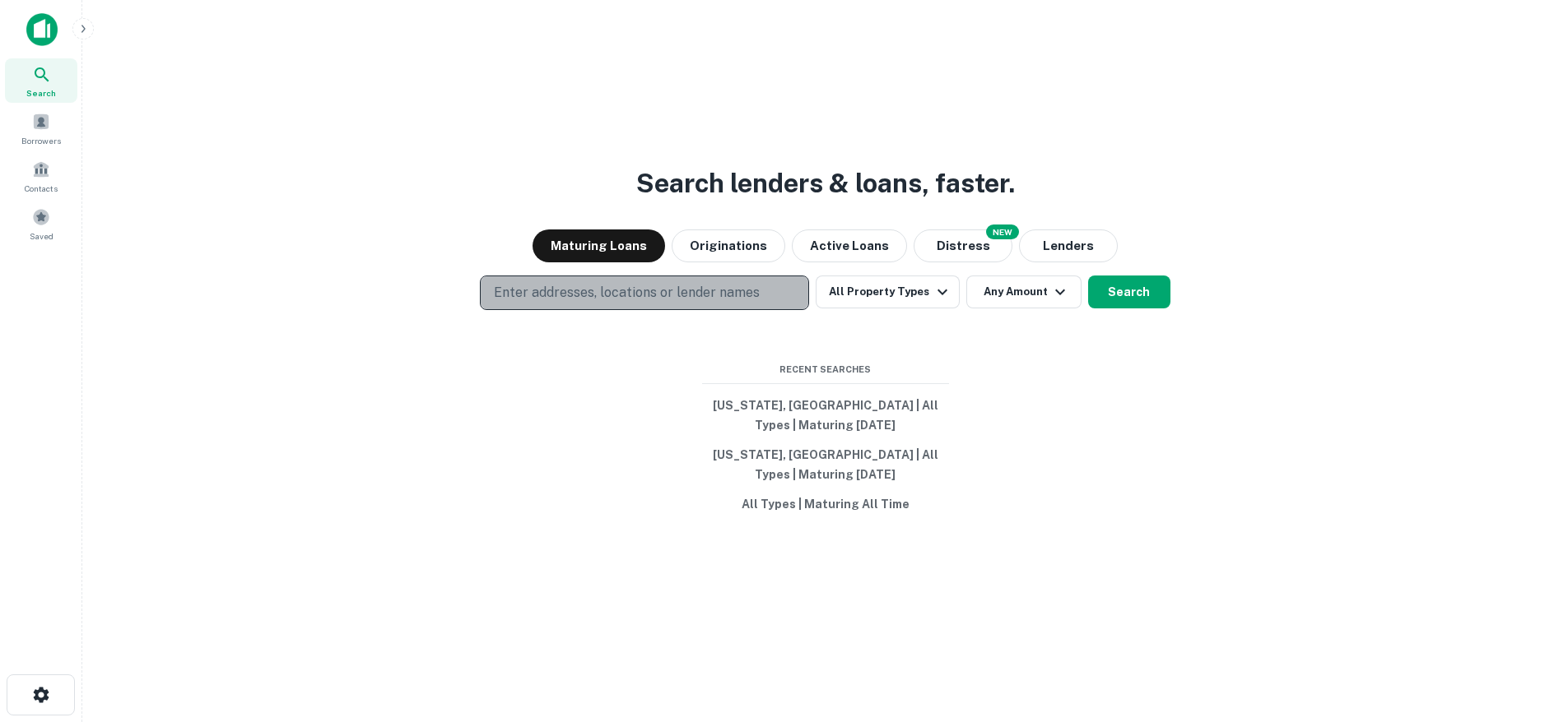
click at [508, 294] on p "Enter addresses, locations or lender names" at bounding box center [626, 293] width 266 height 20
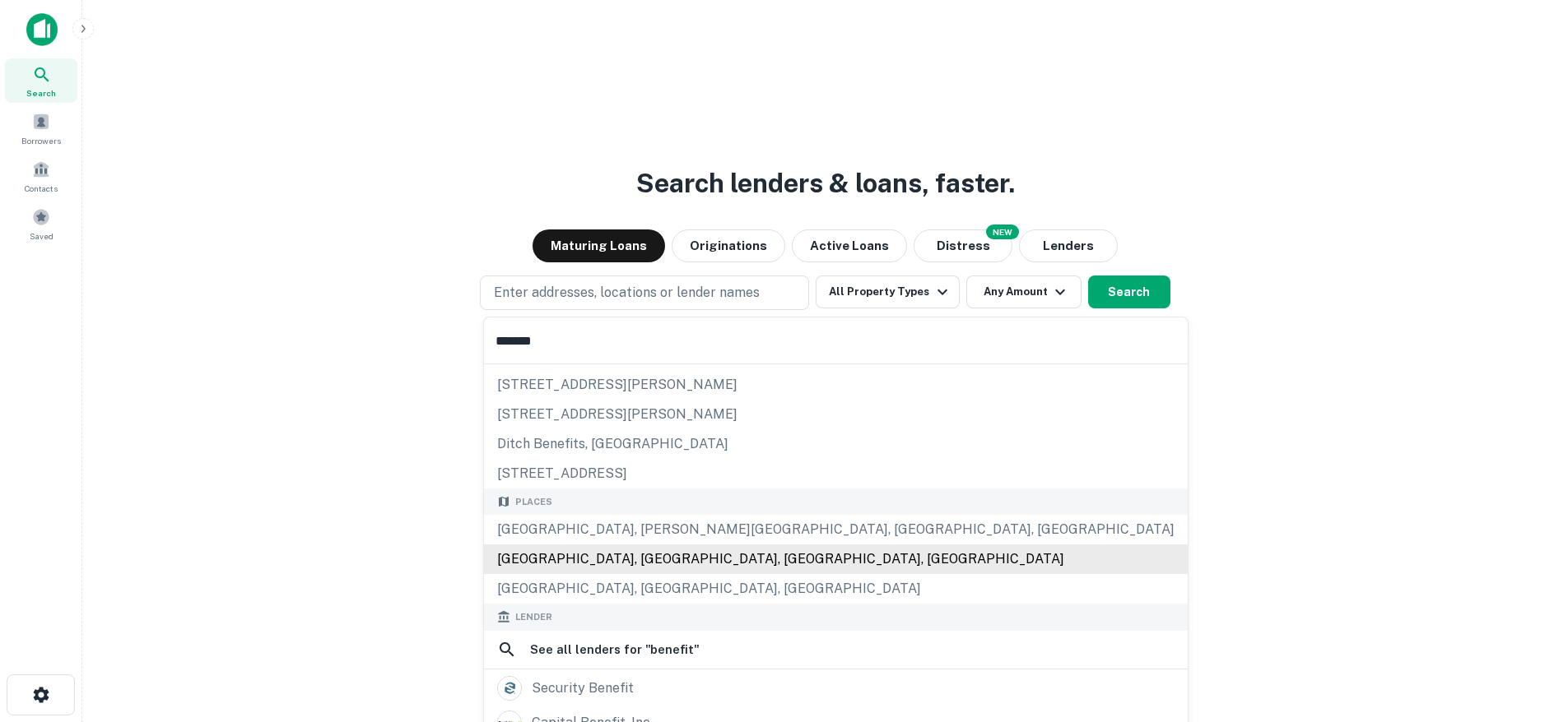
scroll to position [158, 0]
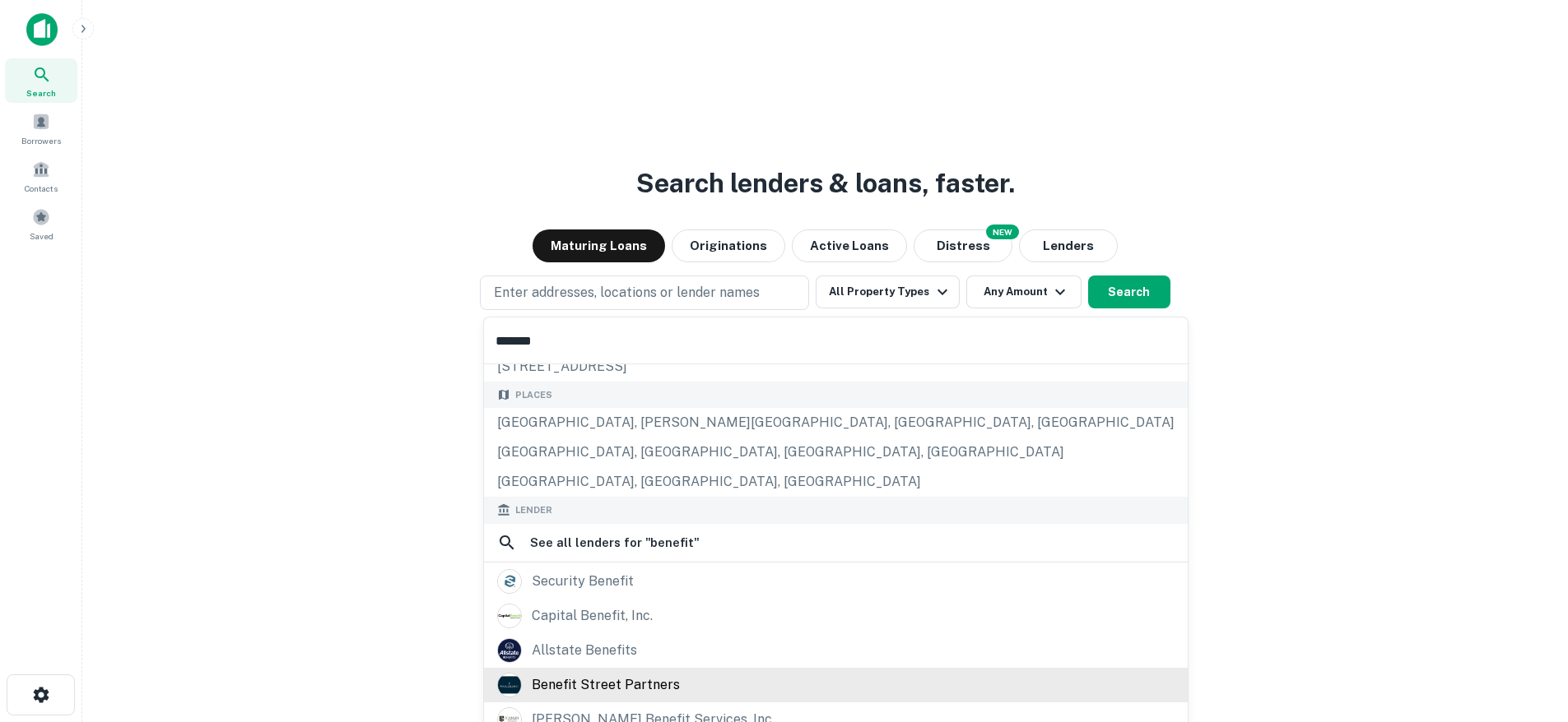
type input "*******"
click at [608, 688] on div "benefit street partners" at bounding box center [605, 685] width 148 height 25
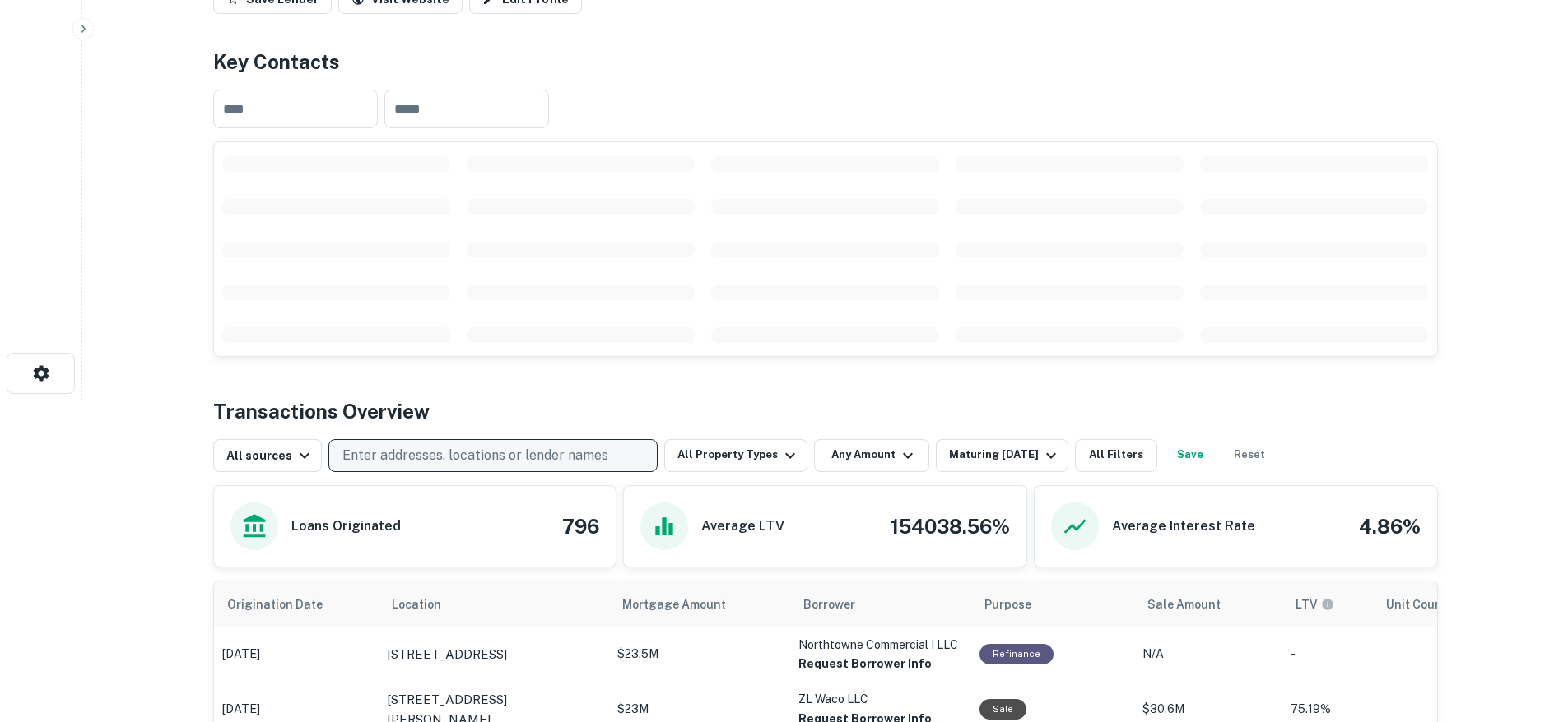
scroll to position [761, 0]
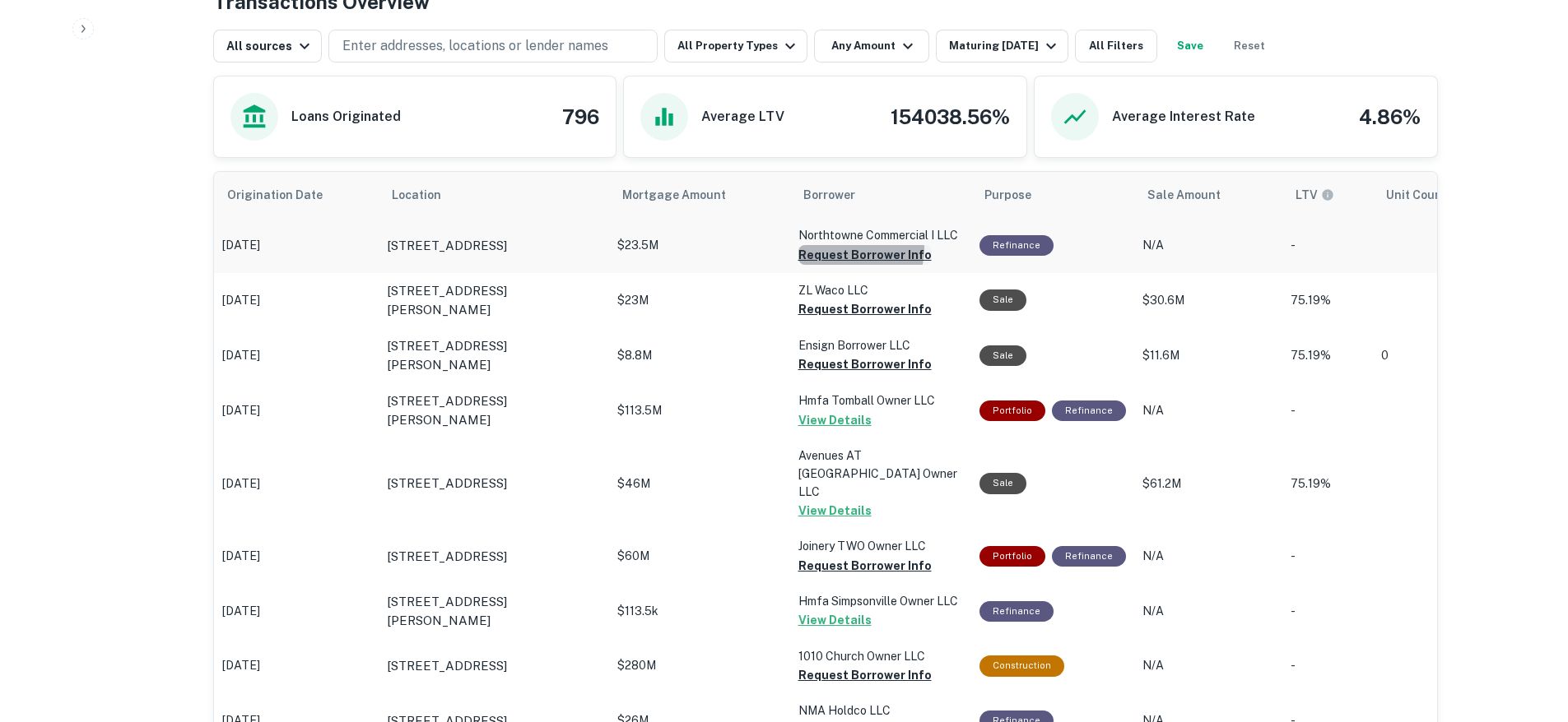
click at [852, 249] on button "Request Borrower Info" at bounding box center [865, 255] width 134 height 20
click at [822, 311] on button "Request Borrower Info" at bounding box center [865, 309] width 134 height 20
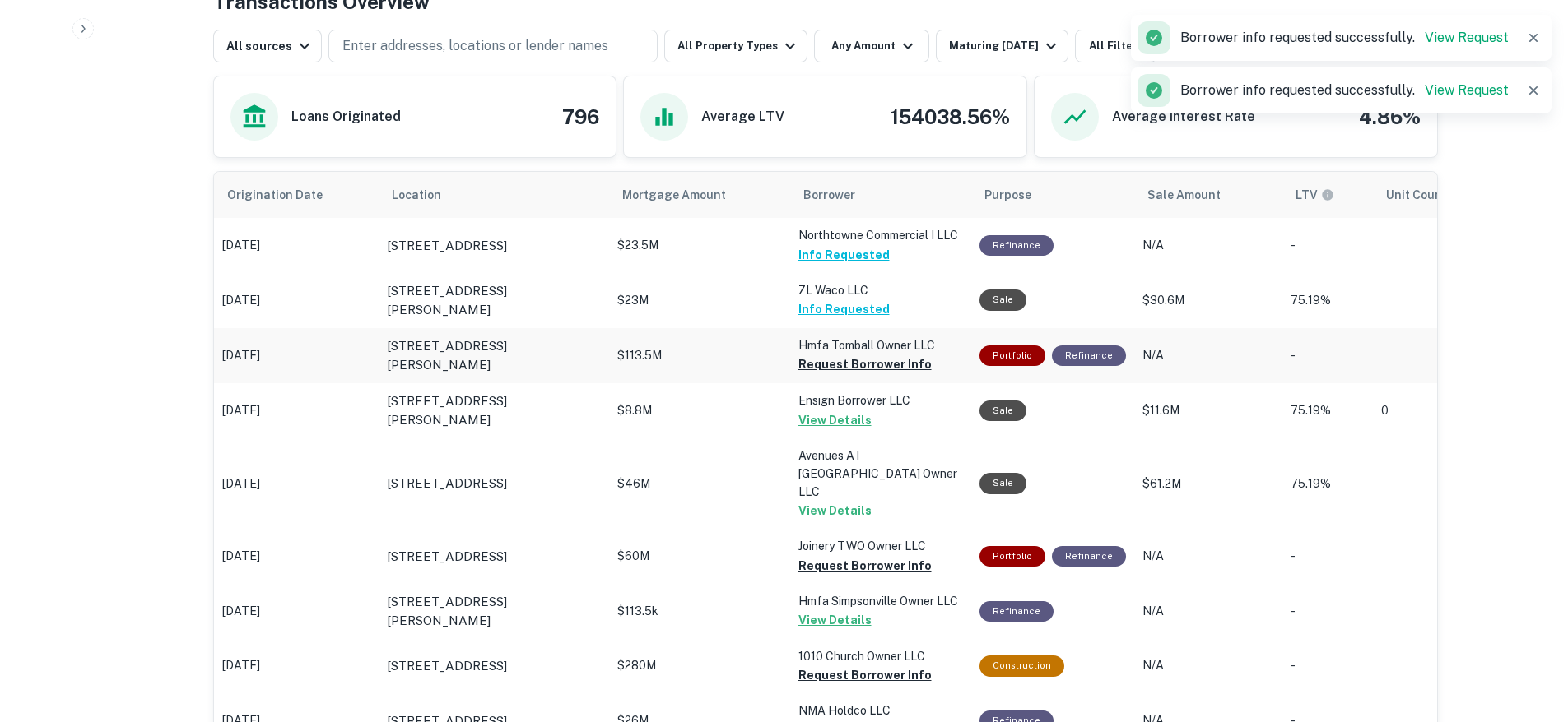
click at [822, 362] on button "Request Borrower Info" at bounding box center [865, 364] width 134 height 20
click at [843, 556] on button "Request Borrower Info" at bounding box center [865, 566] width 134 height 20
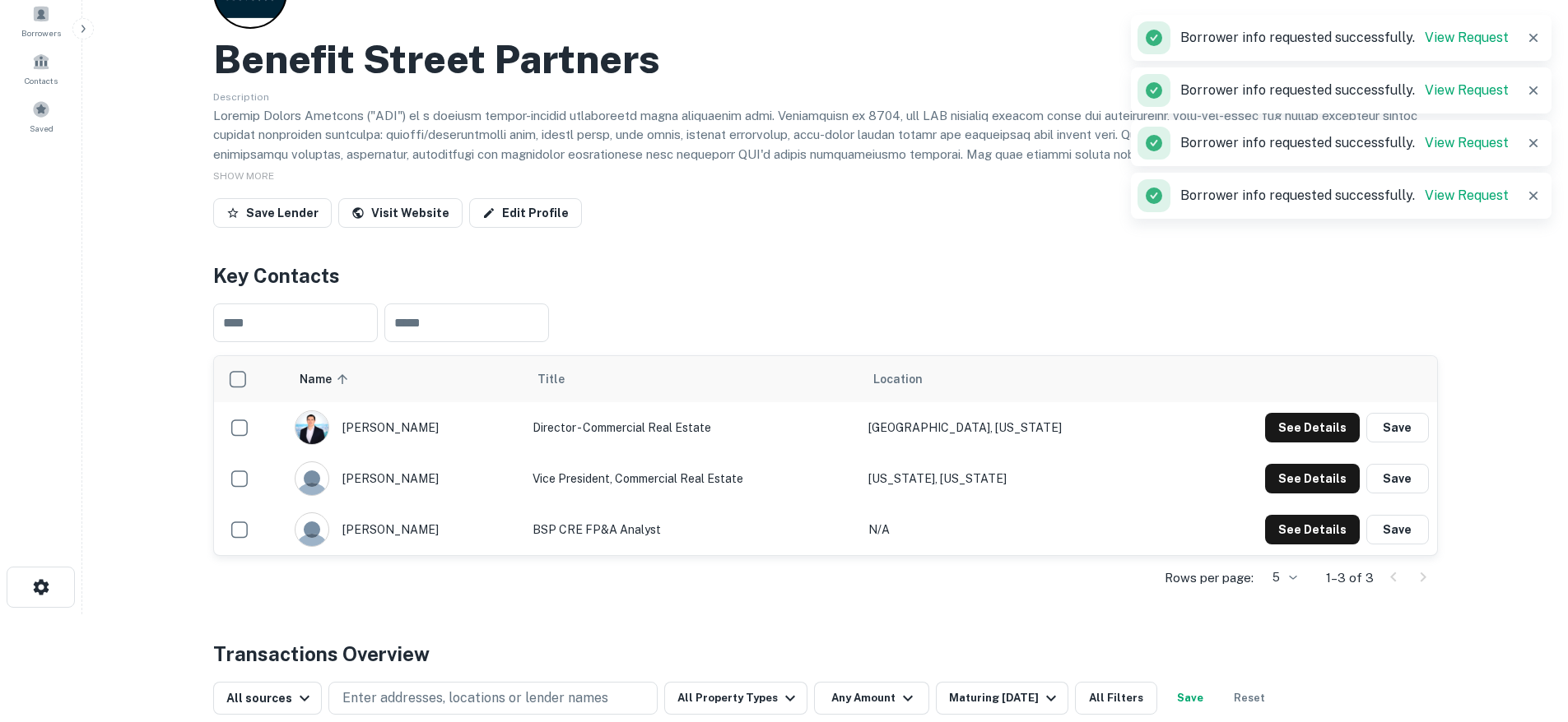
scroll to position [0, 0]
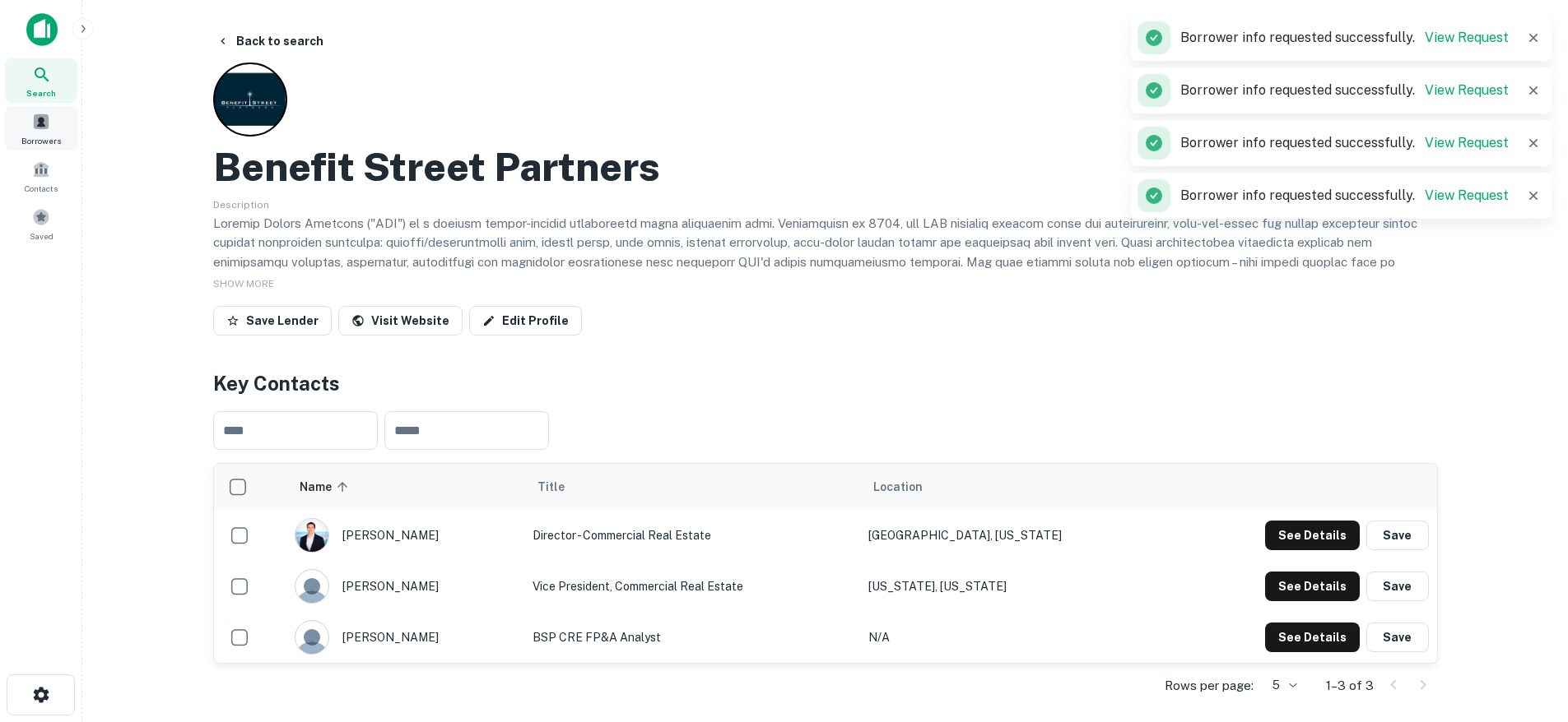
click at [48, 133] on div "Borrowers" at bounding box center [41, 128] width 73 height 45
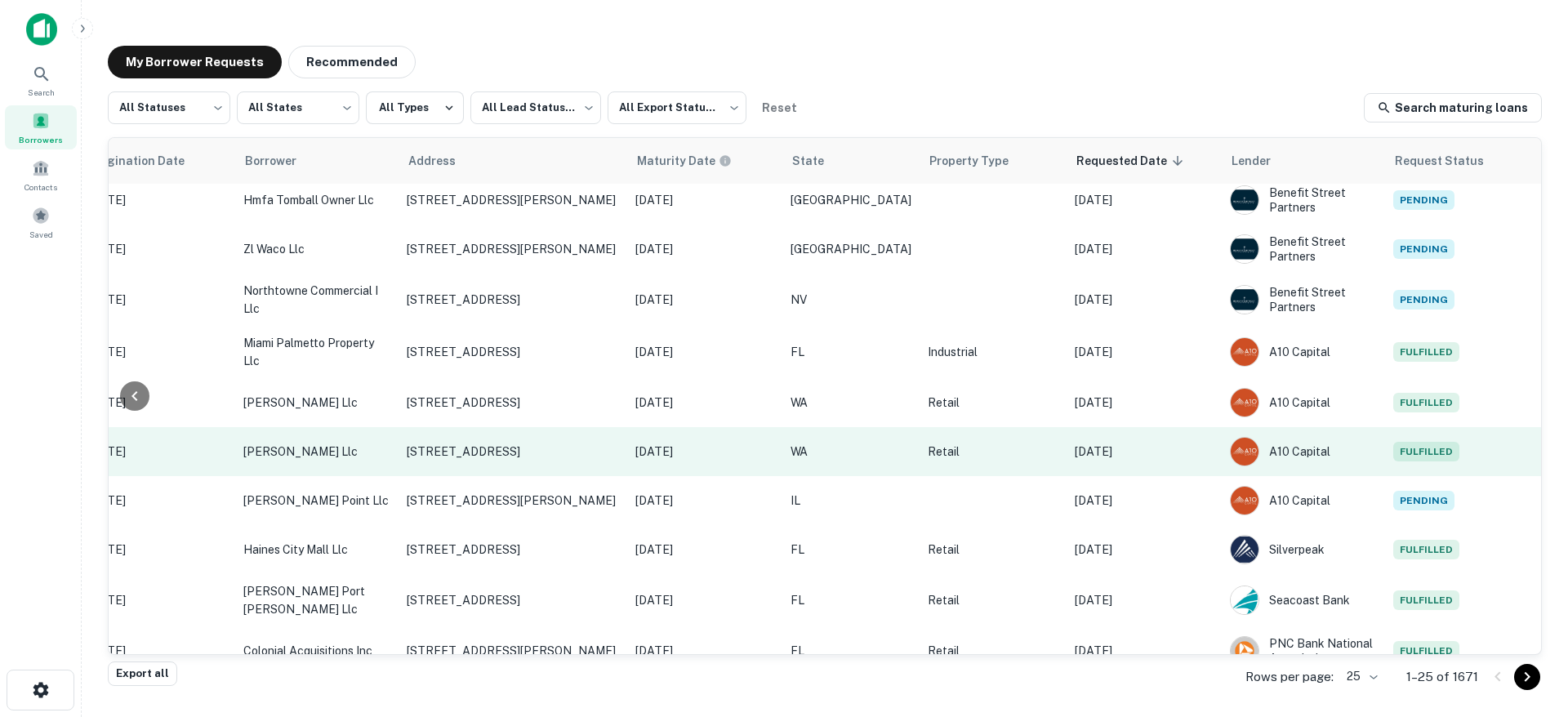
scroll to position [41, 386]
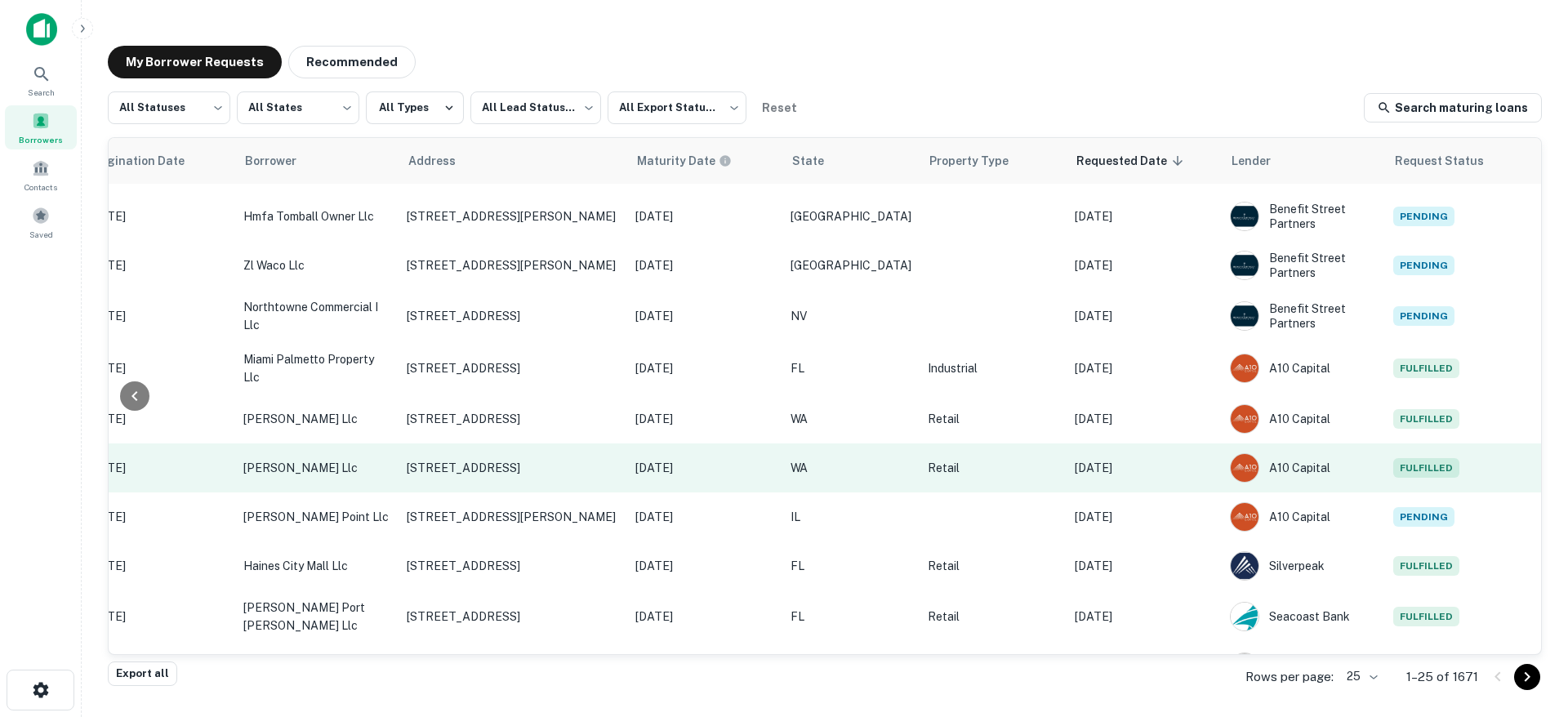
click at [1140, 480] on td "Oct 01, 2025" at bounding box center [1144, 468] width 155 height 49
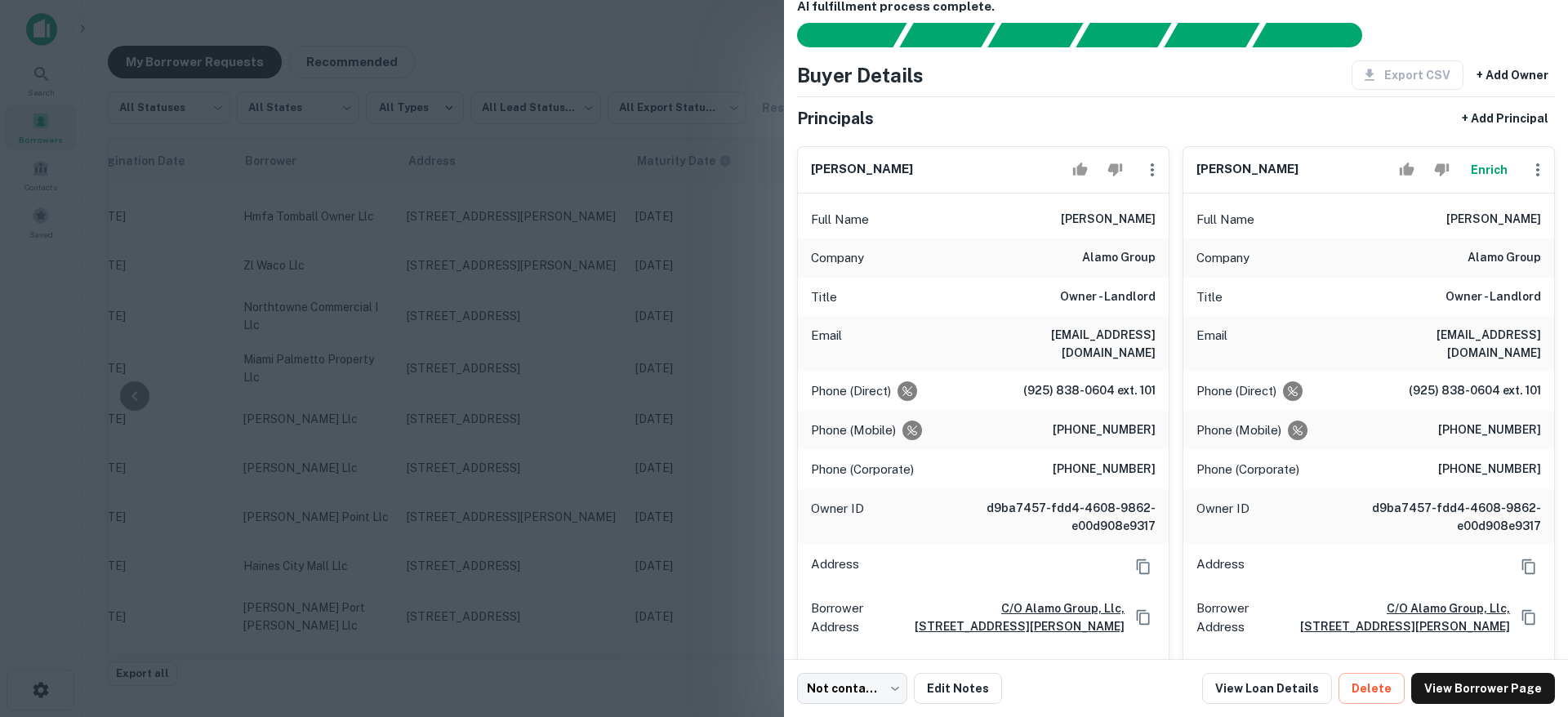
scroll to position [32, 0]
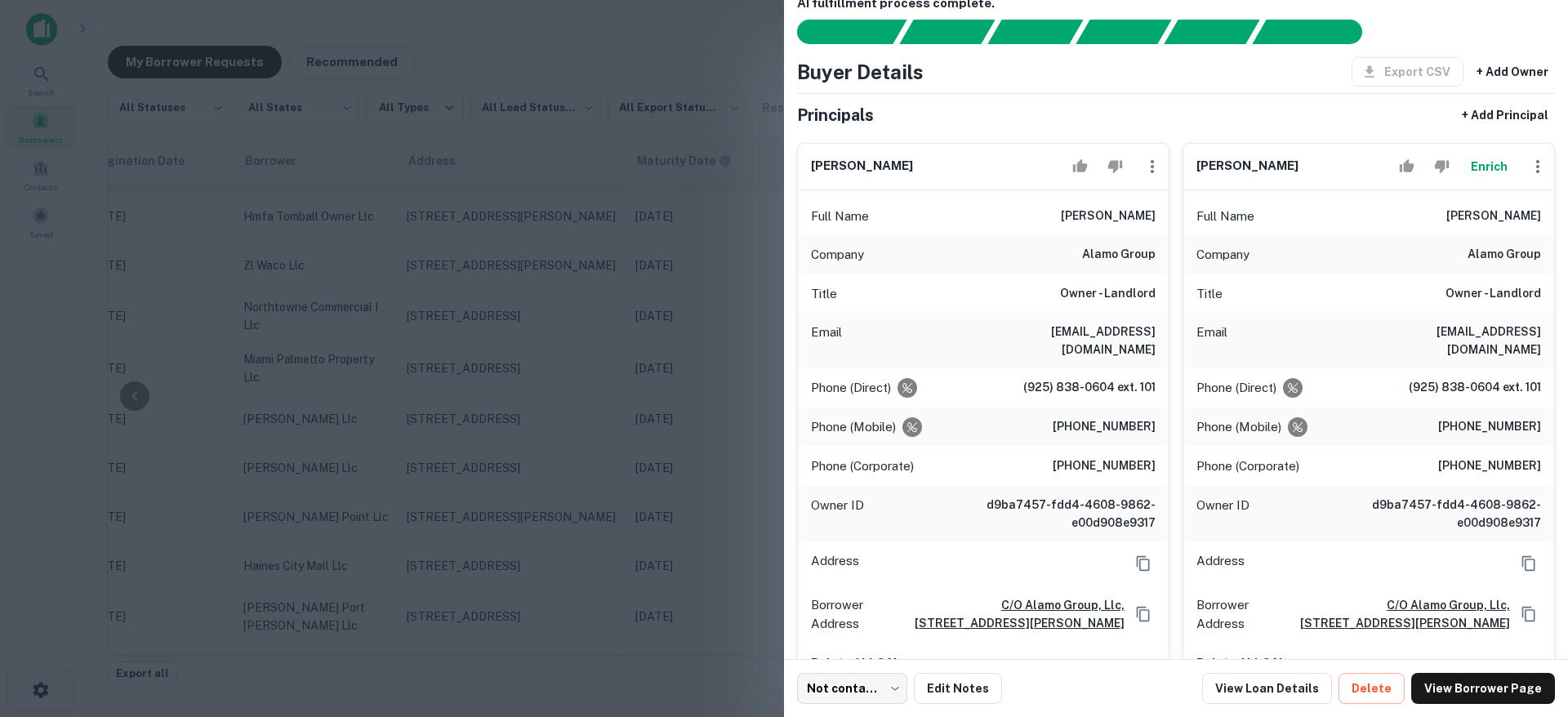
click at [485, 183] on div at bounding box center [784, 358] width 1568 height 717
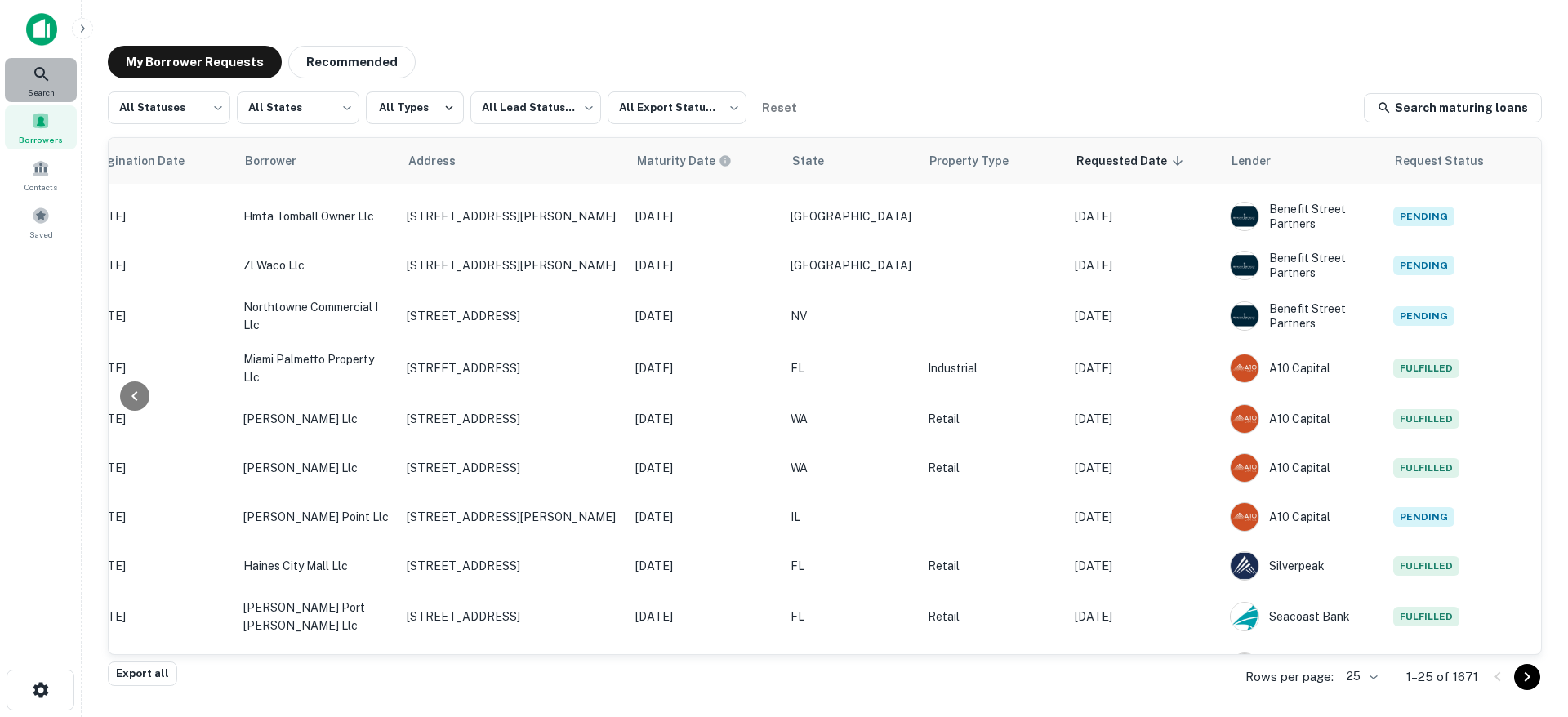
click at [41, 61] on div "Search" at bounding box center [41, 80] width 72 height 45
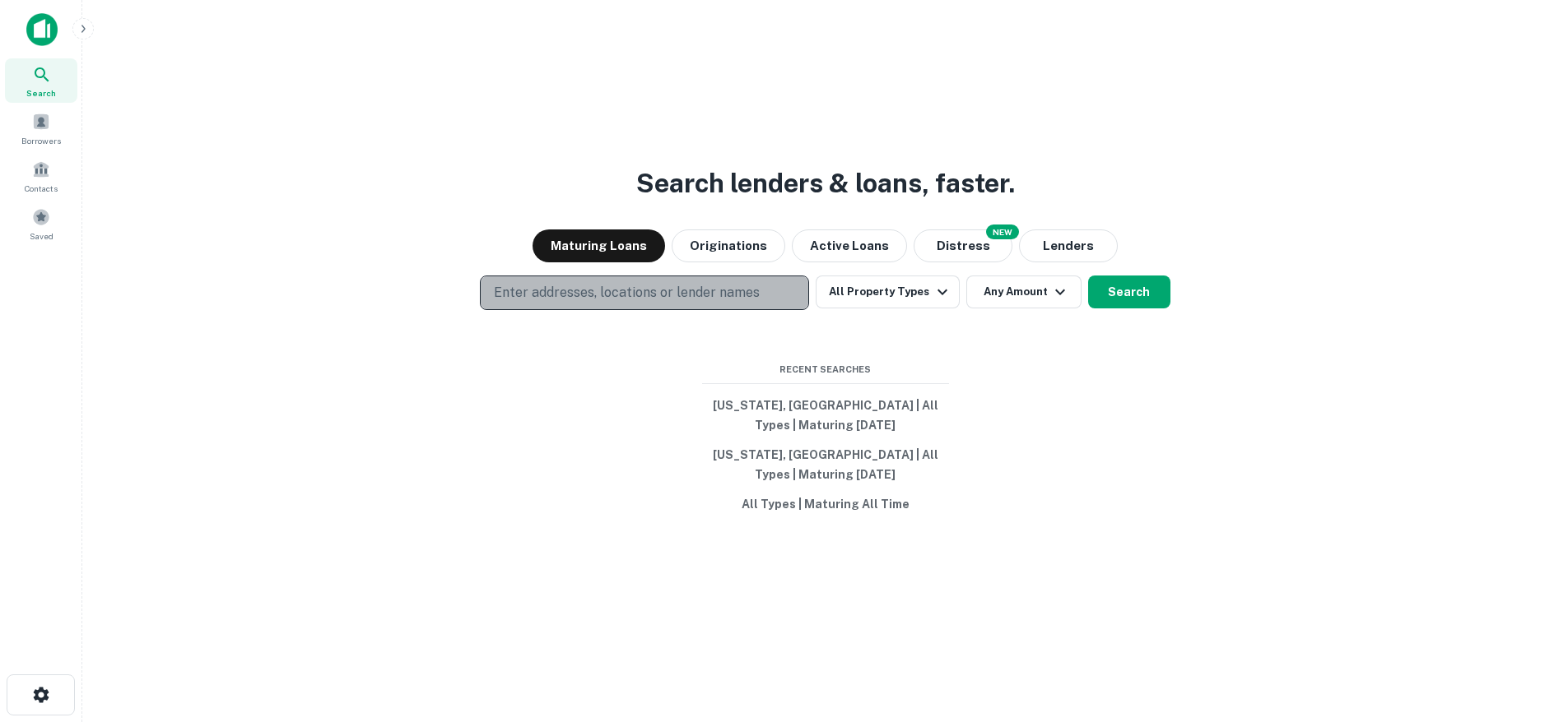
click at [604, 308] on button "Enter addresses, locations or lender names" at bounding box center [644, 292] width 329 height 35
click at [599, 297] on p "Enter addresses, locations or lender names" at bounding box center [626, 293] width 266 height 20
click at [599, 296] on p "Enter addresses, locations or lender names" at bounding box center [626, 293] width 266 height 20
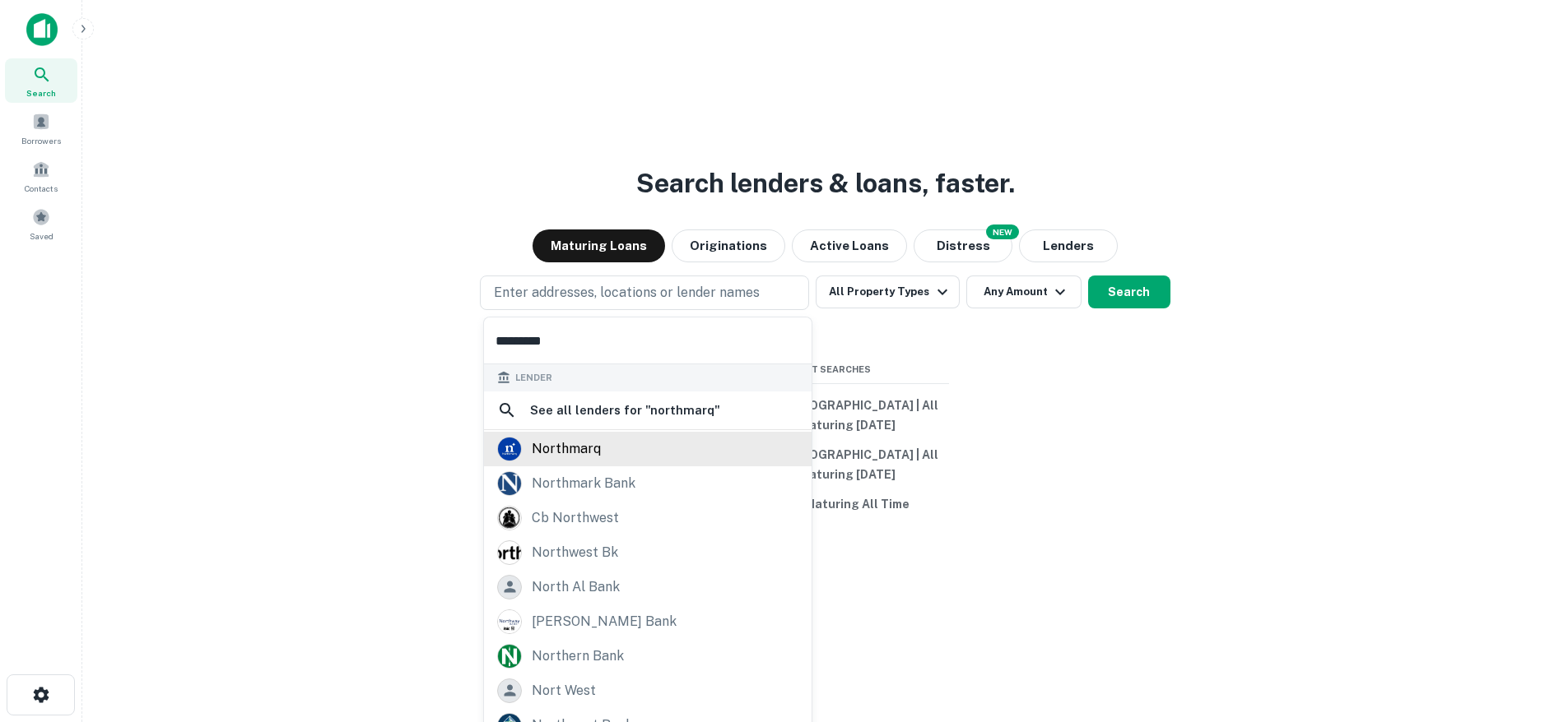
type input "*********"
click at [562, 453] on div "northmarq" at bounding box center [566, 449] width 69 height 25
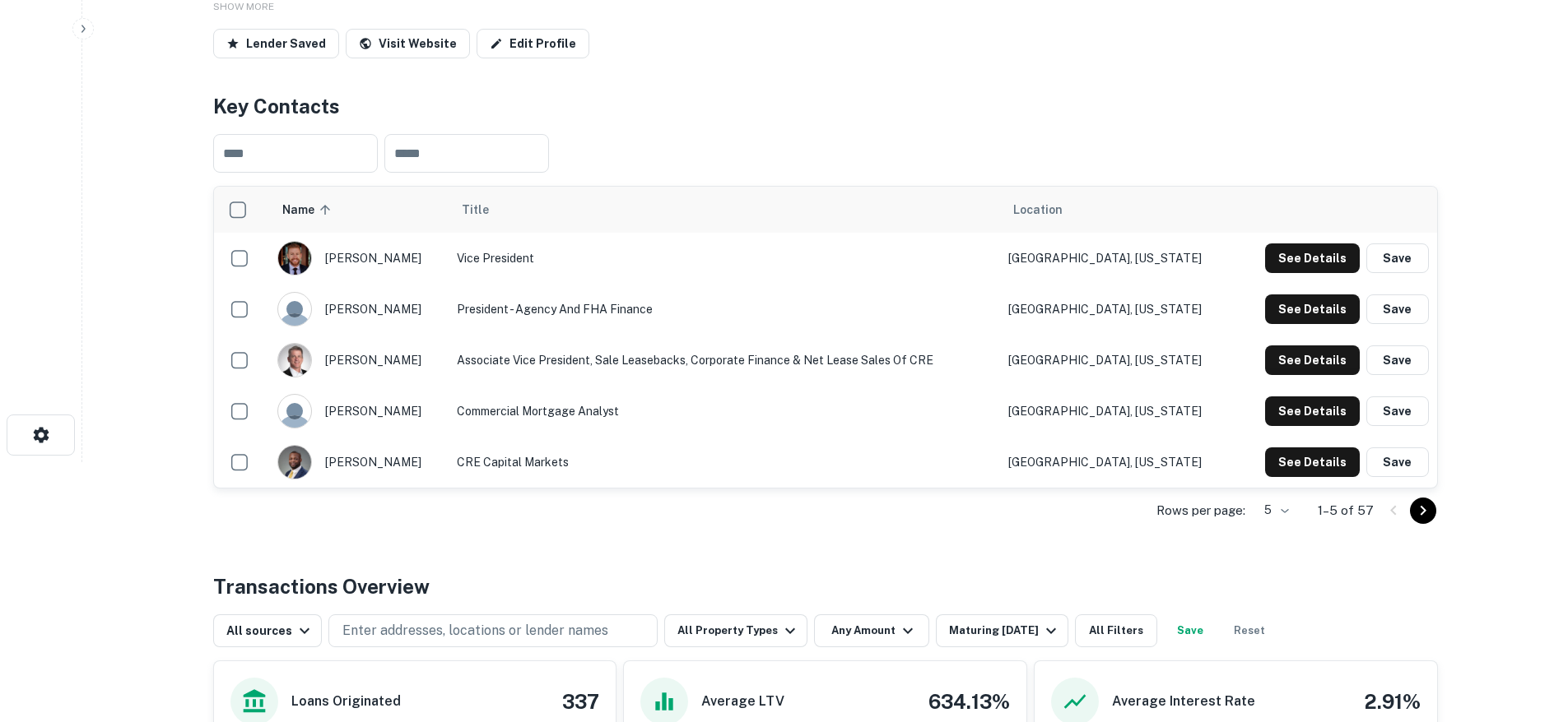
scroll to position [259, 0]
click at [1424, 512] on icon "Go to next page" at bounding box center [1422, 510] width 5 height 10
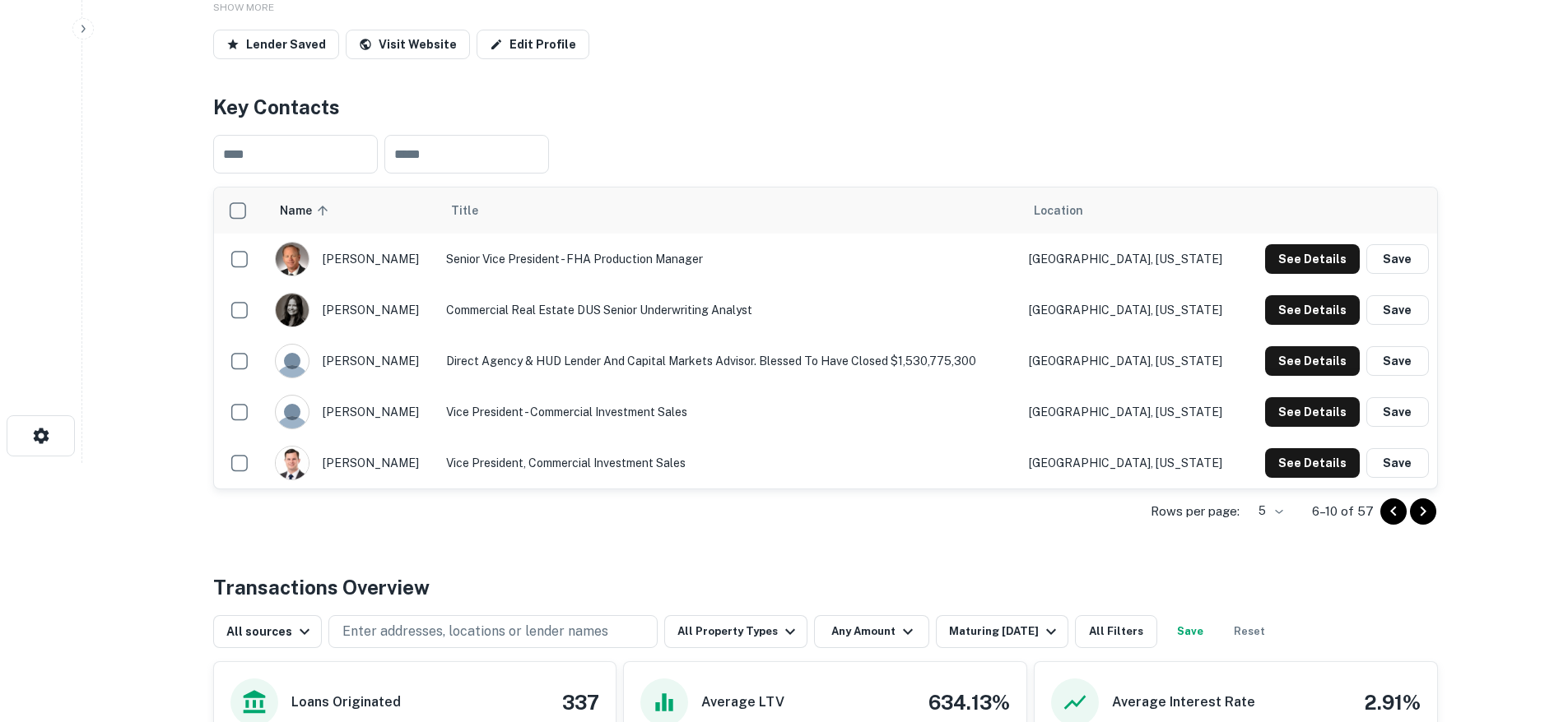
click at [1431, 512] on icon "Go to next page" at bounding box center [1423, 512] width 20 height 20
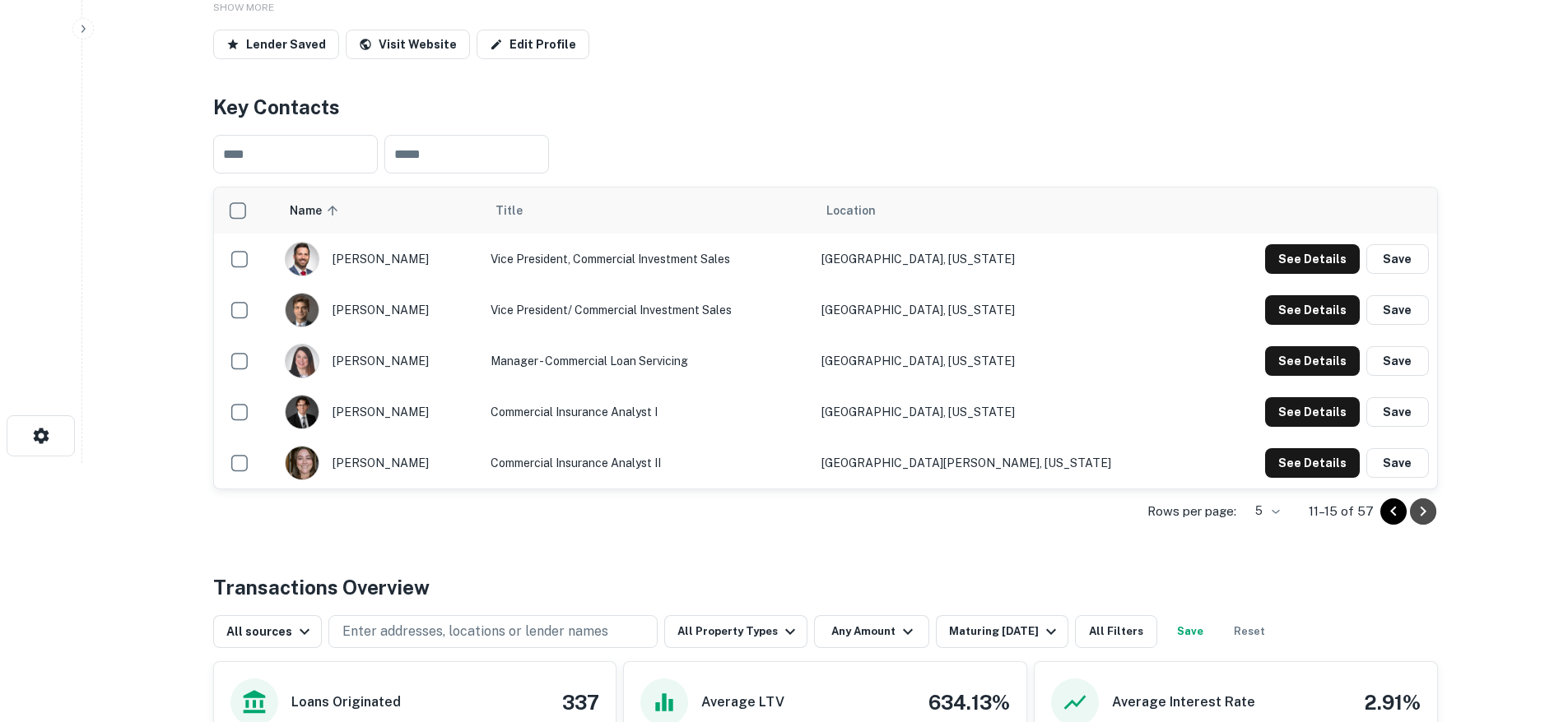
click at [1425, 518] on icon "Go to next page" at bounding box center [1423, 512] width 20 height 20
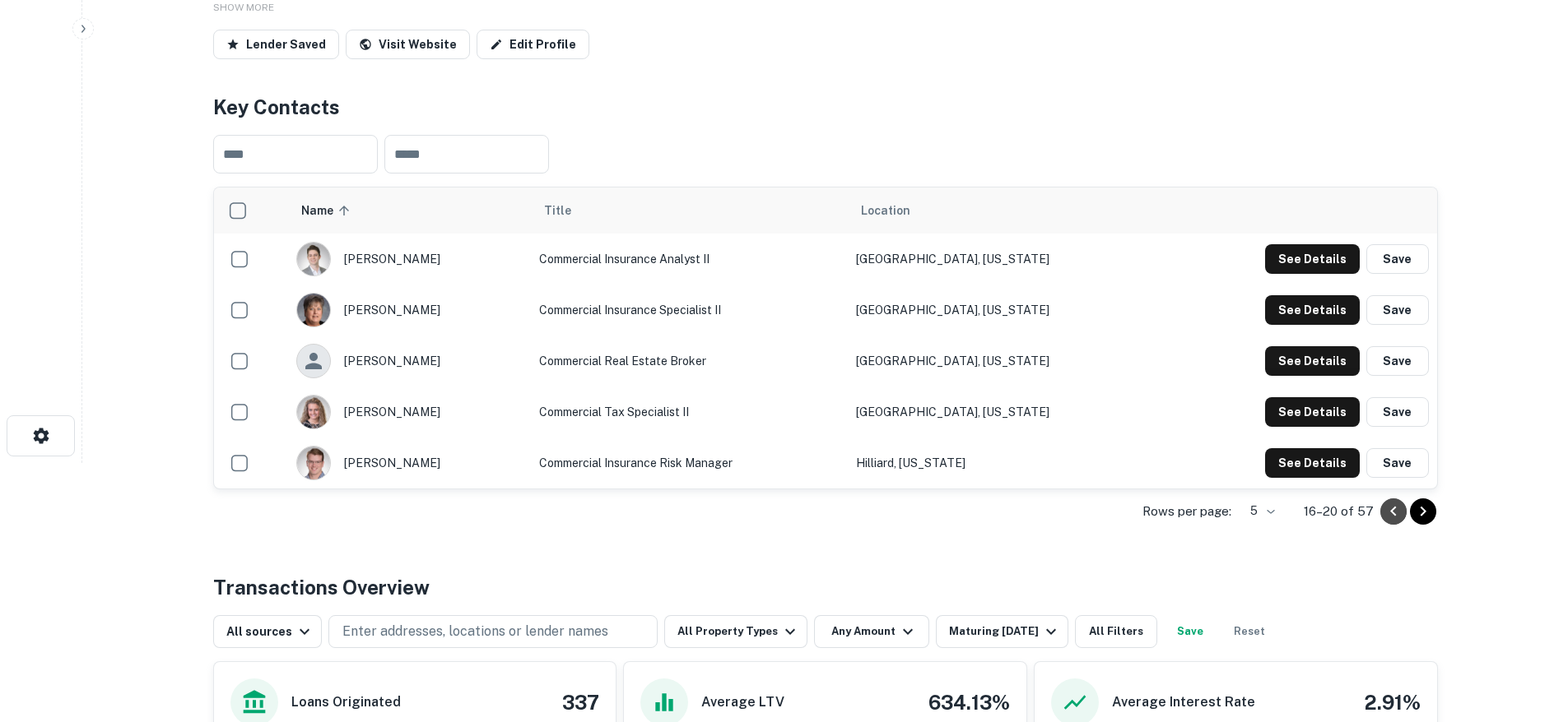
click at [1387, 515] on icon "Go to previous page" at bounding box center [1393, 512] width 20 height 20
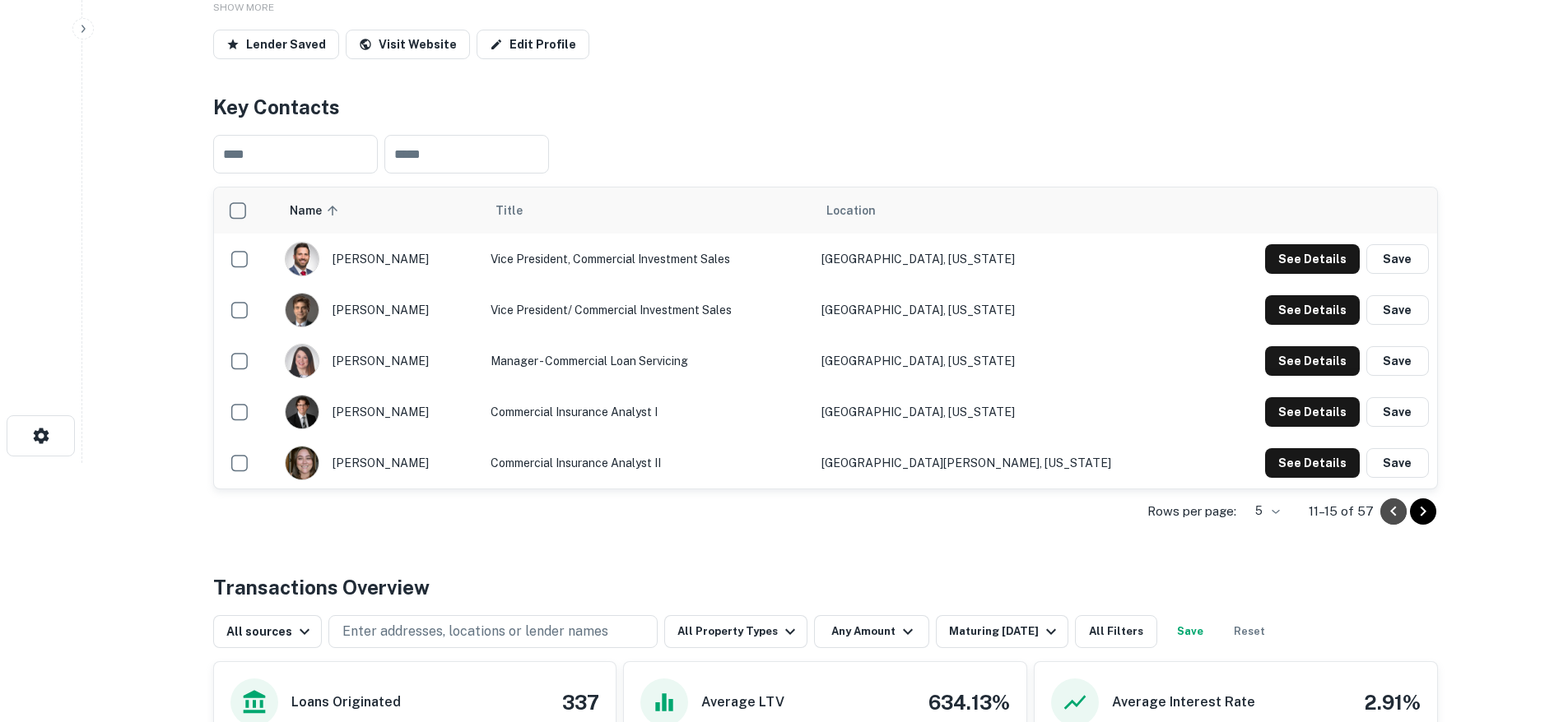
click at [1389, 515] on icon "Go to previous page" at bounding box center [1393, 512] width 20 height 20
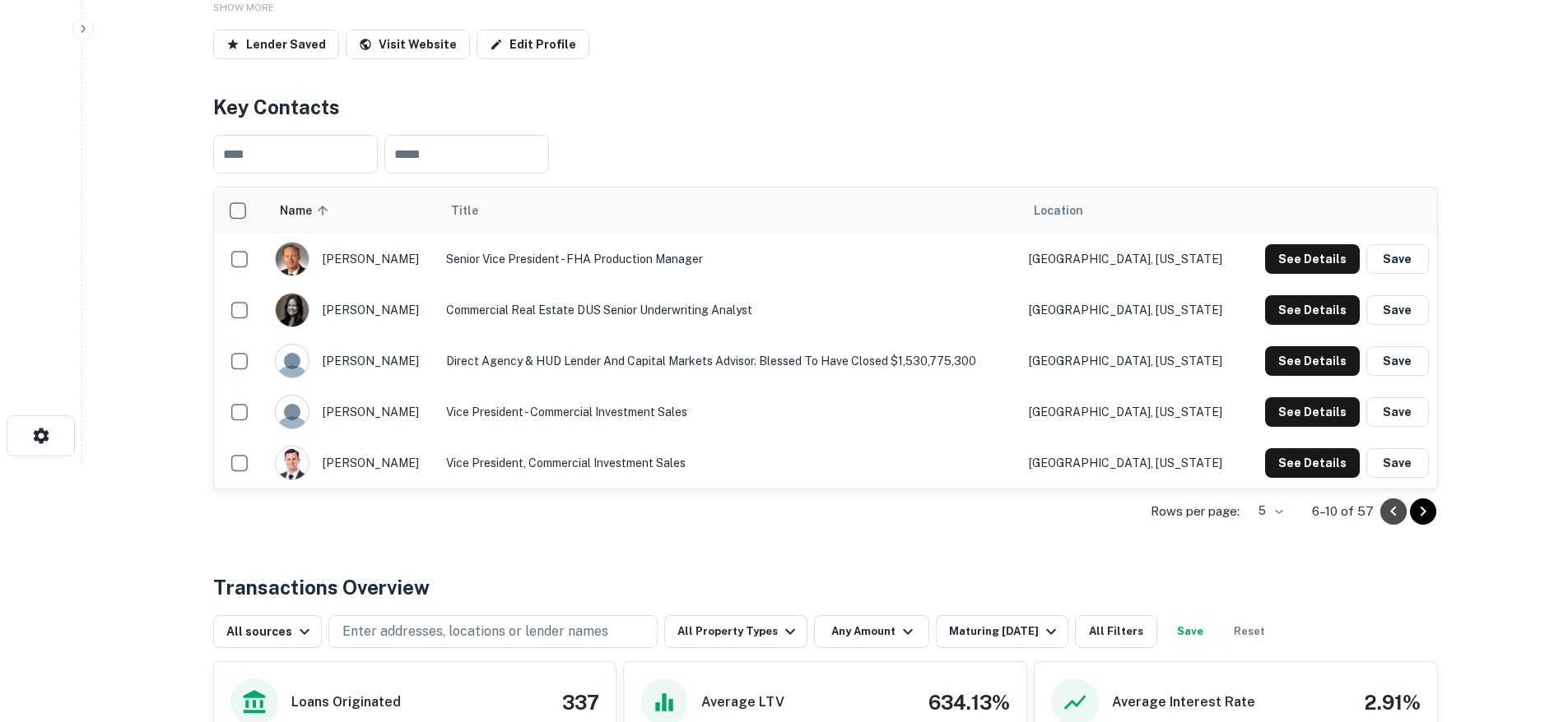
click at [1389, 515] on icon "Go to previous page" at bounding box center [1393, 512] width 20 height 20
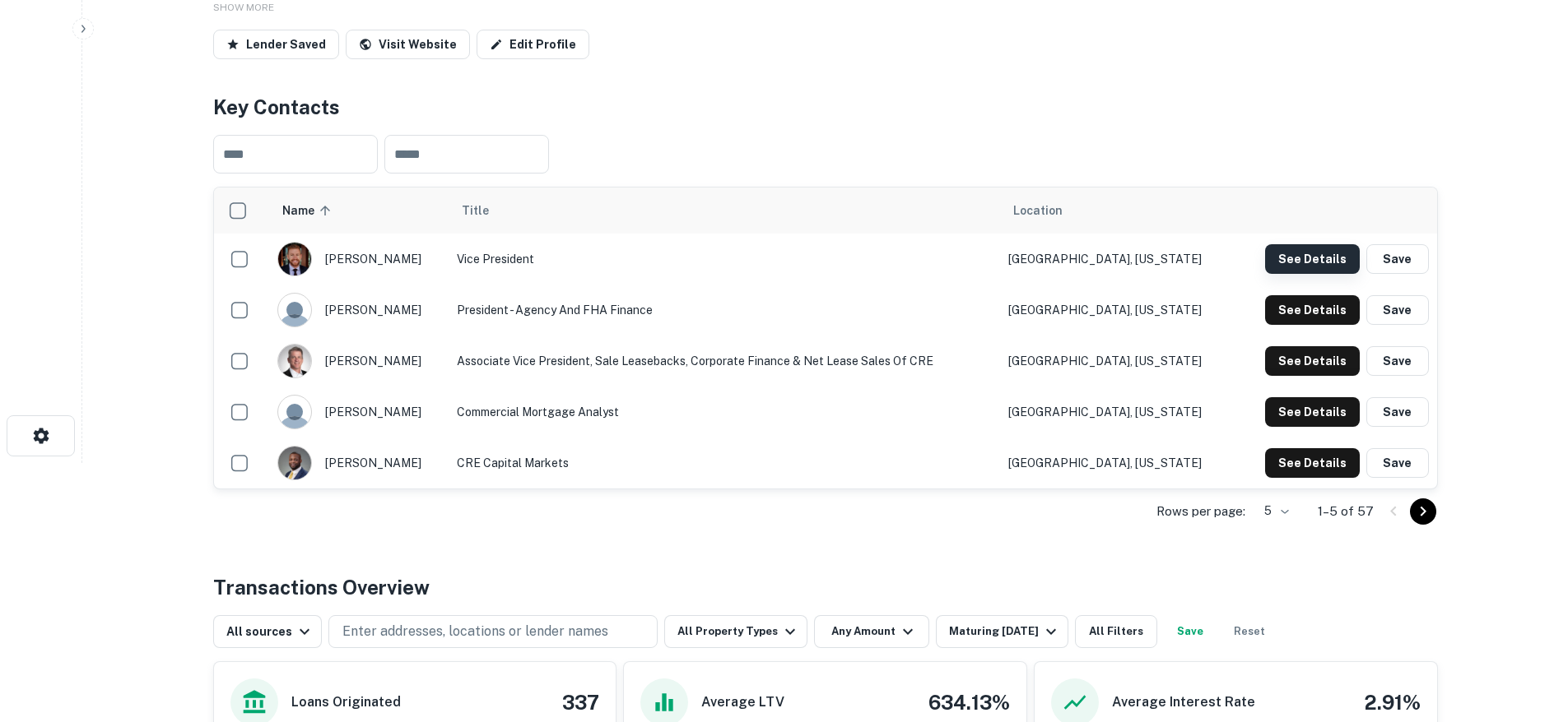
click at [1343, 252] on button "See Details" at bounding box center [1311, 258] width 94 height 30
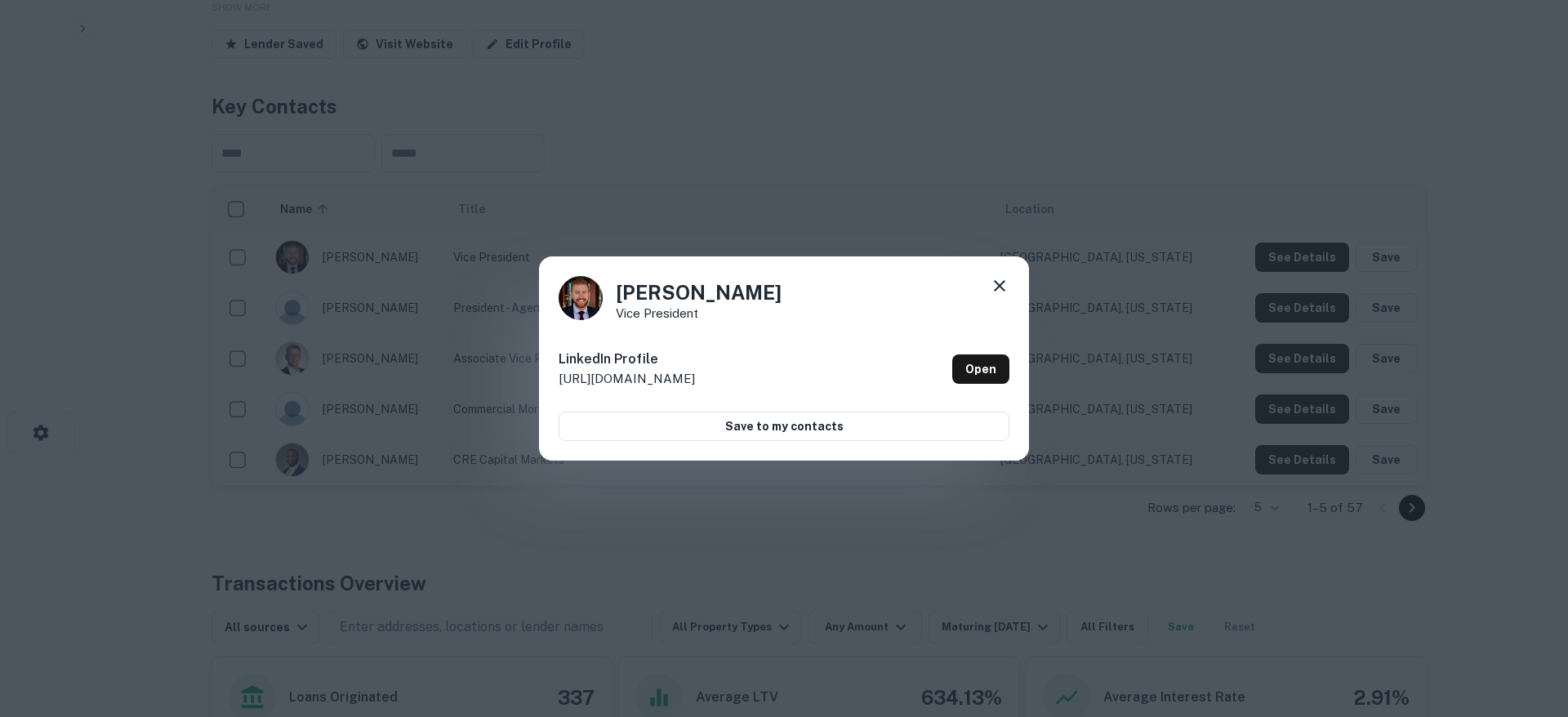
click at [1016, 275] on div "Conor Freeman Vice President LinkedIn Profile http://www.linkedin.com/in/conorf…" at bounding box center [784, 358] width 490 height 204
click at [1004, 283] on icon at bounding box center [1000, 286] width 20 height 20
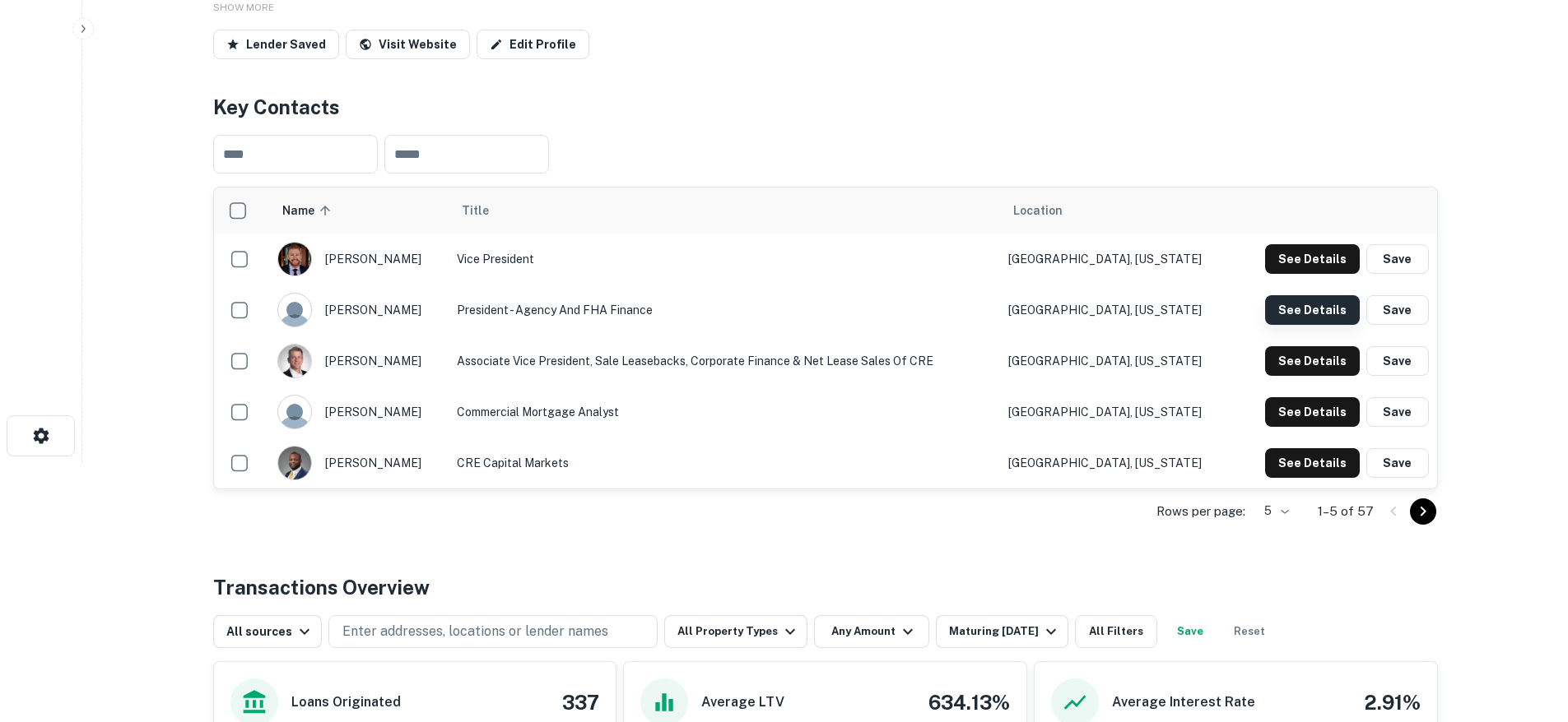
click at [1302, 301] on button "See Details" at bounding box center [1311, 309] width 94 height 30
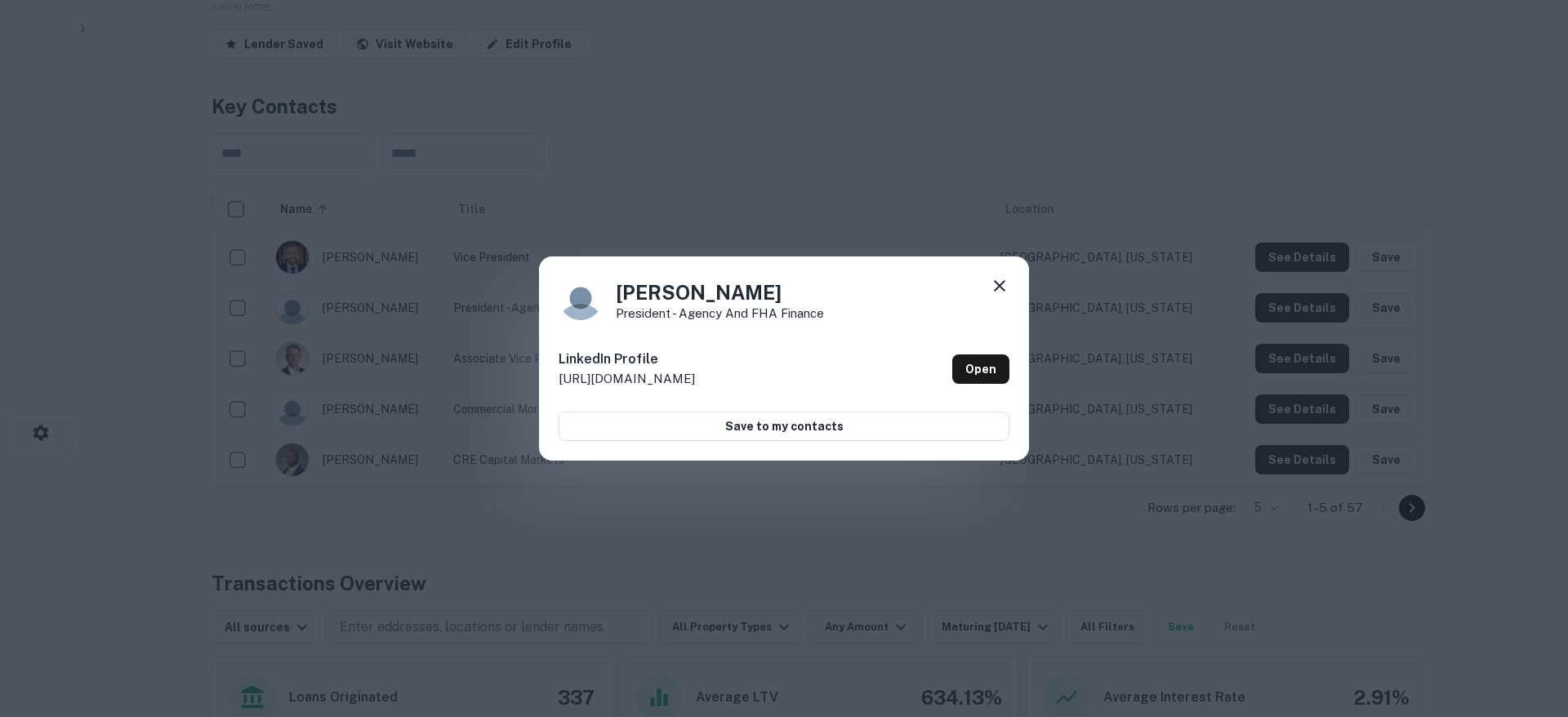
click at [1004, 278] on icon at bounding box center [1000, 286] width 20 height 20
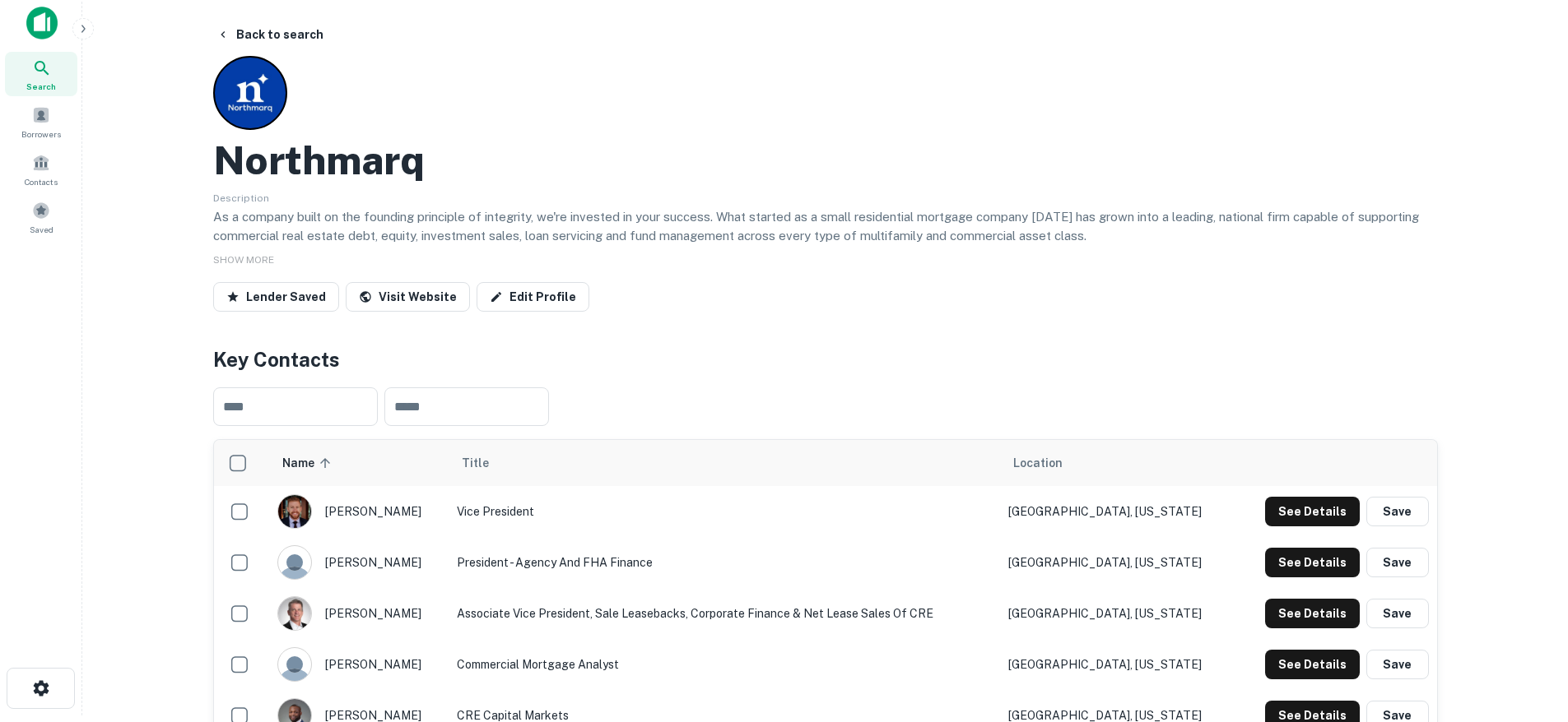
scroll to position [0, 0]
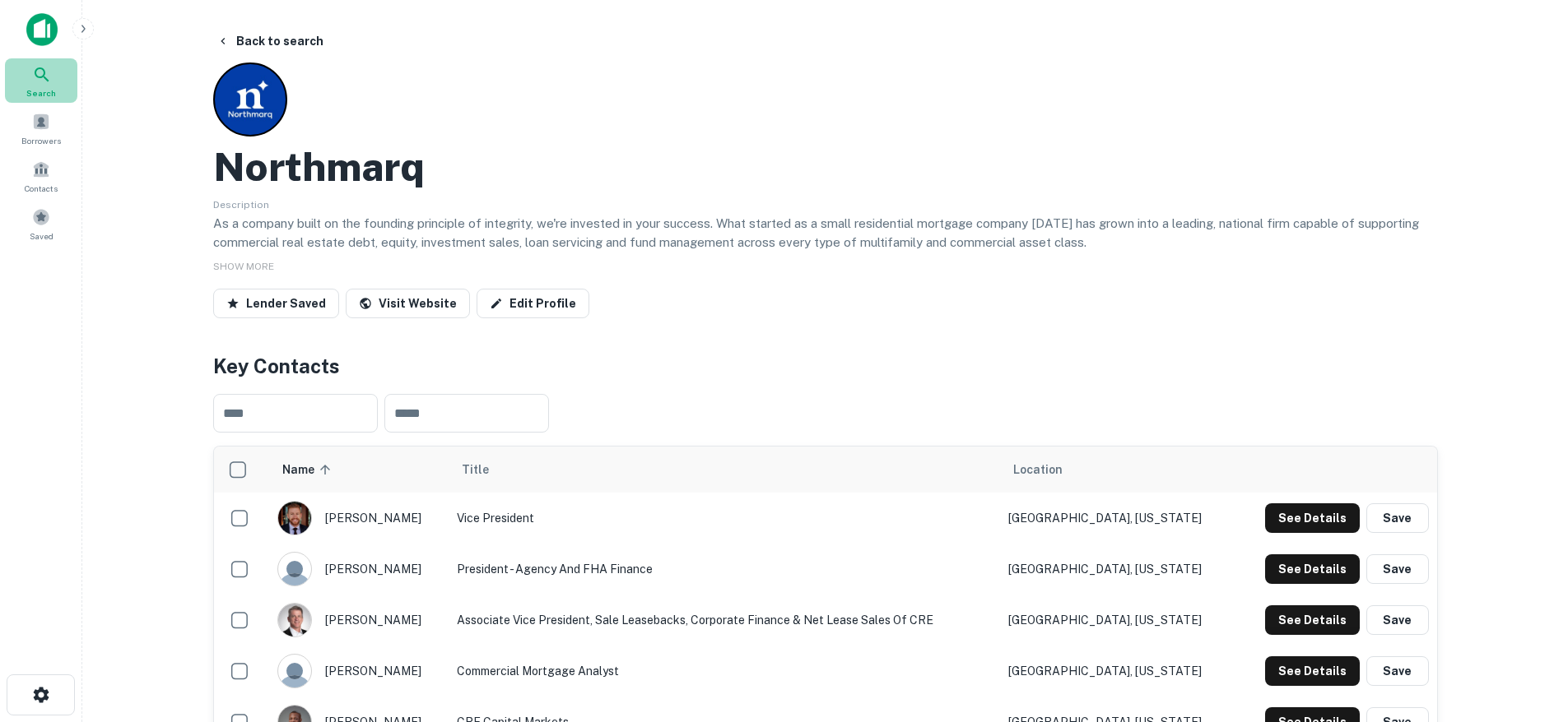
click at [29, 83] on div "Search" at bounding box center [41, 81] width 73 height 45
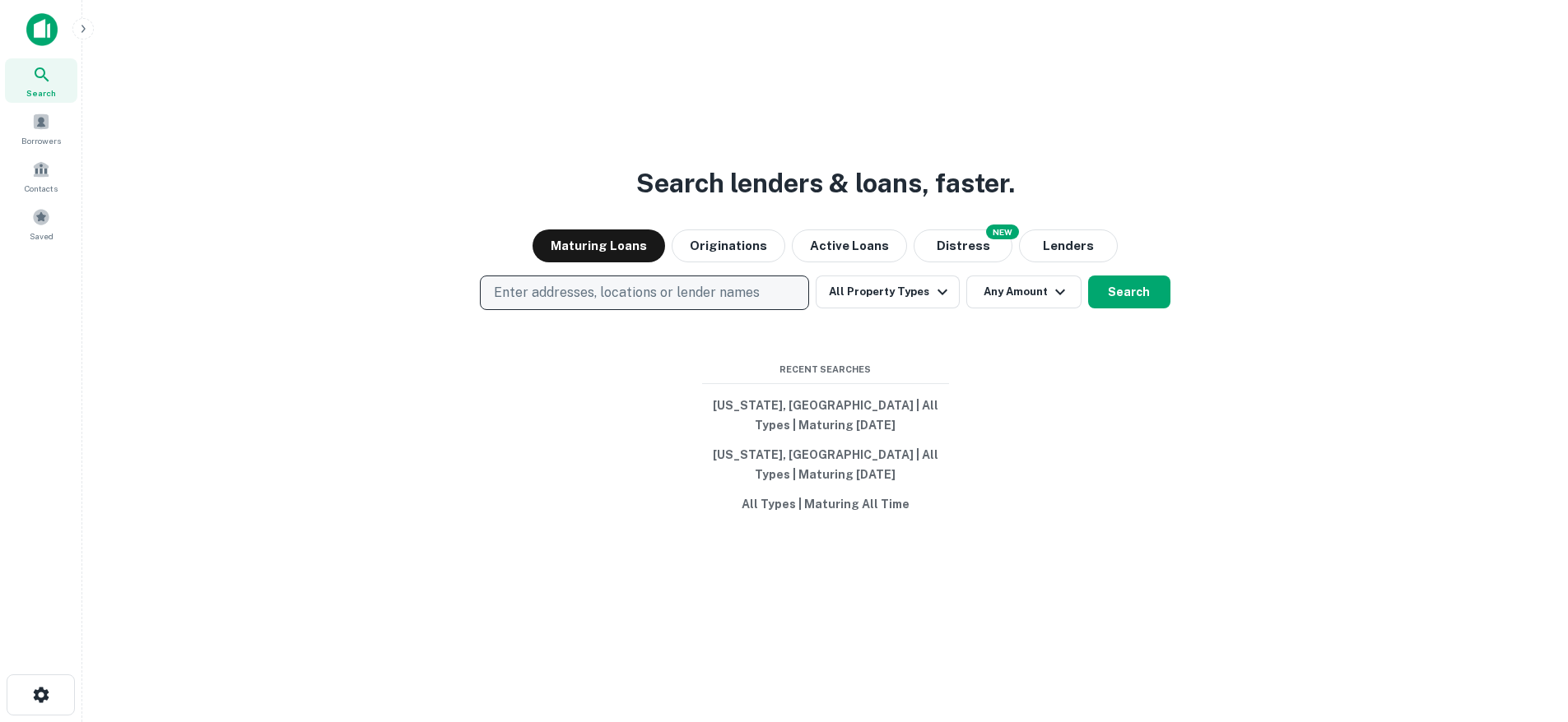
click at [579, 298] on p "Enter addresses, locations or lender names" at bounding box center [626, 293] width 266 height 20
type input "**********"
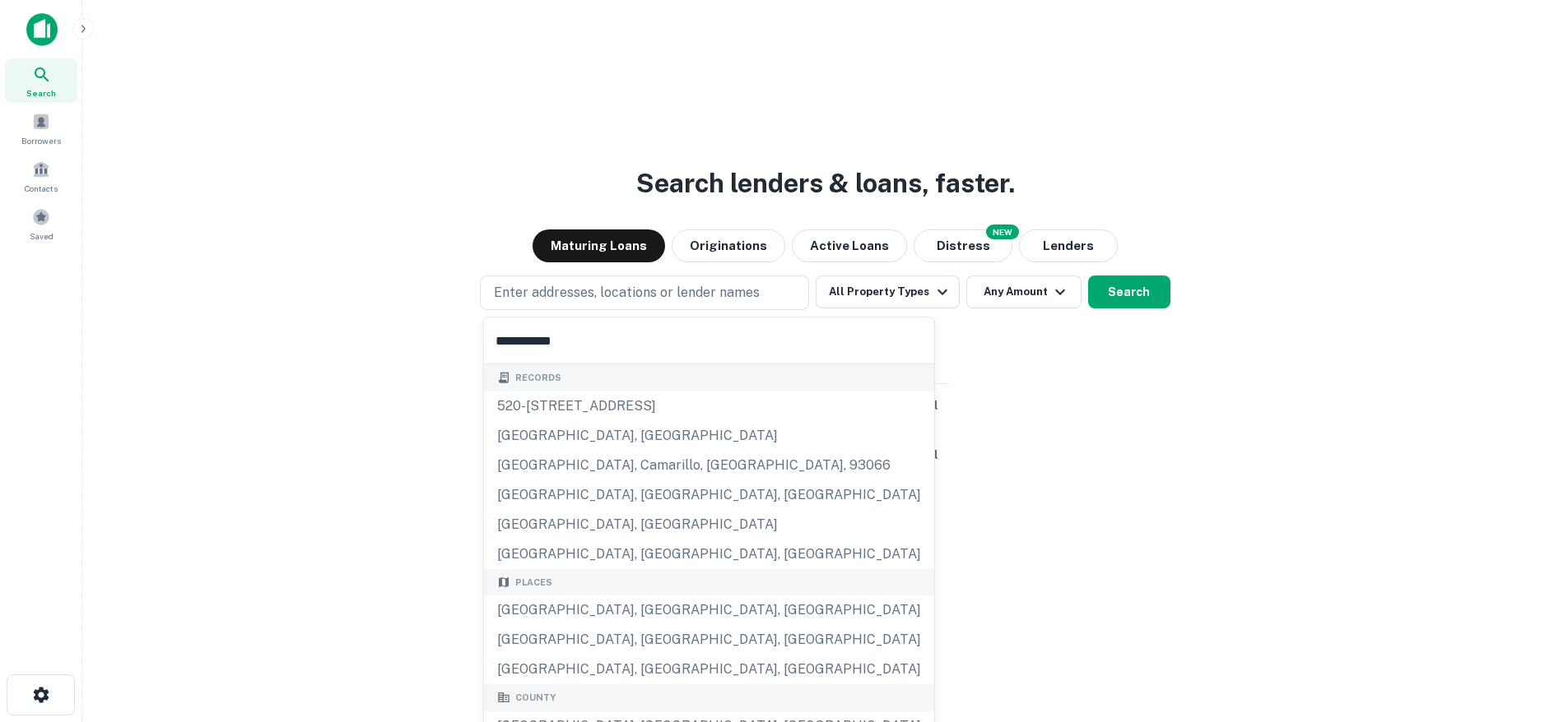
drag, startPoint x: 581, startPoint y: 613, endPoint x: 582, endPoint y: 622, distance: 9.1
click at [581, 613] on div "[GEOGRAPHIC_DATA], [GEOGRAPHIC_DATA], [GEOGRAPHIC_DATA]" at bounding box center [709, 610] width 450 height 30
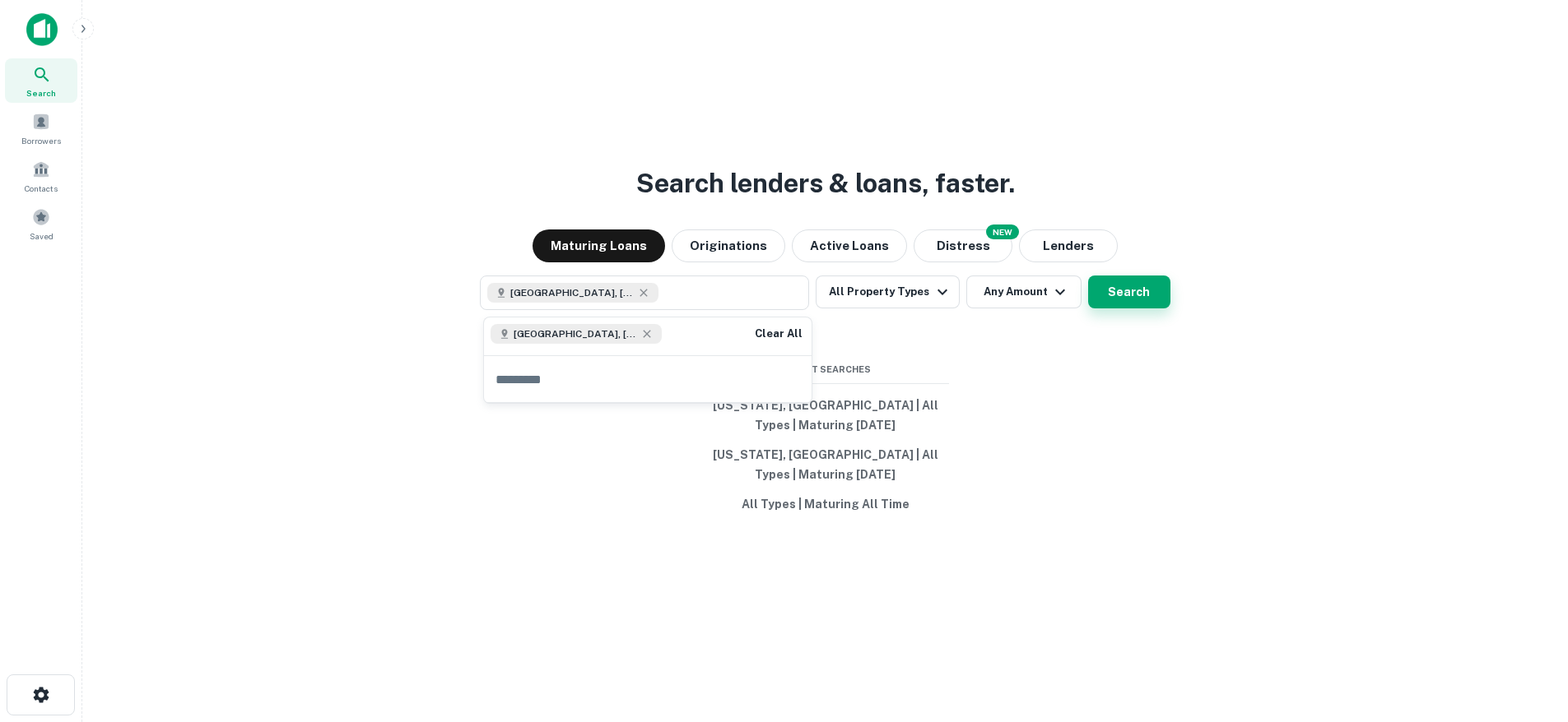
click at [1134, 283] on button "Search" at bounding box center [1129, 291] width 83 height 33
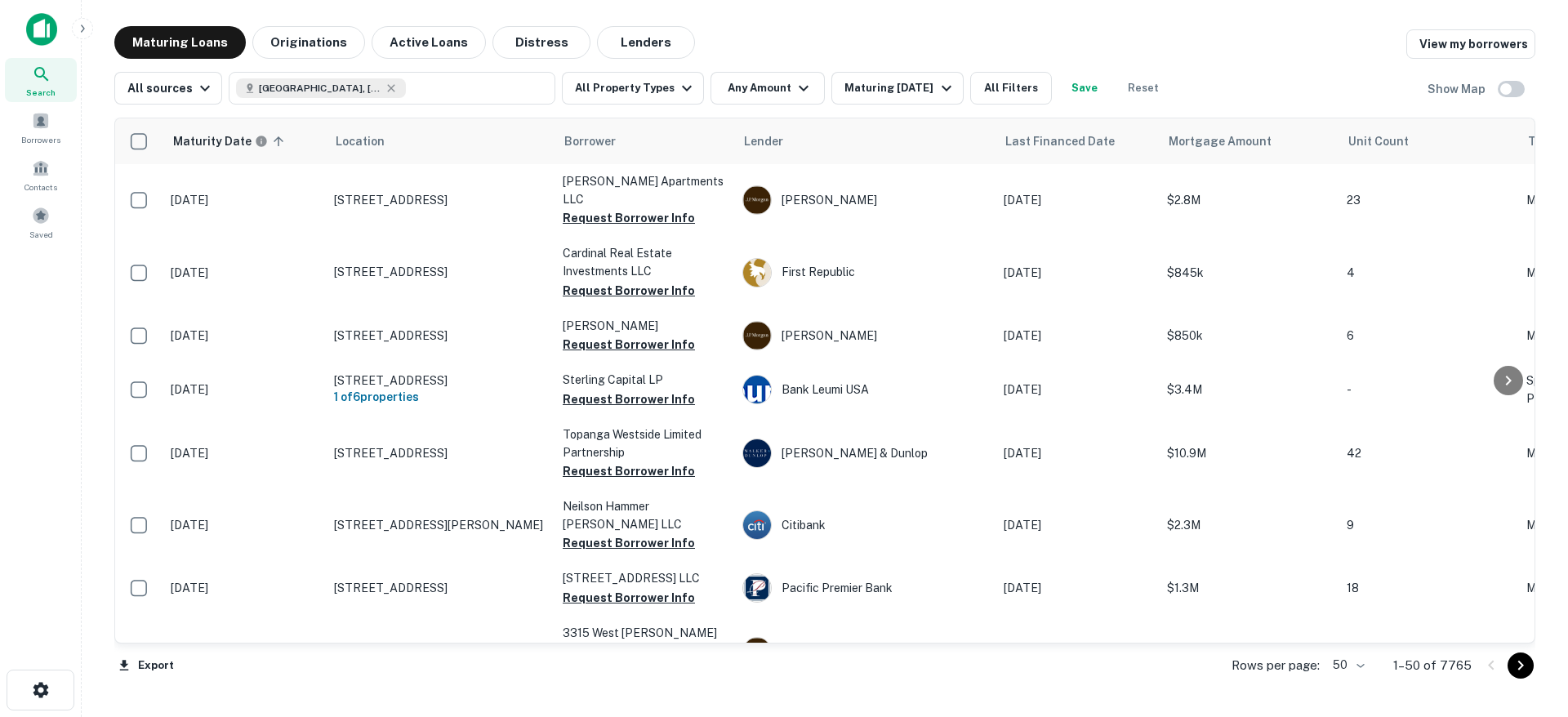
scroll to position [41, 0]
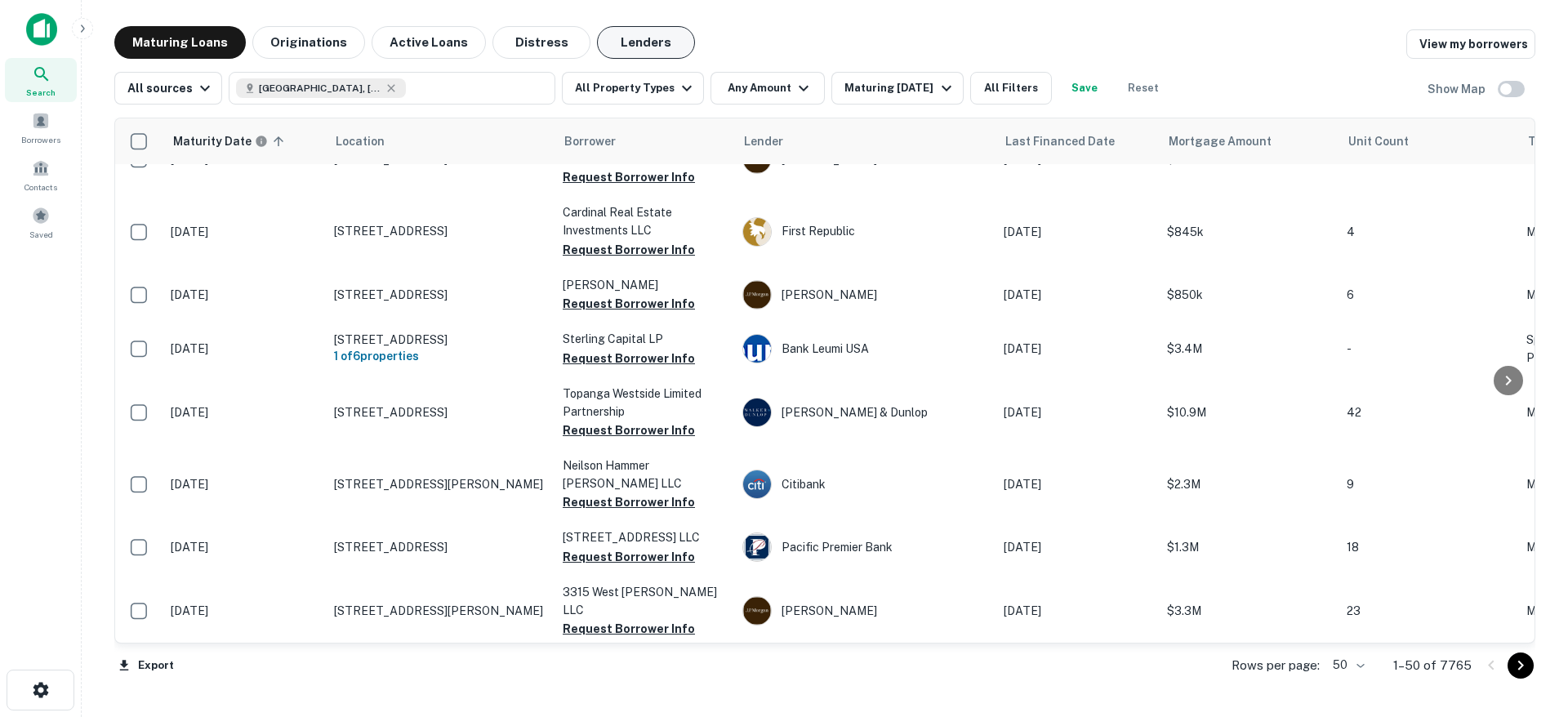
drag, startPoint x: 663, startPoint y: 41, endPoint x: 645, endPoint y: 38, distance: 18.2
click at [657, 38] on button "Lenders" at bounding box center [646, 42] width 98 height 33
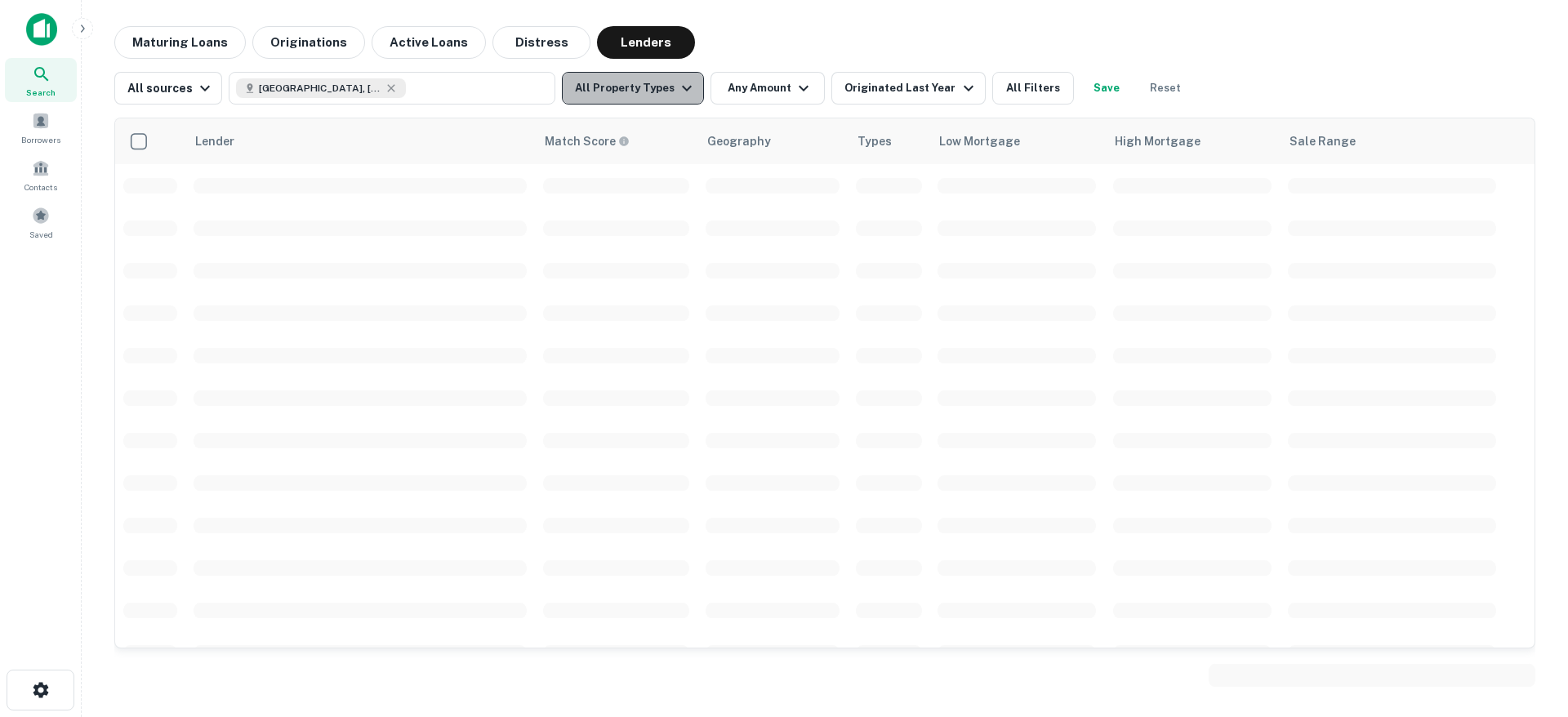
click at [652, 103] on button "All Property Types" at bounding box center [633, 88] width 142 height 33
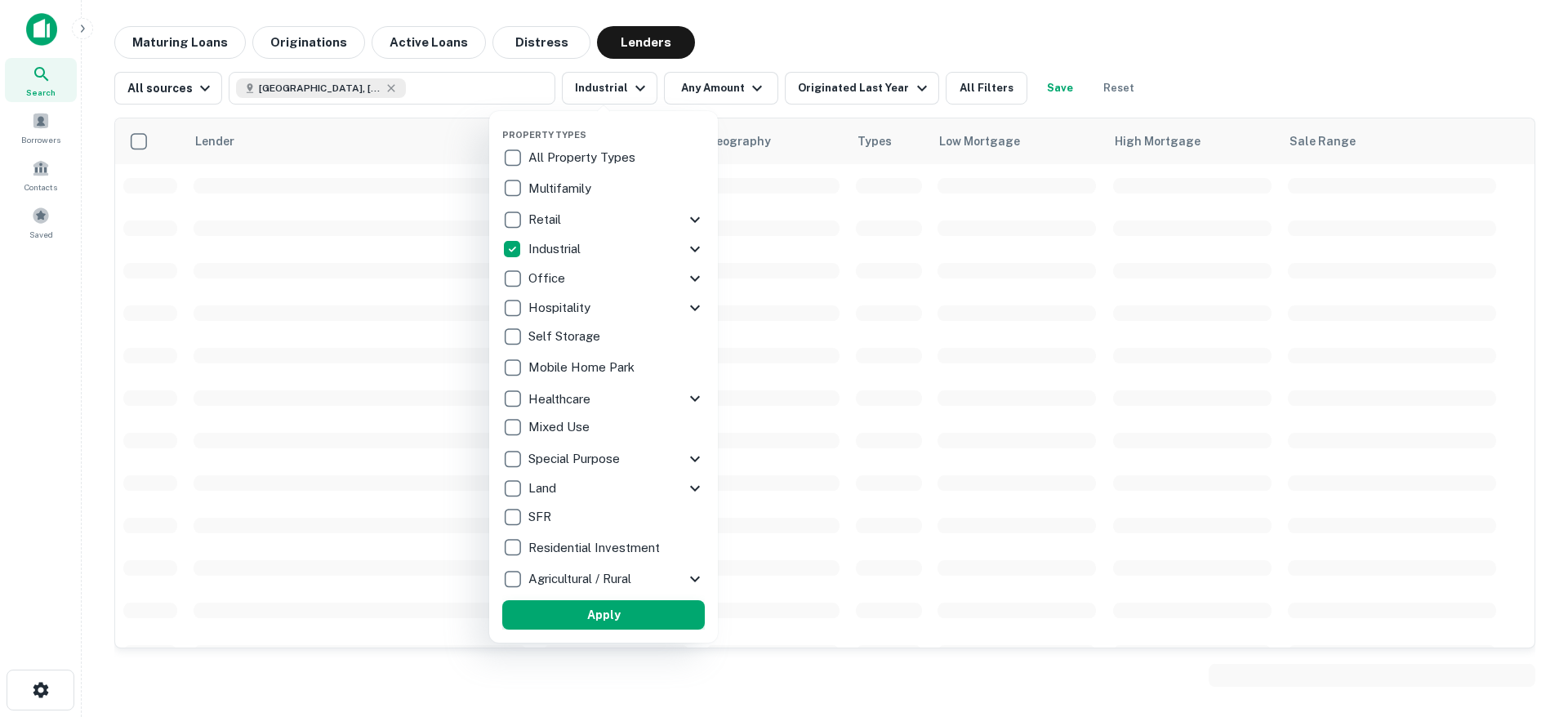
click at [608, 622] on button "Apply" at bounding box center [604, 615] width 203 height 29
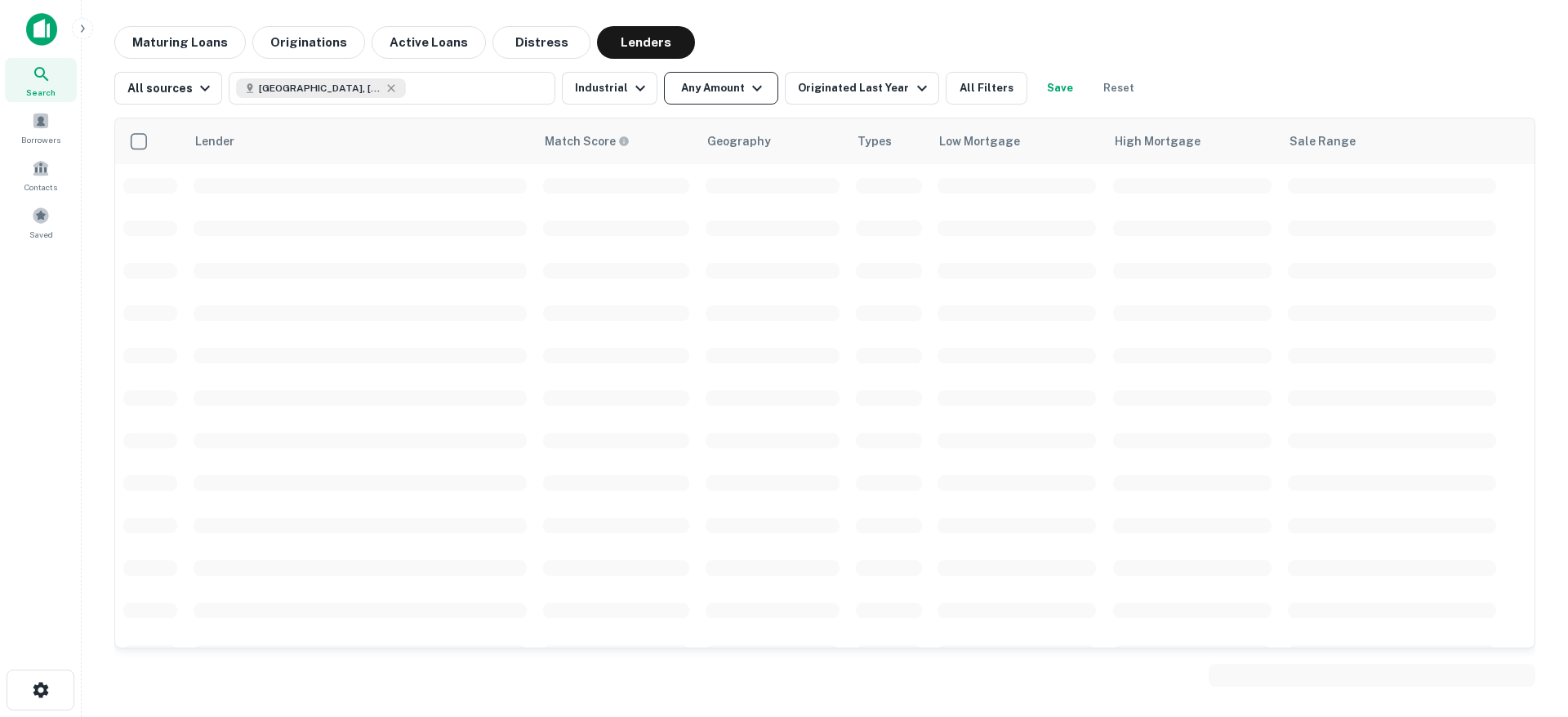
click at [732, 96] on button "Any Amount" at bounding box center [721, 88] width 114 height 33
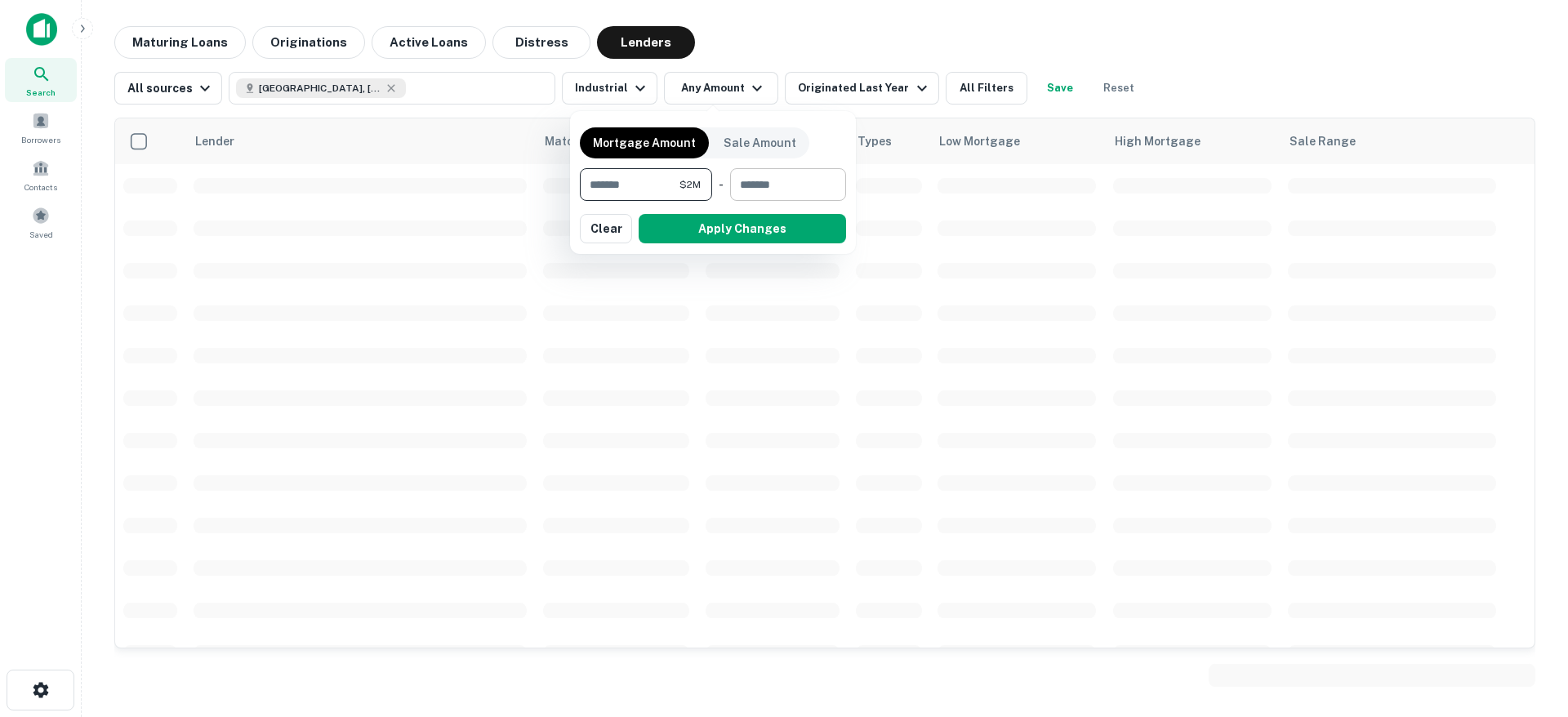
type input "*******"
click at [753, 180] on input "number" at bounding box center [782, 184] width 104 height 33
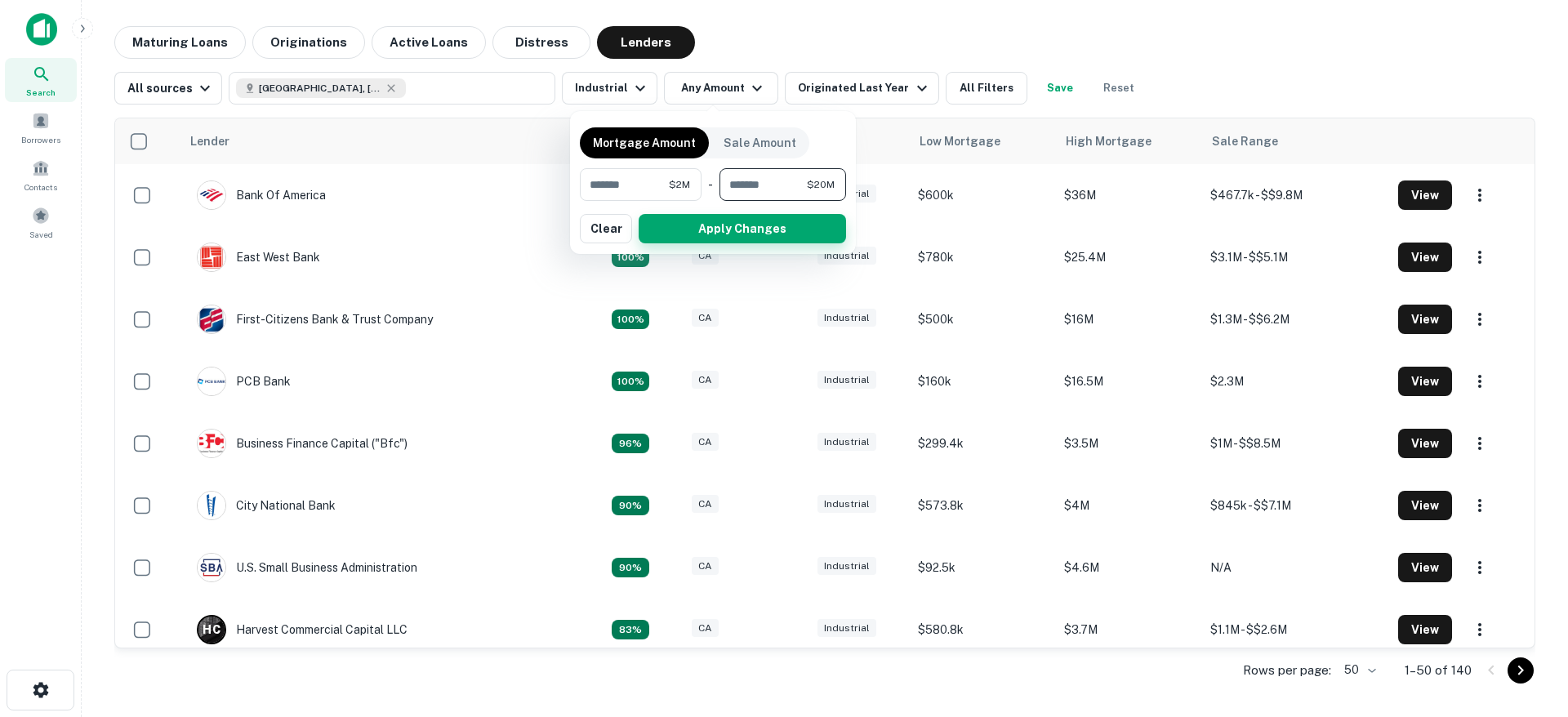
type input "********"
click at [723, 229] on button "Apply Changes" at bounding box center [742, 228] width 207 height 29
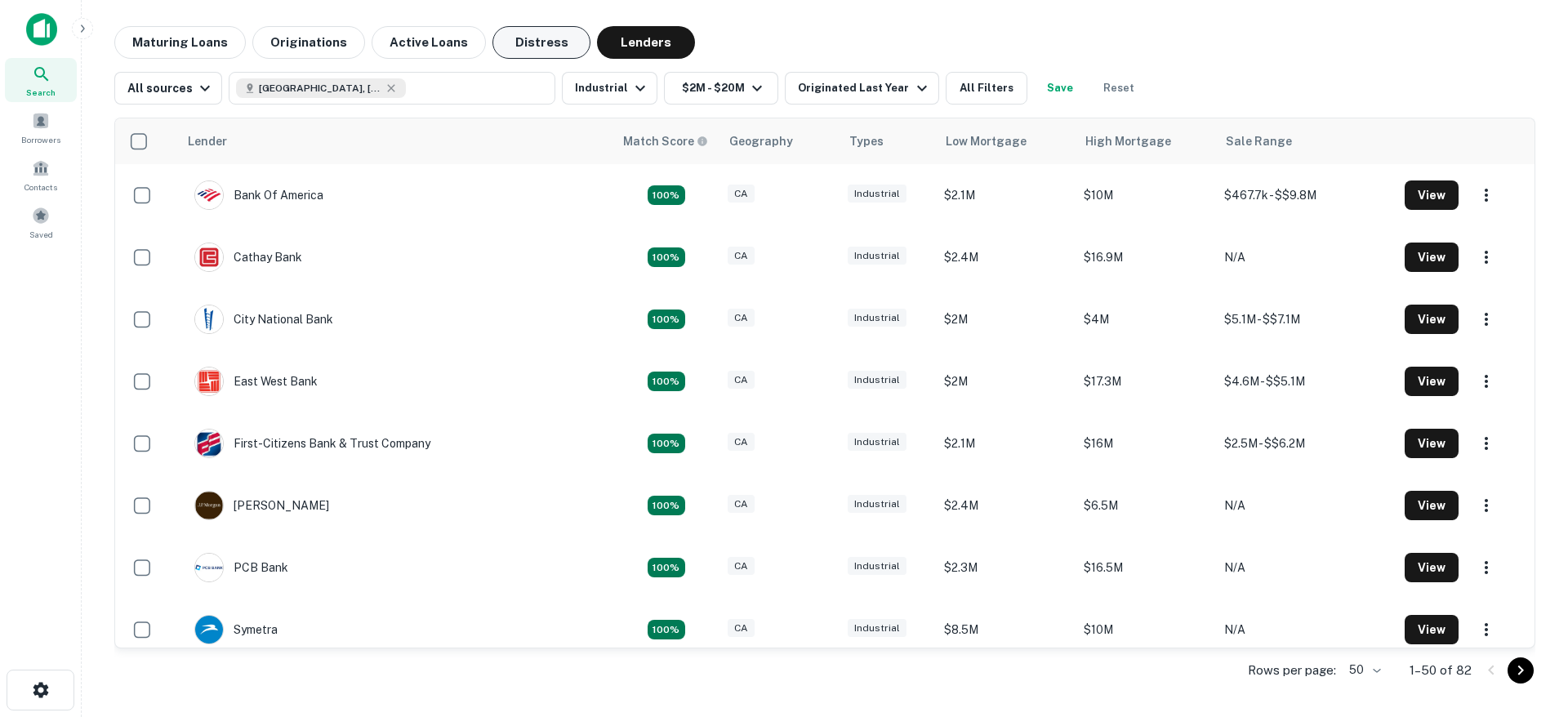
click at [531, 52] on button "Distress" at bounding box center [541, 42] width 98 height 33
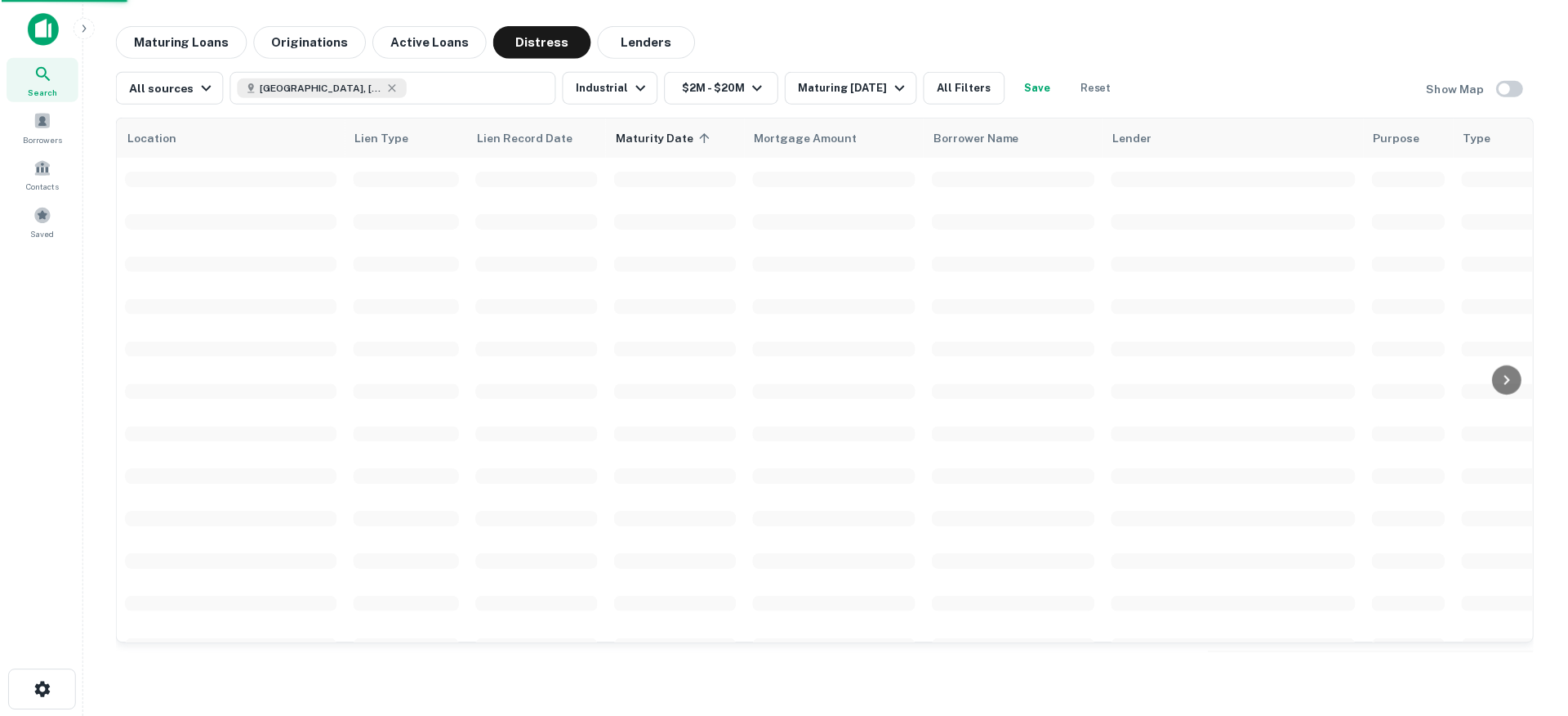
scroll to position [41, 0]
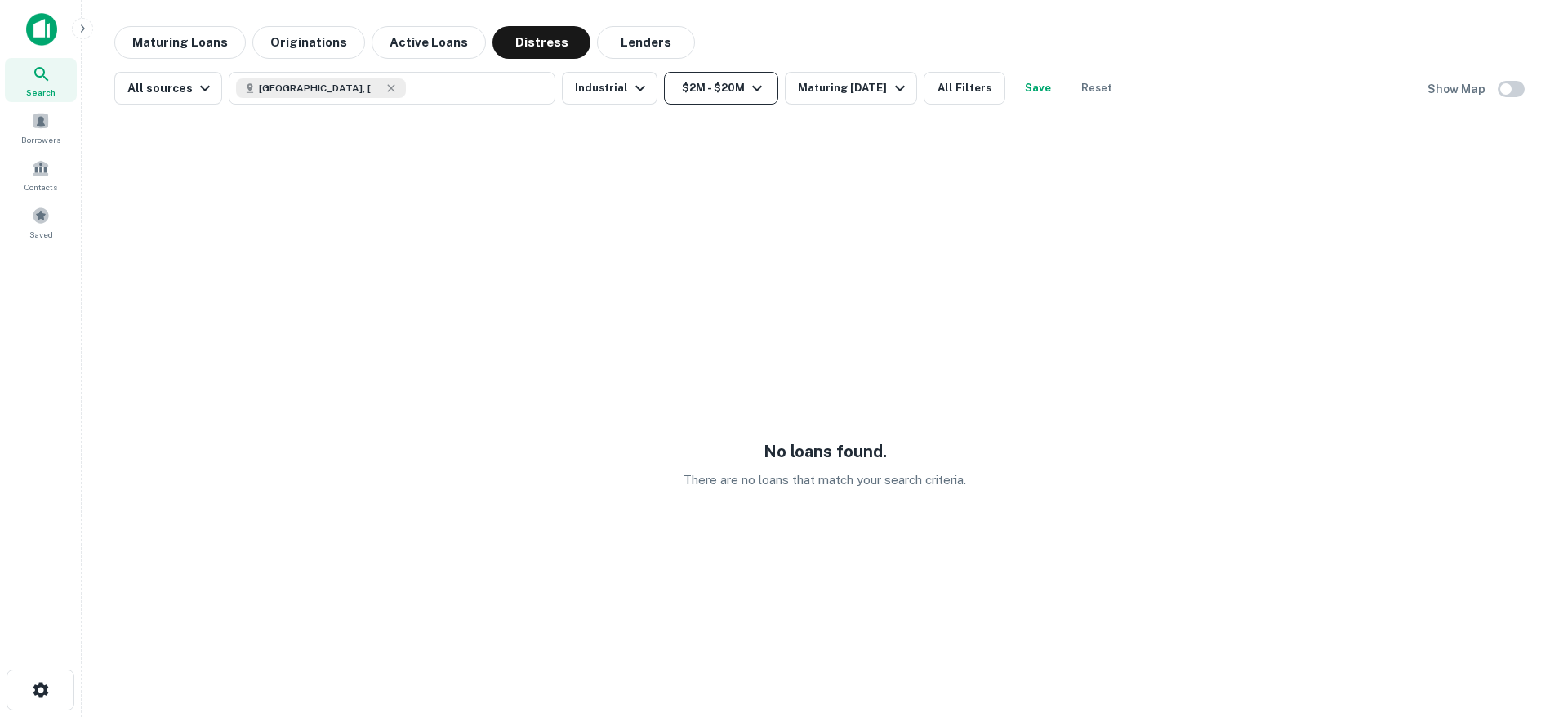
click at [693, 81] on button "$2M - $20M" at bounding box center [721, 88] width 114 height 33
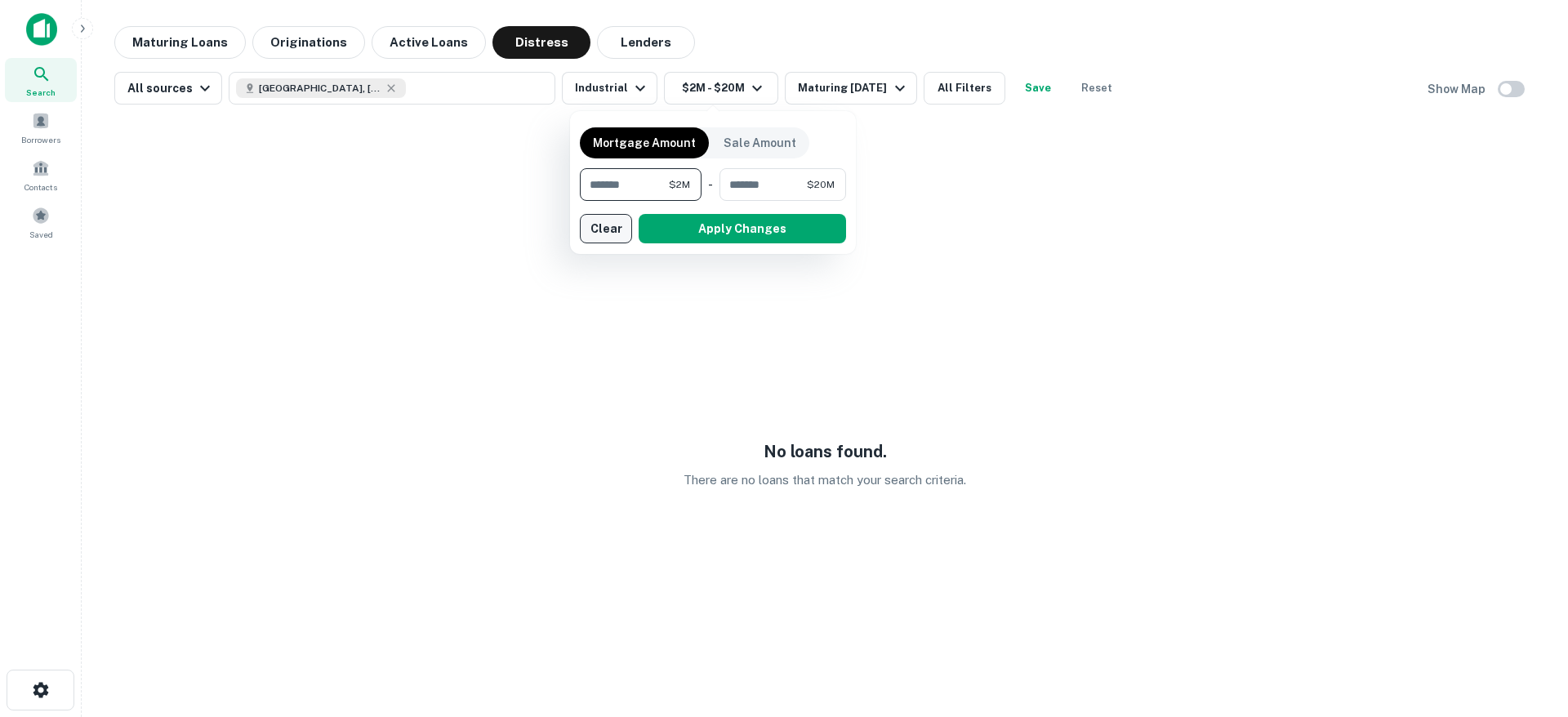
click at [613, 232] on button "Clear" at bounding box center [605, 228] width 53 height 29
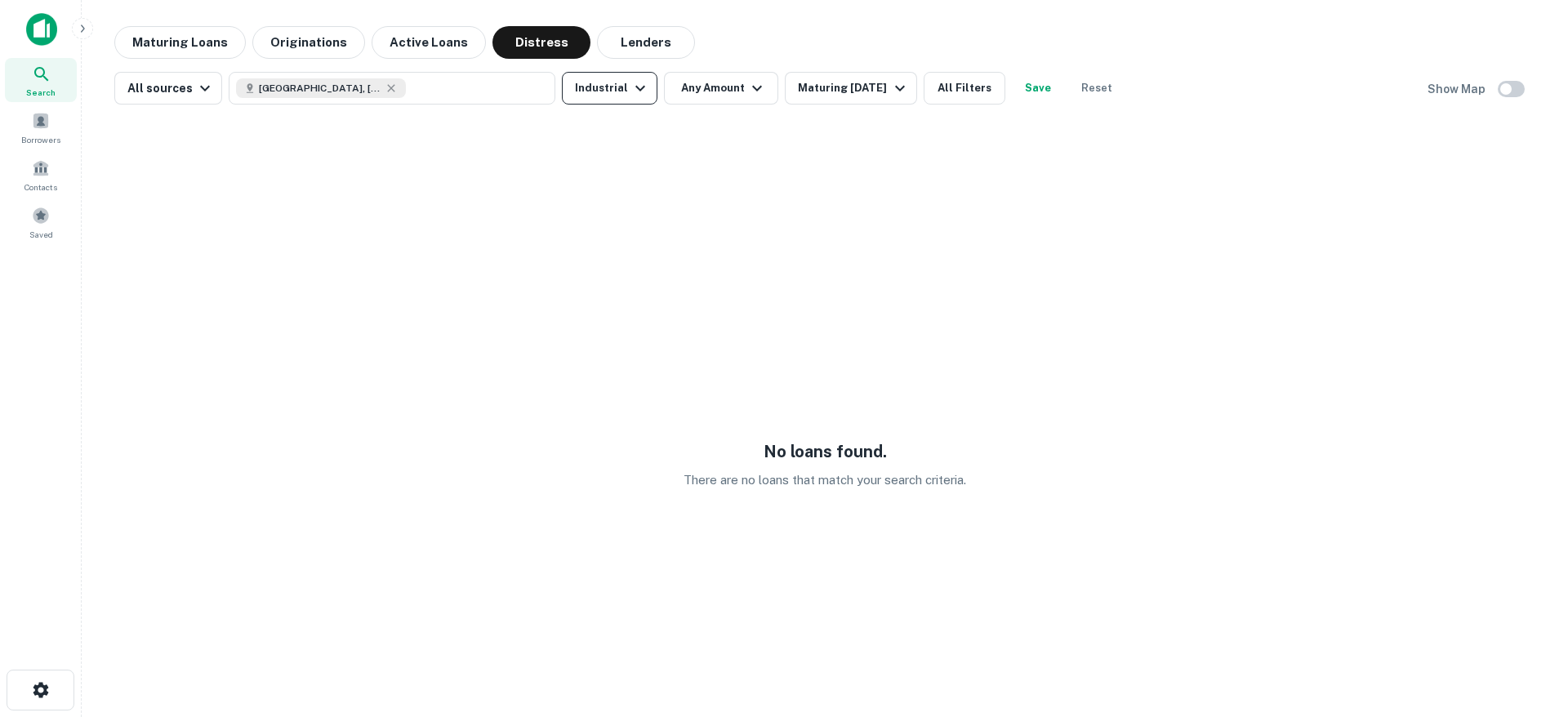
click at [619, 80] on button "Industrial" at bounding box center [609, 88] width 95 height 33
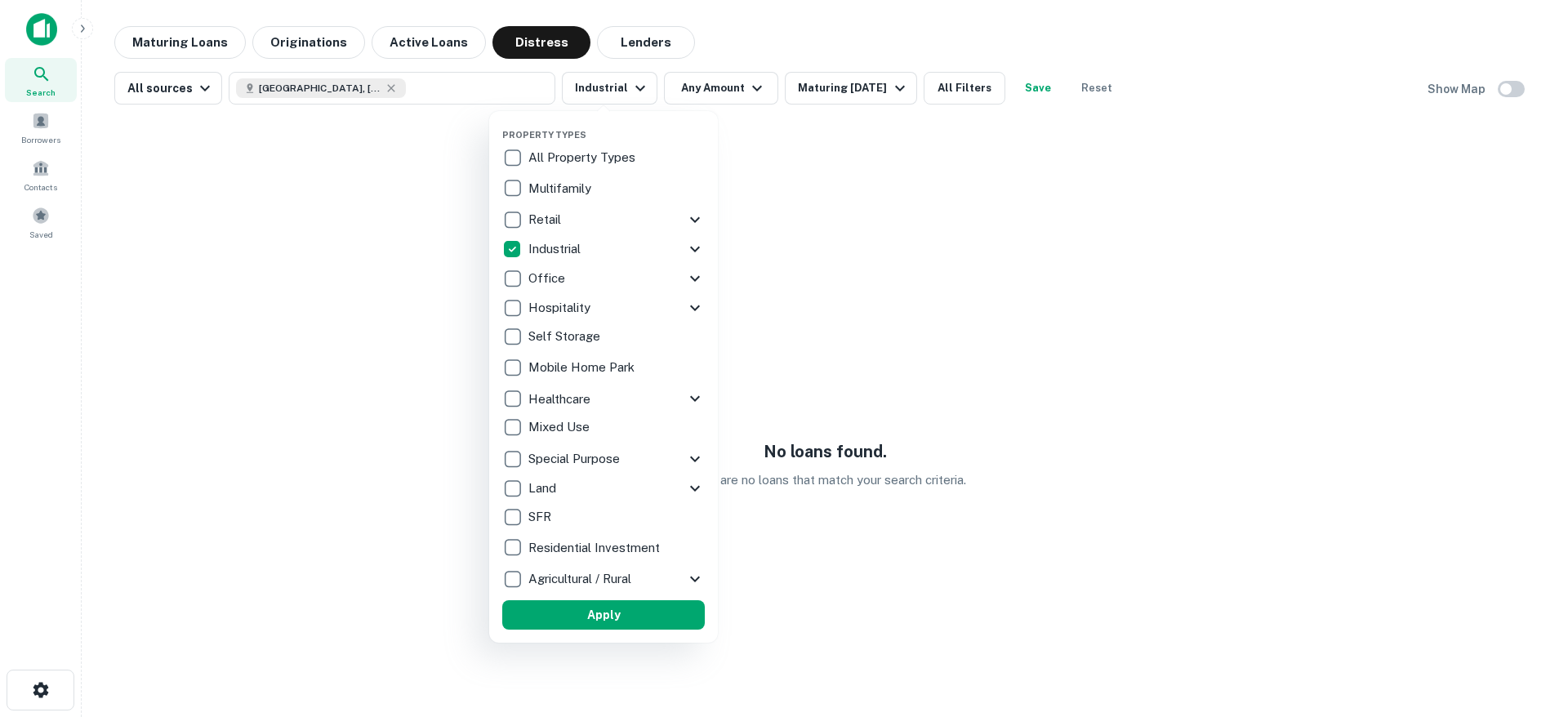
click at [589, 153] on p "All Property Types" at bounding box center [584, 158] width 110 height 20
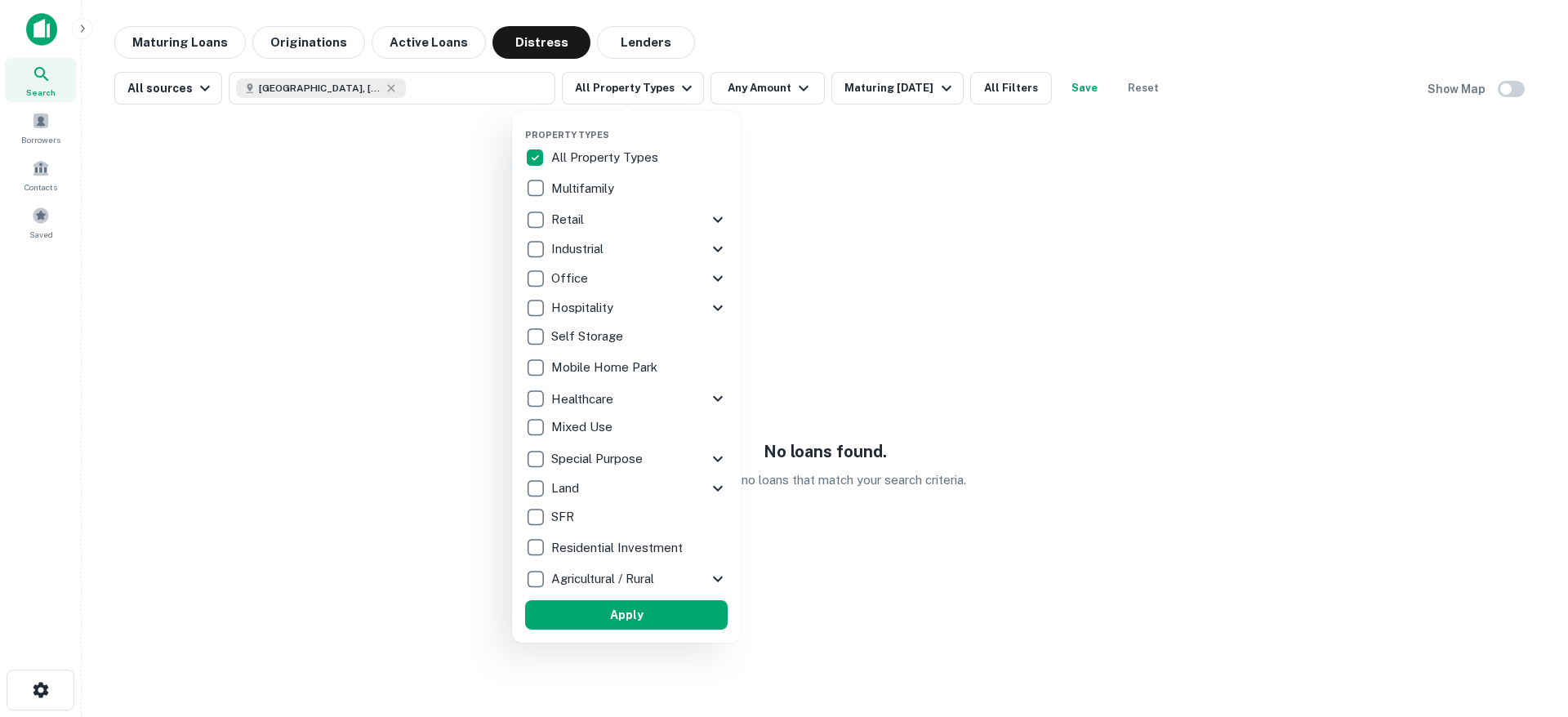
click at [628, 630] on div "Property Types All Property Types Multifamily Retail Storefront Auto Shop Bar S…" at bounding box center [626, 377] width 229 height 532
click at [628, 623] on button "Apply" at bounding box center [627, 615] width 203 height 29
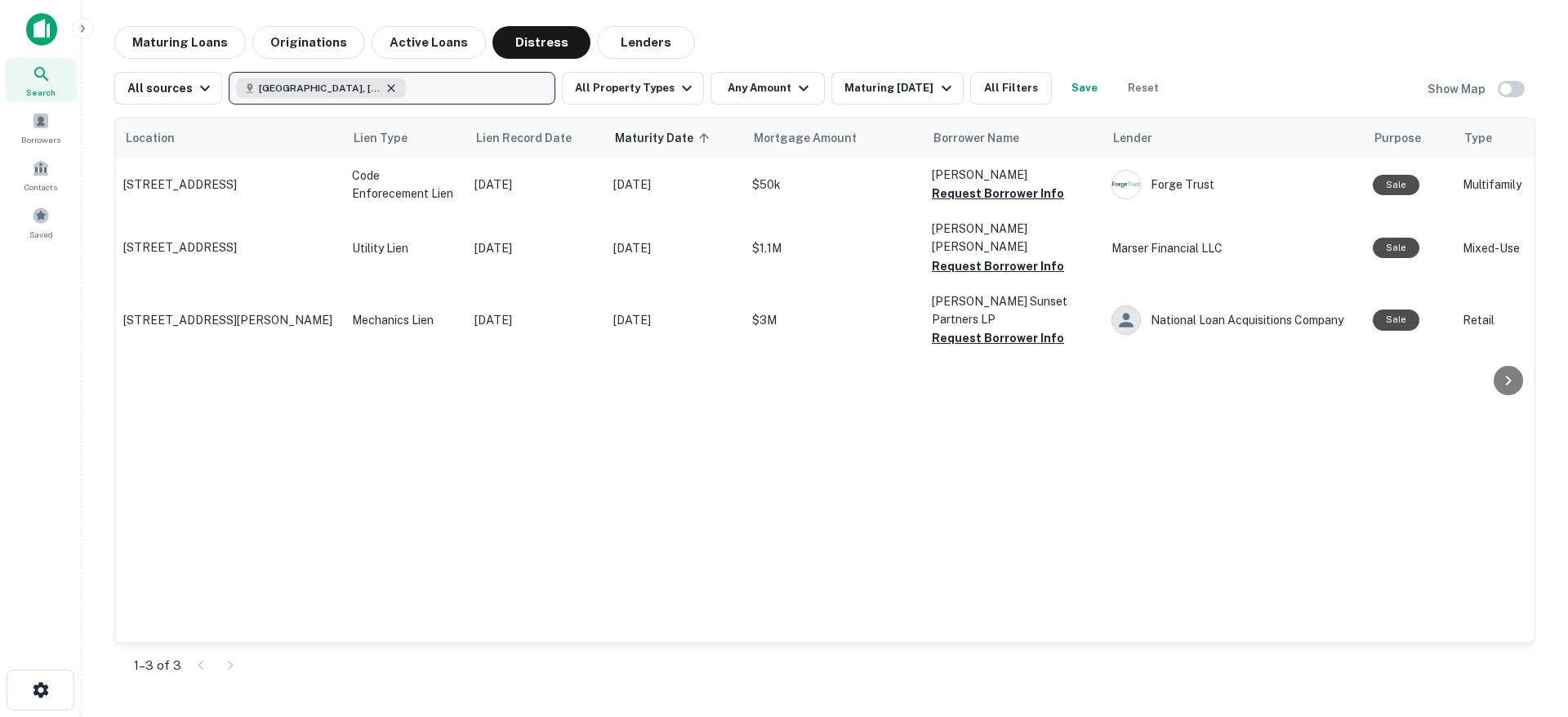
click at [385, 85] on icon "button" at bounding box center [391, 88] width 13 height 13
type input "**********"
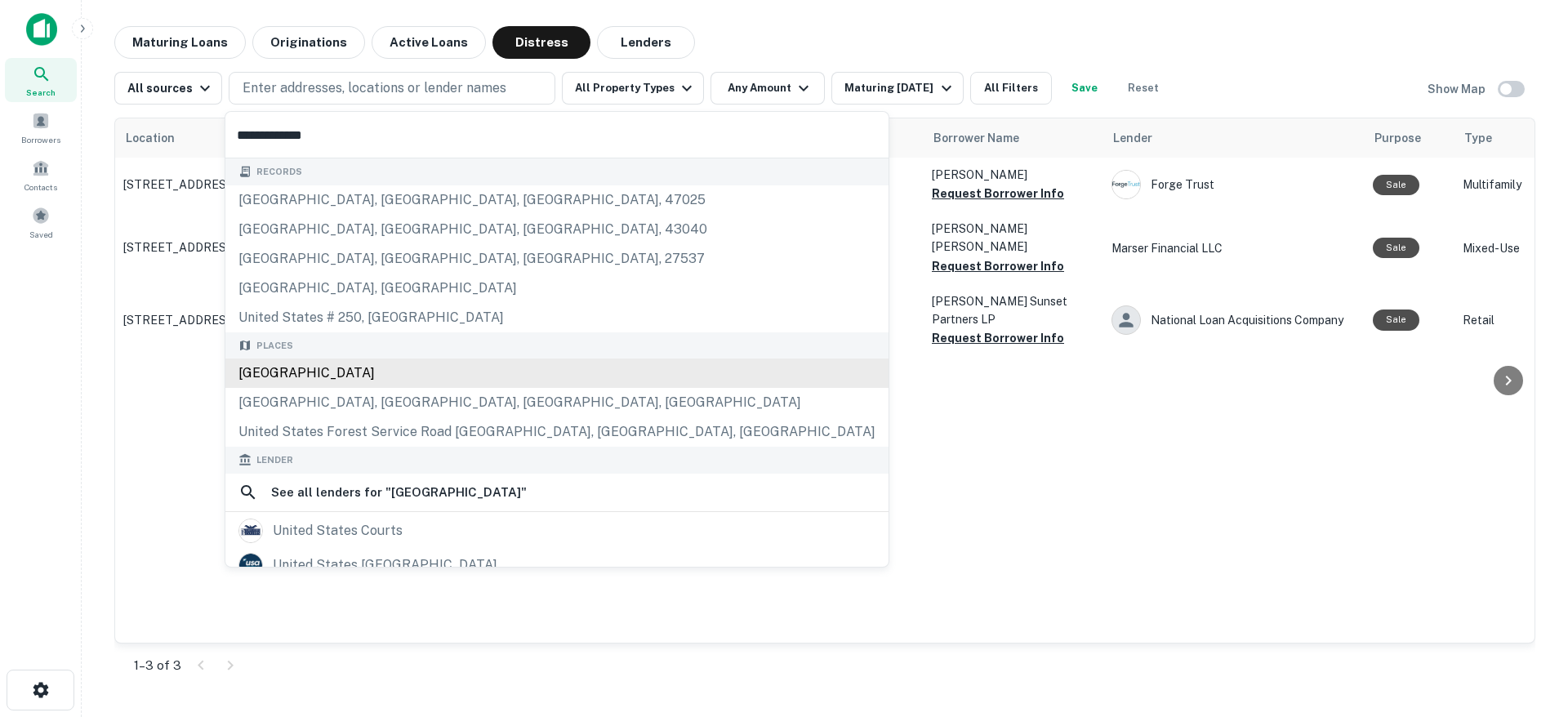
click at [281, 371] on div "Places United States West United States Highway, Wickenburg, AZ, USA United Sta…" at bounding box center [557, 389] width 663 height 115
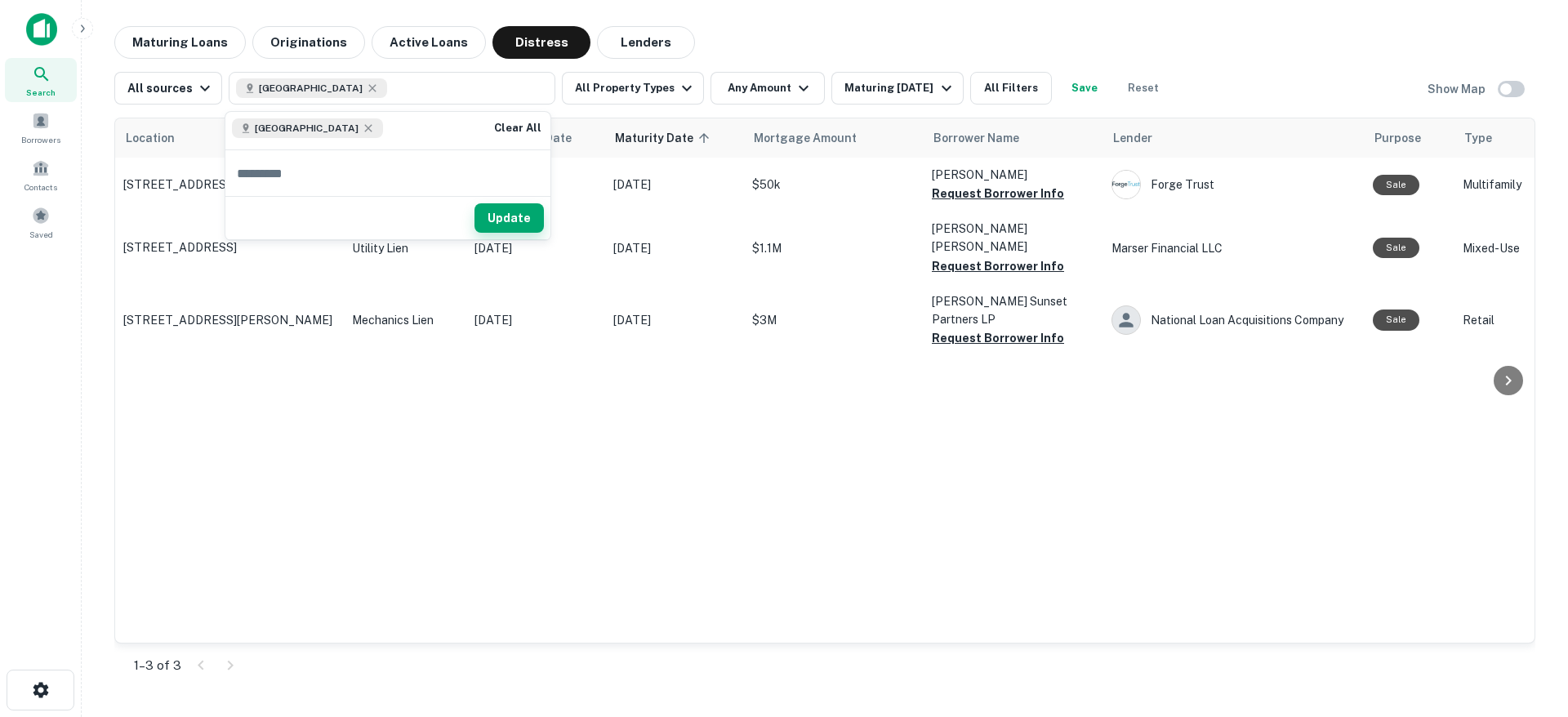
click at [495, 224] on button "Update" at bounding box center [509, 217] width 69 height 29
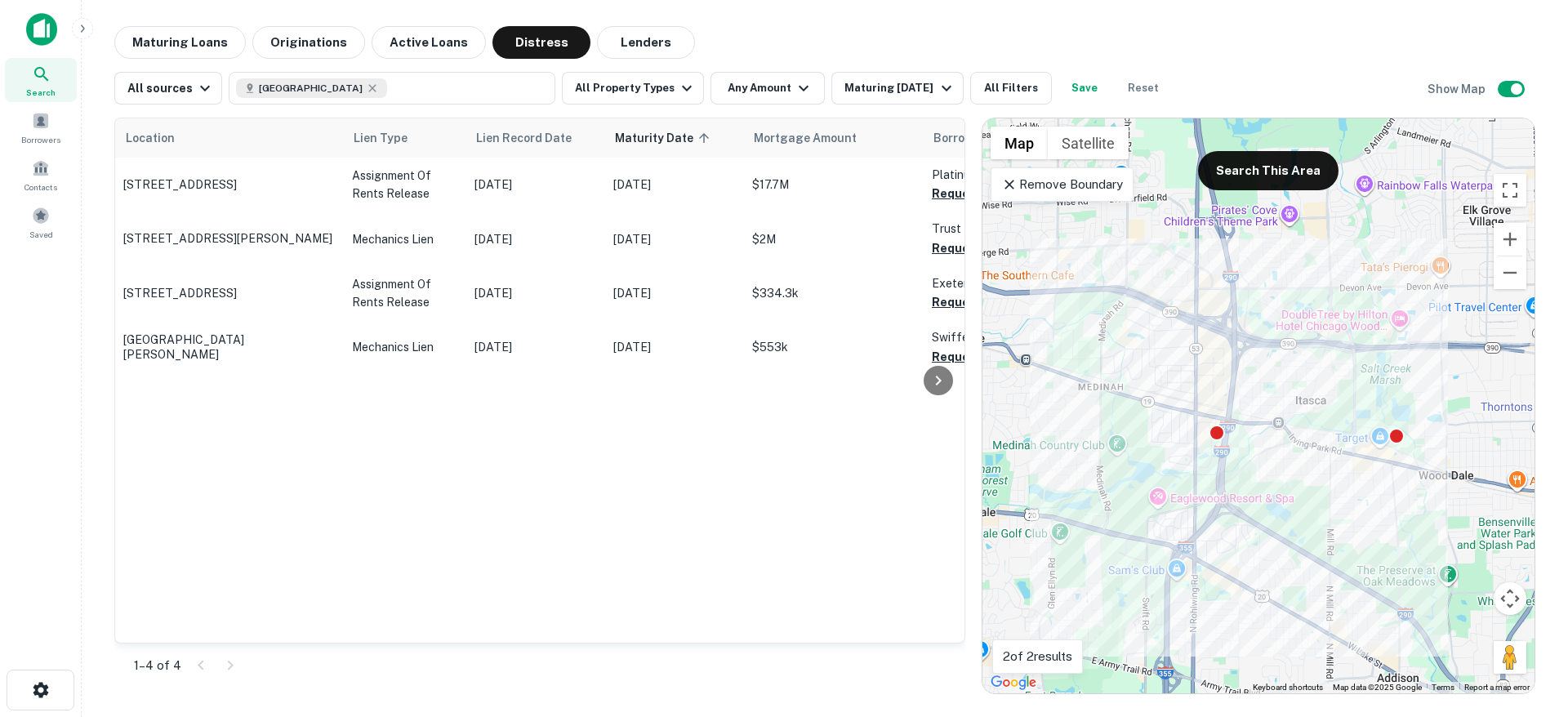
click at [1002, 186] on icon at bounding box center [1010, 184] width 16 height 16
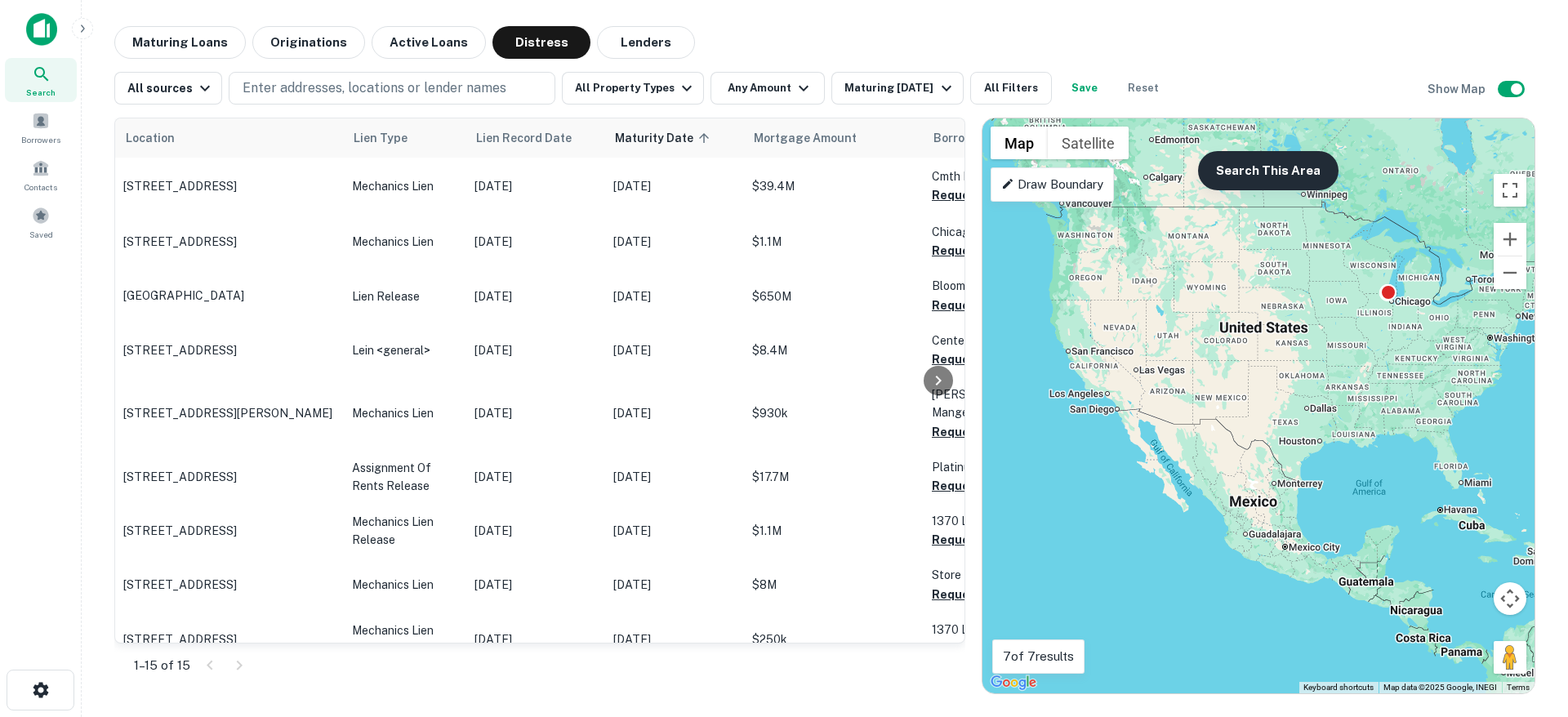
drag, startPoint x: 1434, startPoint y: 182, endPoint x: 1320, endPoint y: 186, distance: 114.1
click at [1403, 193] on div "To activate drag with keyboard, press Alt + Enter. Once in keyboard drag state,…" at bounding box center [1259, 406] width 552 height 575
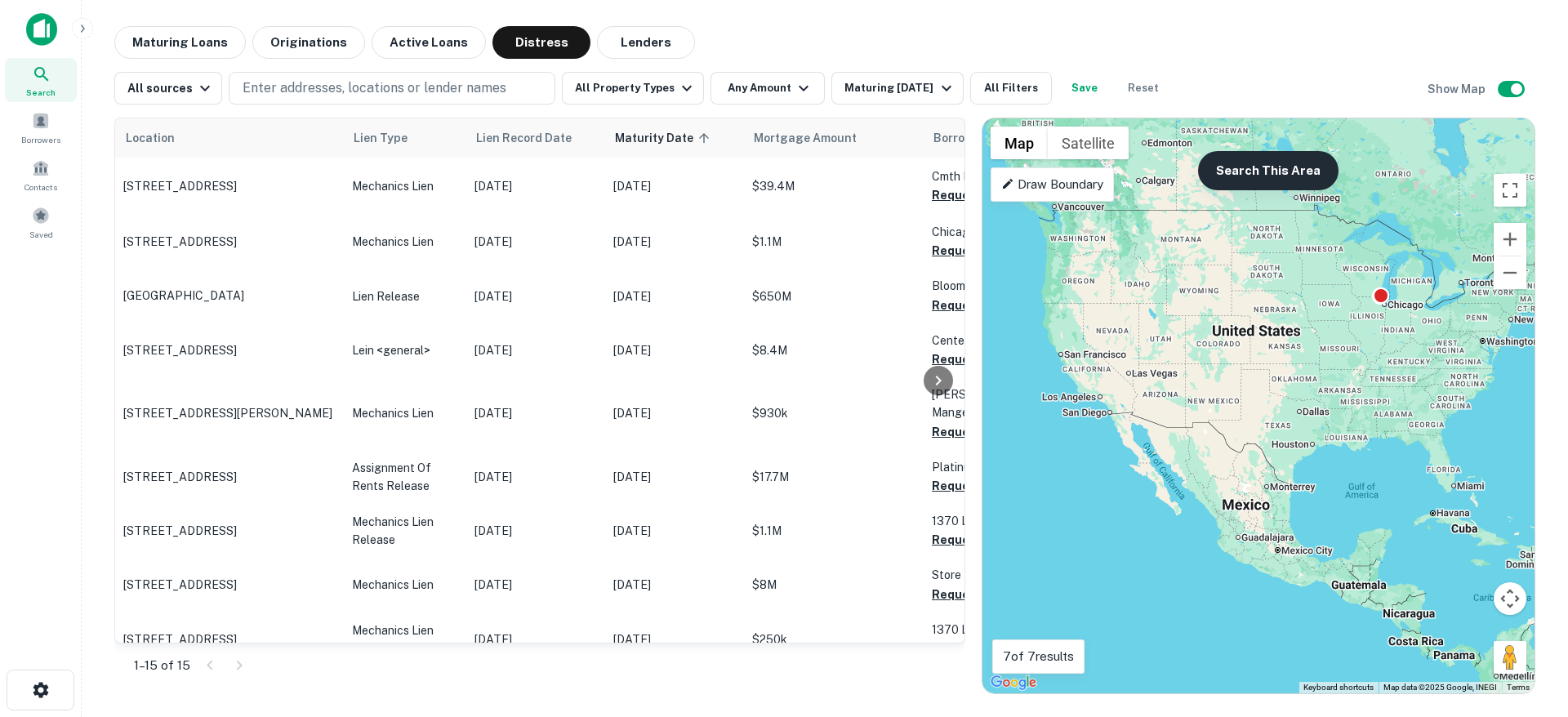
click at [1255, 173] on button "Search This Area" at bounding box center [1269, 171] width 141 height 39
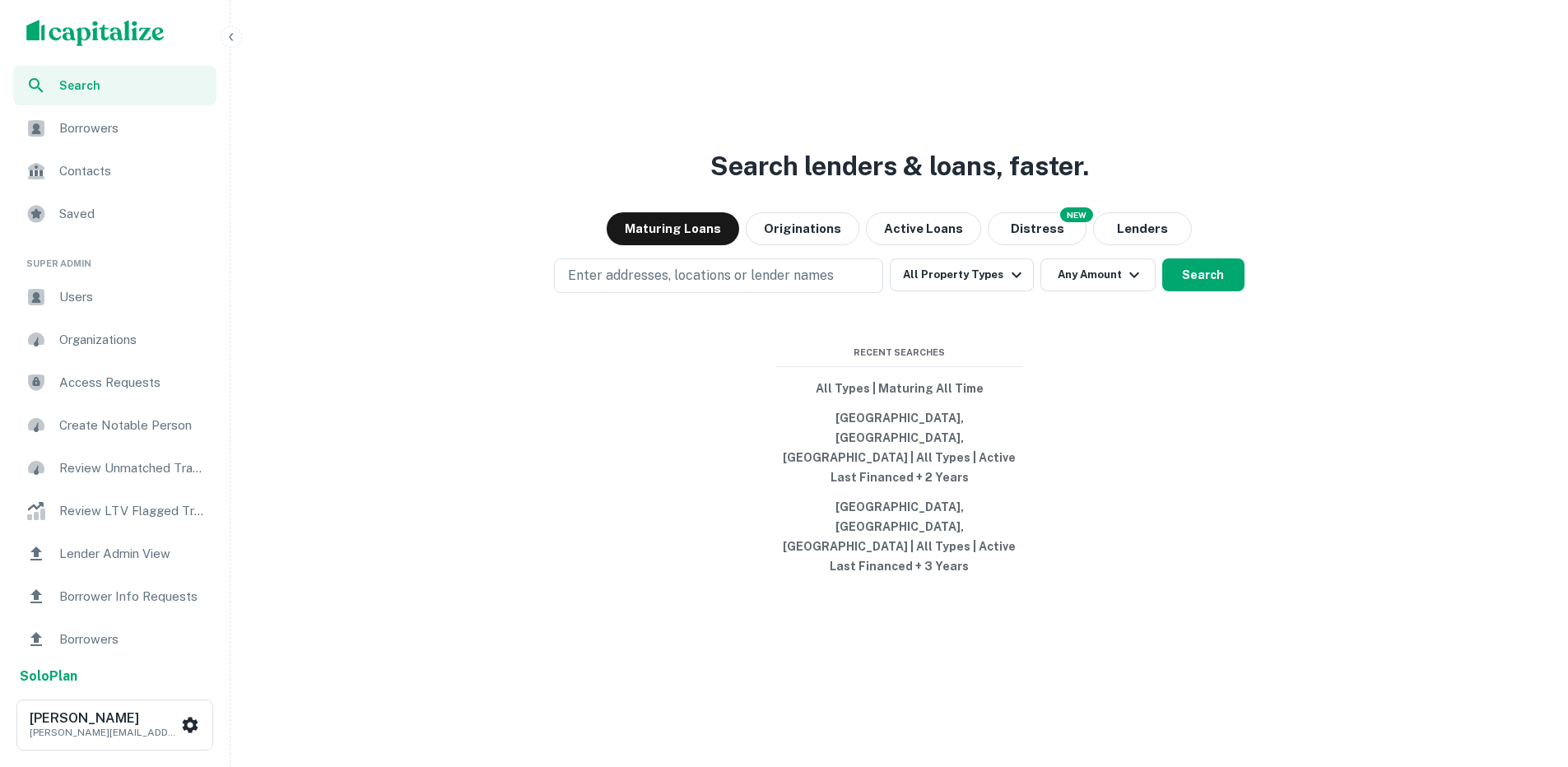
click at [83, 132] on span "Borrowers" at bounding box center [133, 128] width 147 height 20
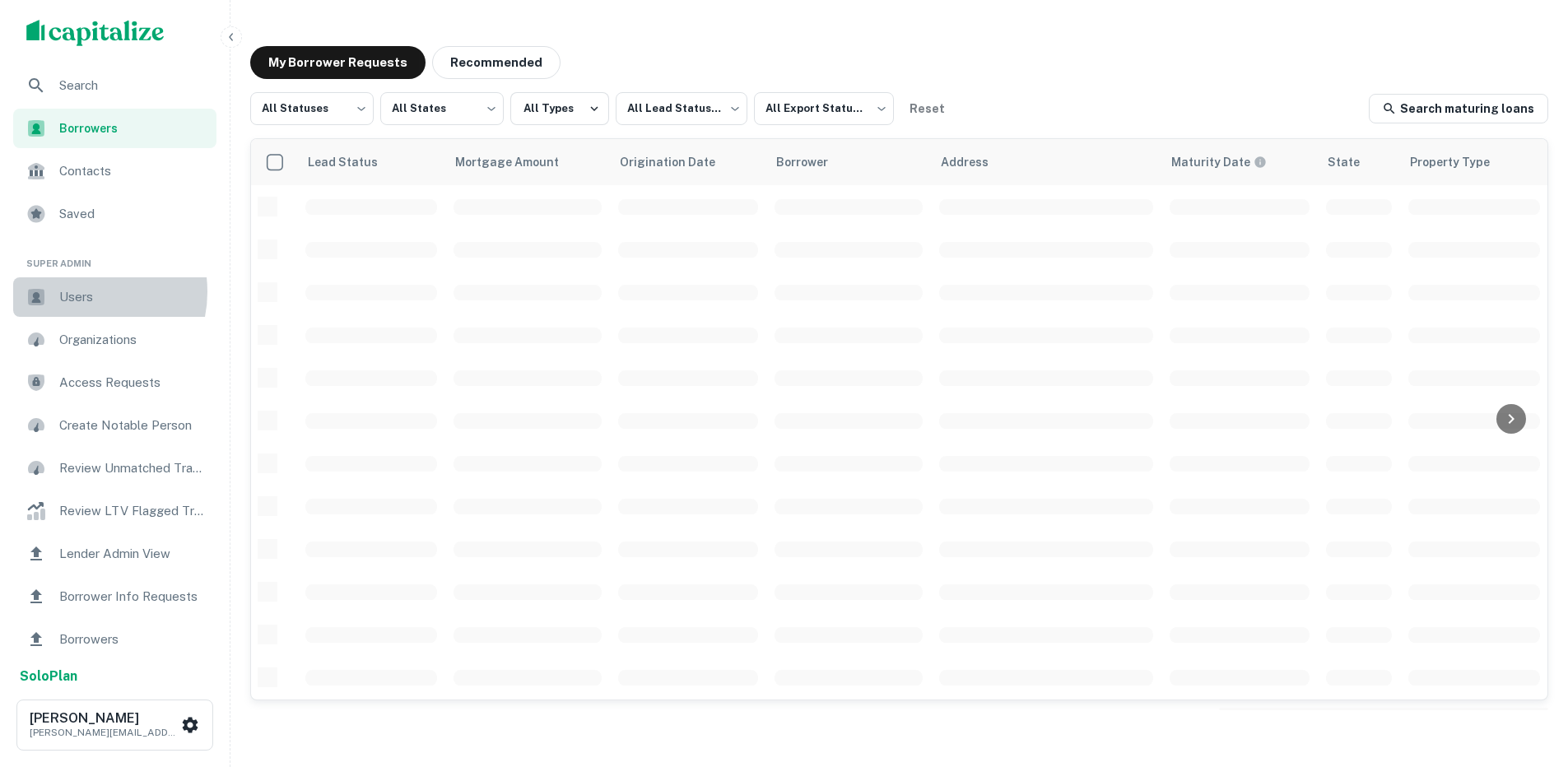
click at [82, 292] on span "Users" at bounding box center [133, 297] width 147 height 20
